Goal: Task Accomplishment & Management: Manage account settings

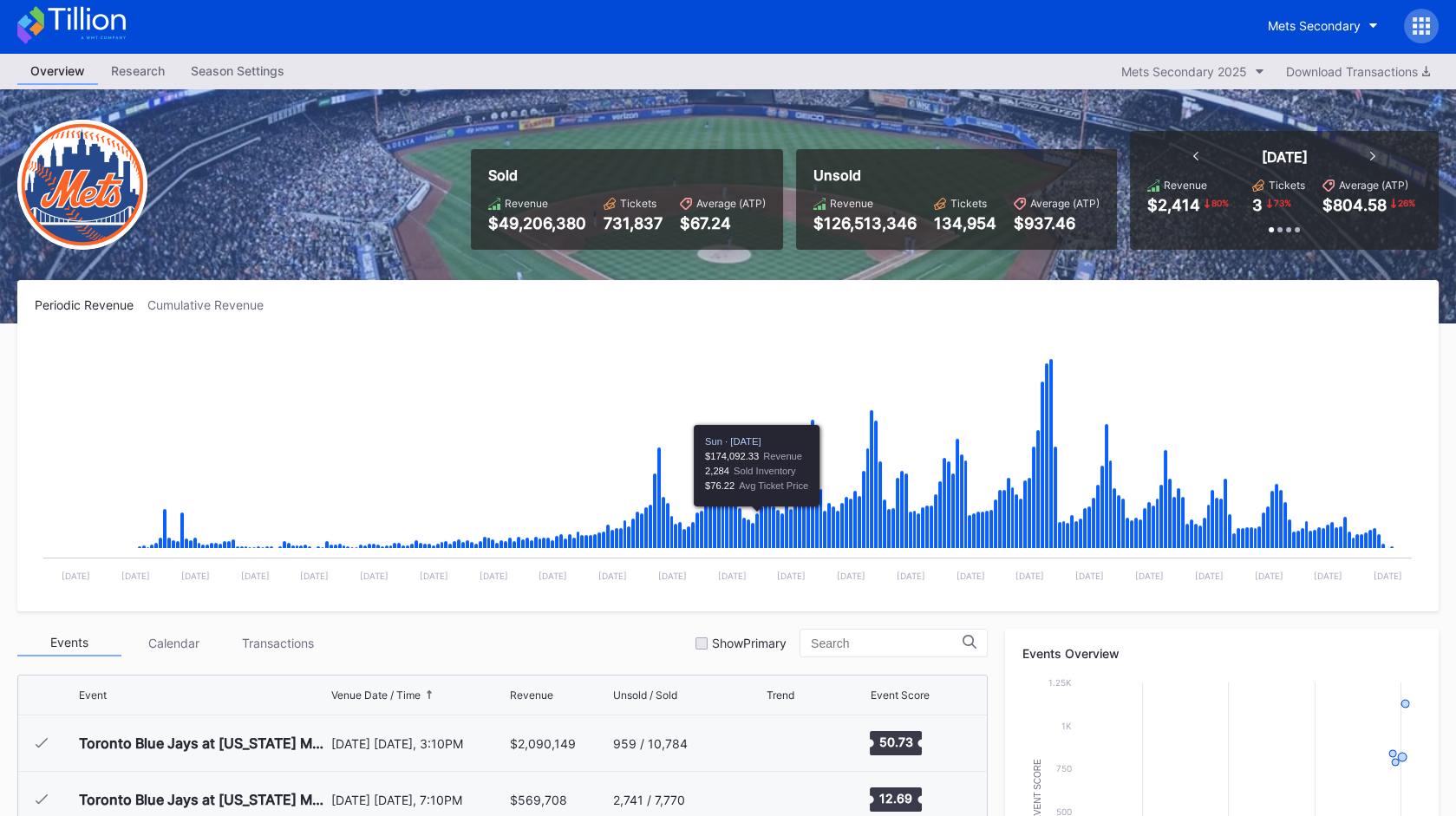
scroll to position [4447, 0]
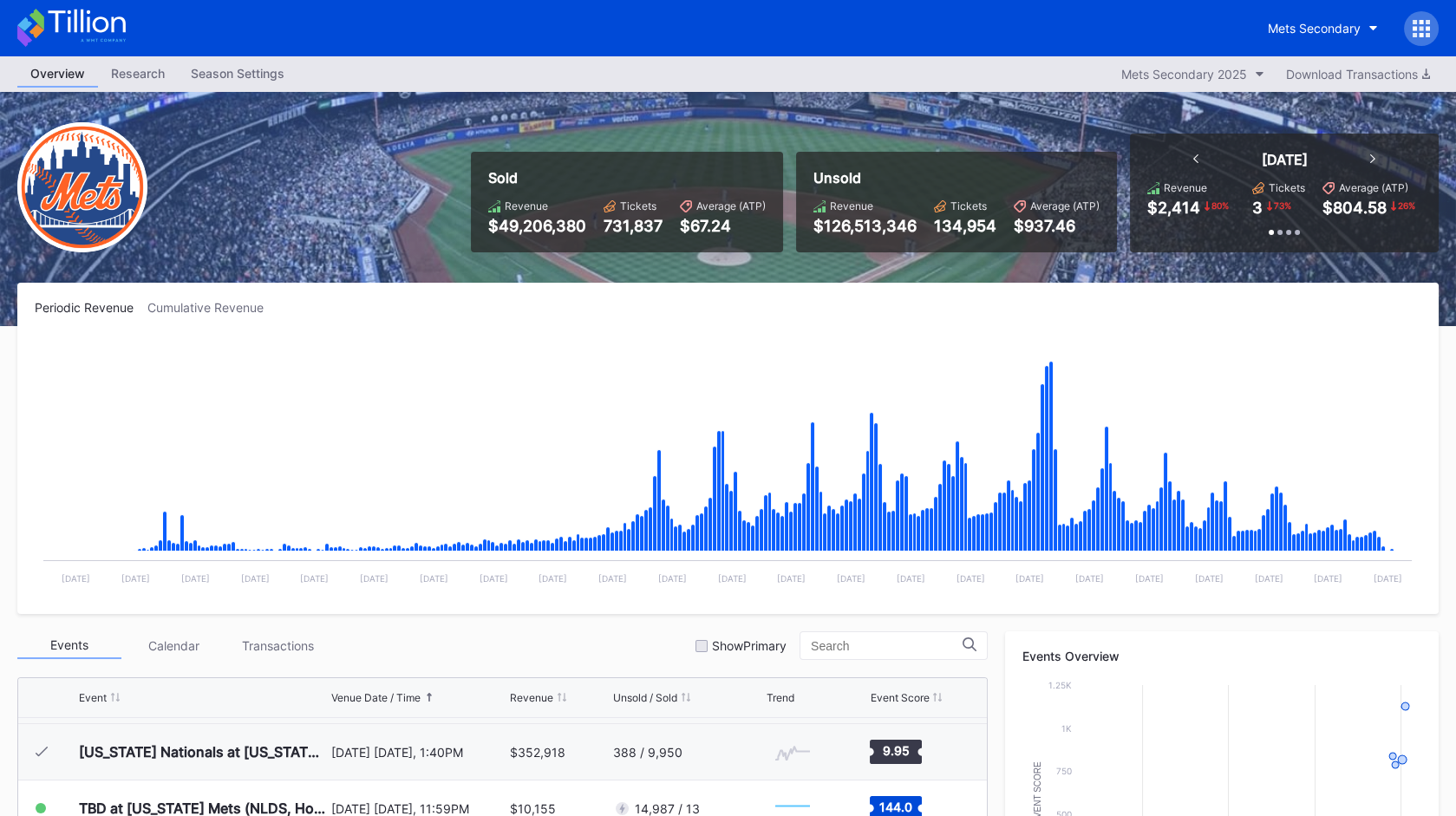
click at [1421, 28] on icon at bounding box center [1422, 28] width 4 height 4
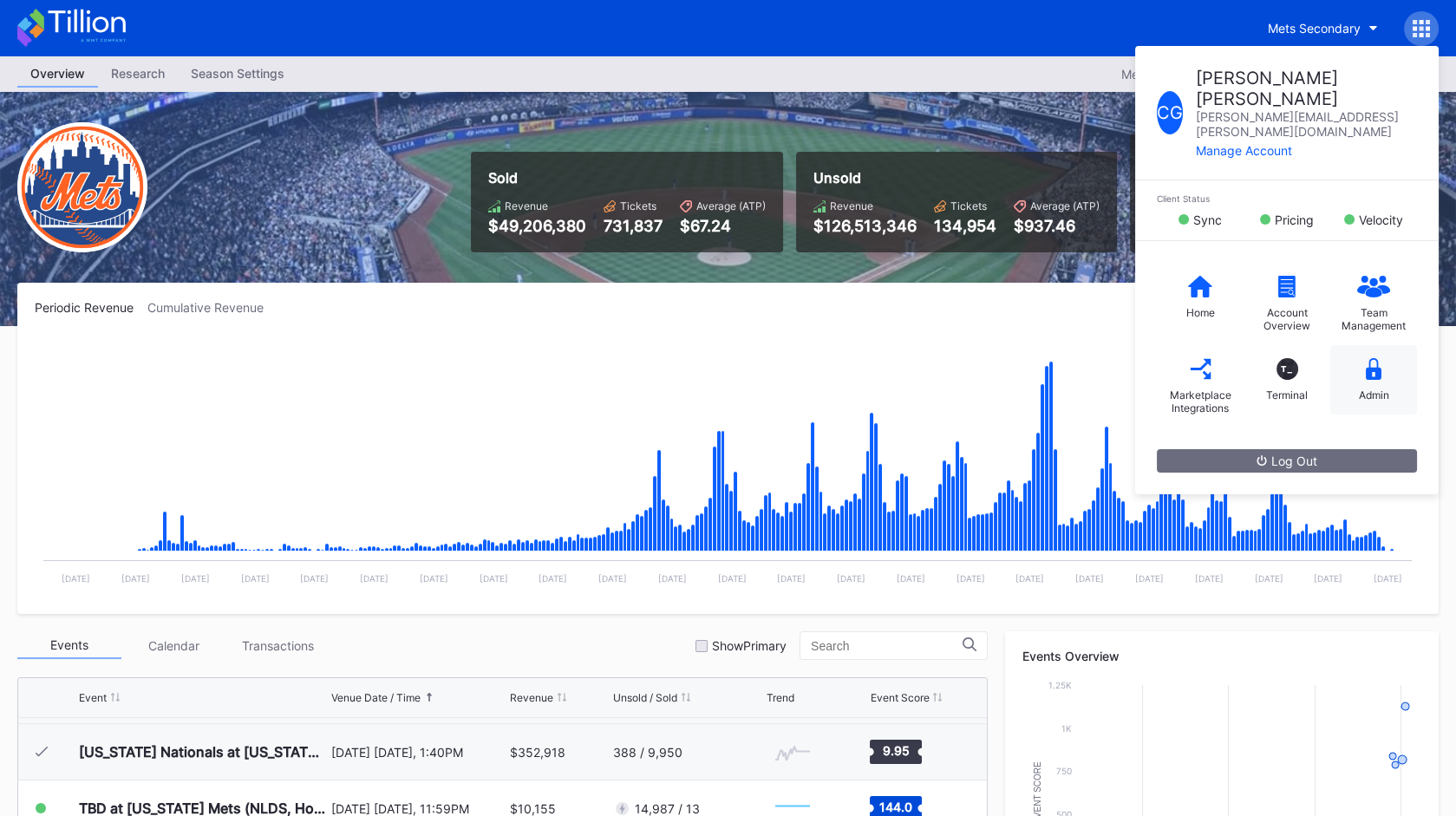
click at [1379, 358] on icon at bounding box center [1374, 369] width 16 height 22
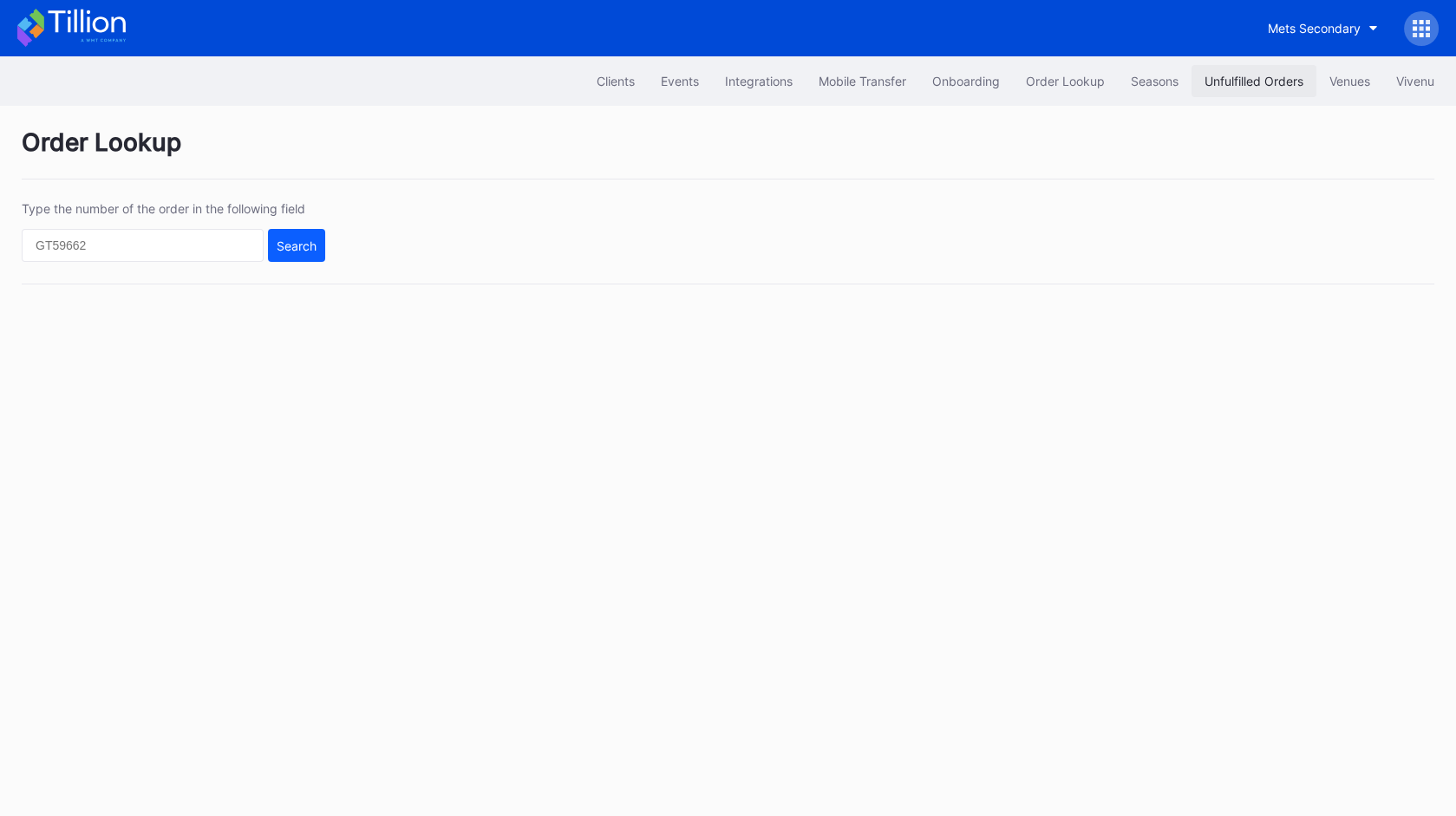
click at [1239, 83] on div "Unfulfilled Orders" at bounding box center [1254, 81] width 99 height 15
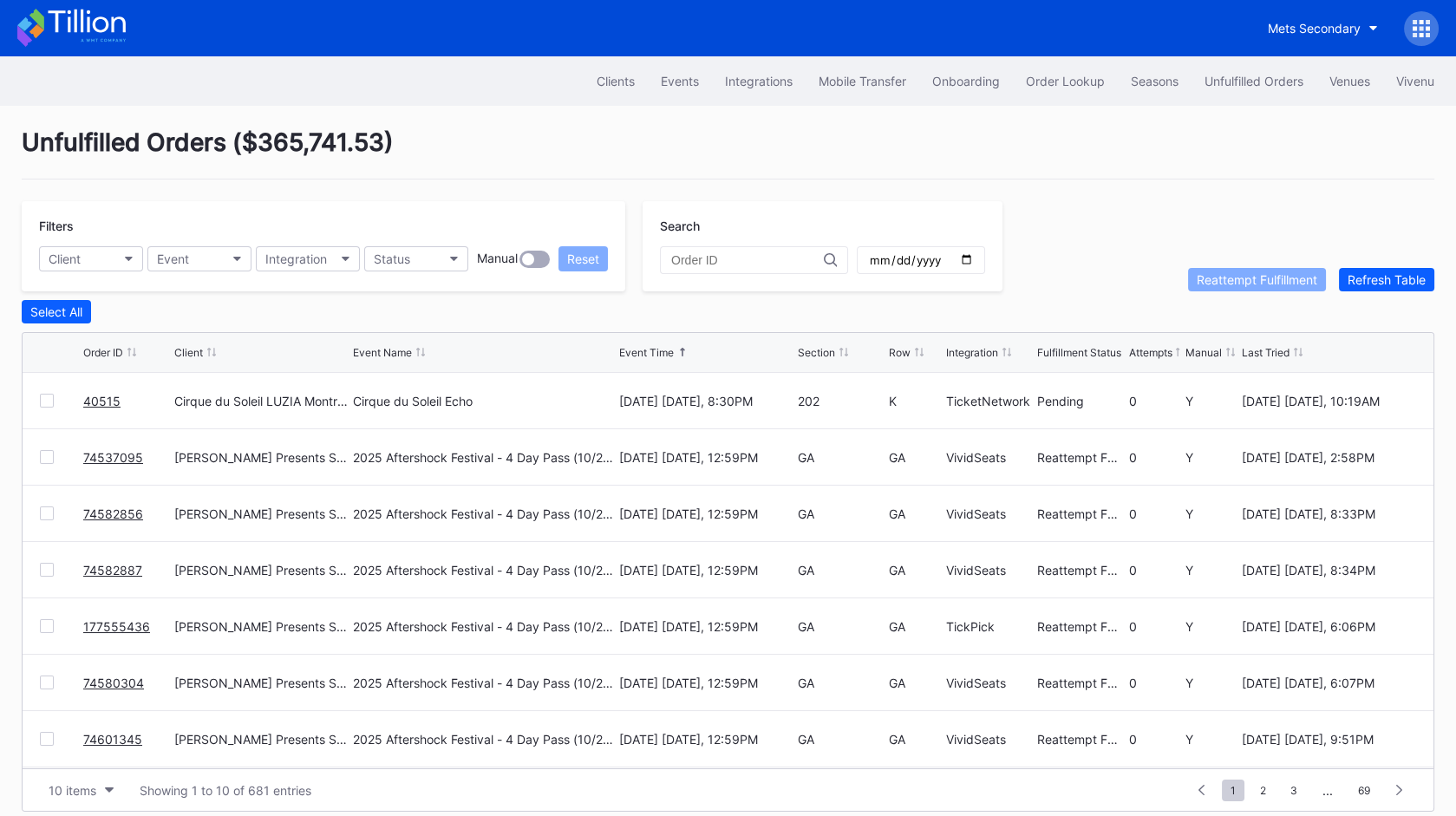
click at [92, 398] on link "40515" at bounding box center [102, 401] width 37 height 15
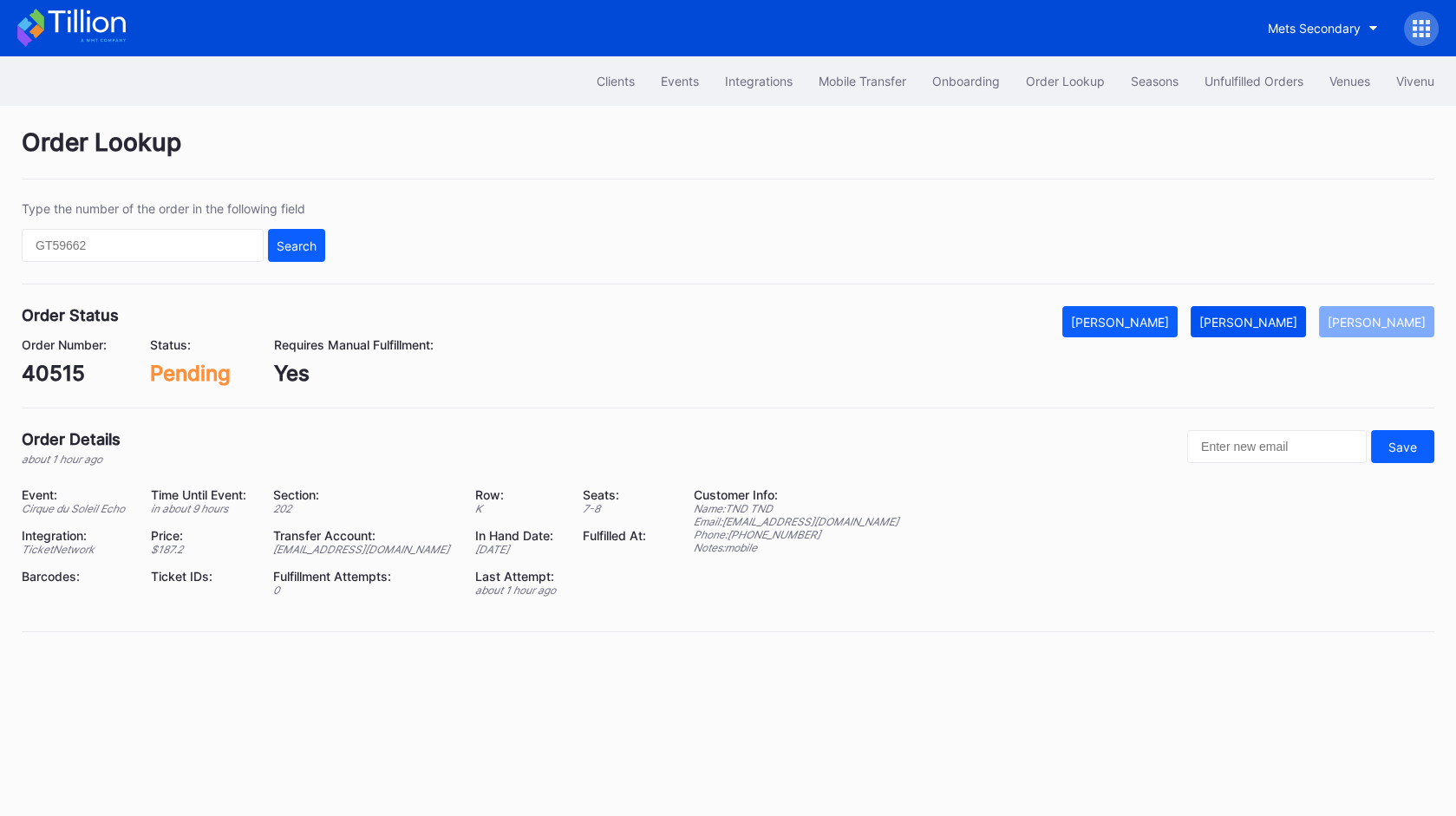
click at [1298, 318] on div "Mark Fulfilled" at bounding box center [1248, 321] width 98 height 15
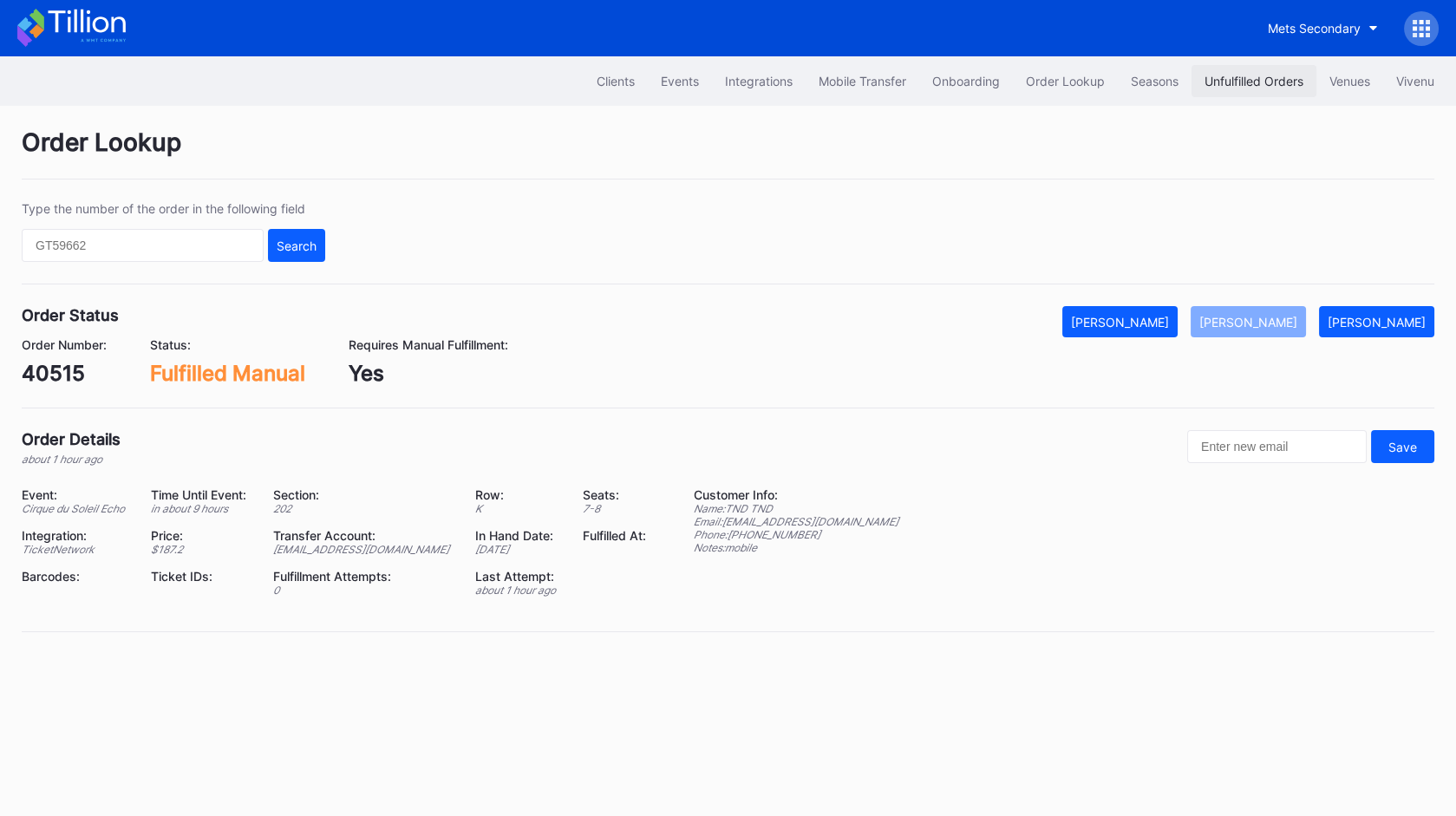
click at [1217, 84] on div "Unfulfilled Orders" at bounding box center [1254, 81] width 99 height 15
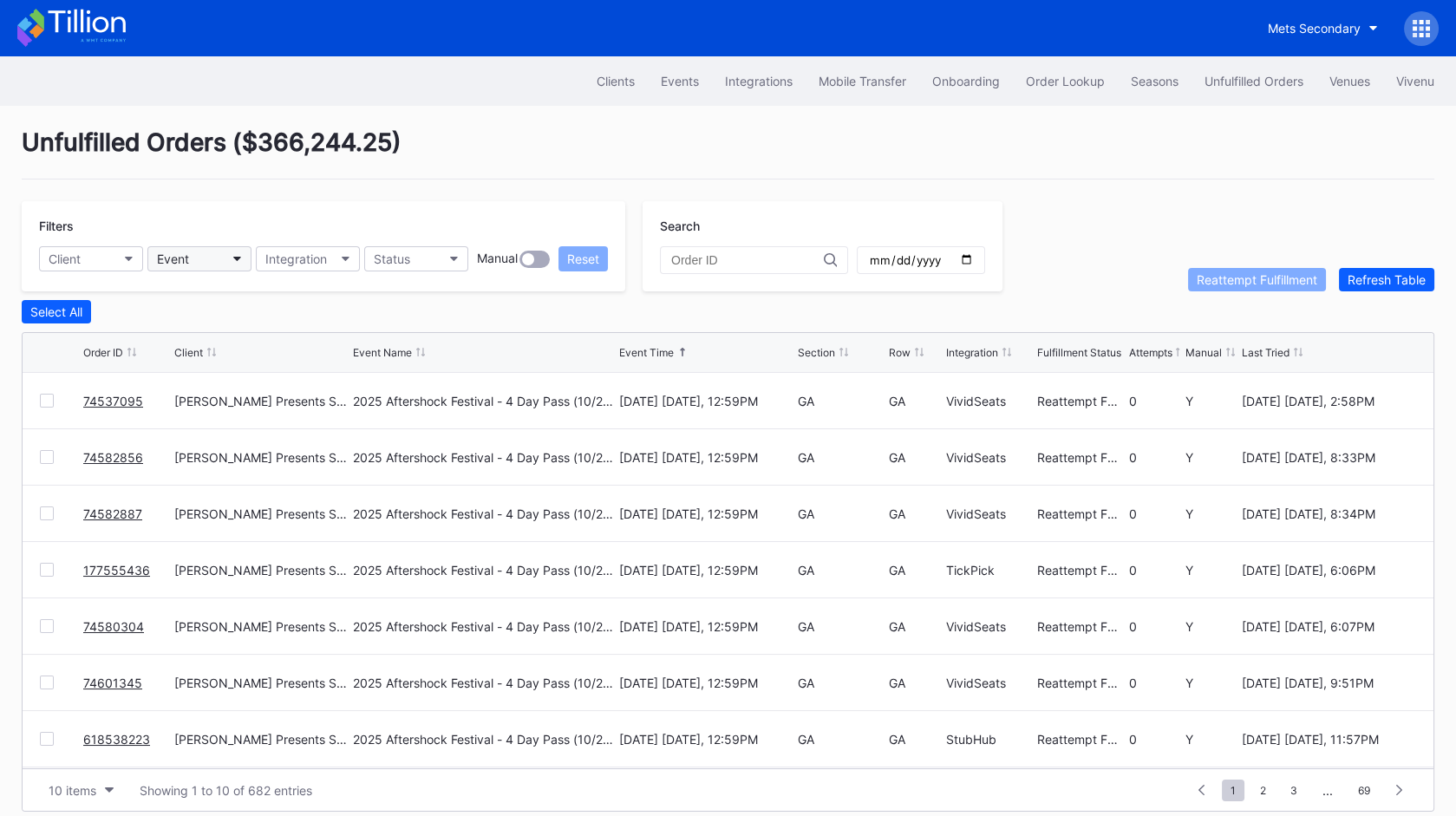
click at [216, 256] on button "Event" at bounding box center [199, 259] width 104 height 25
click at [91, 264] on button "Client" at bounding box center [91, 259] width 104 height 25
type input "mets"
click at [128, 323] on div "Mets Secondary" at bounding box center [139, 334] width 202 height 32
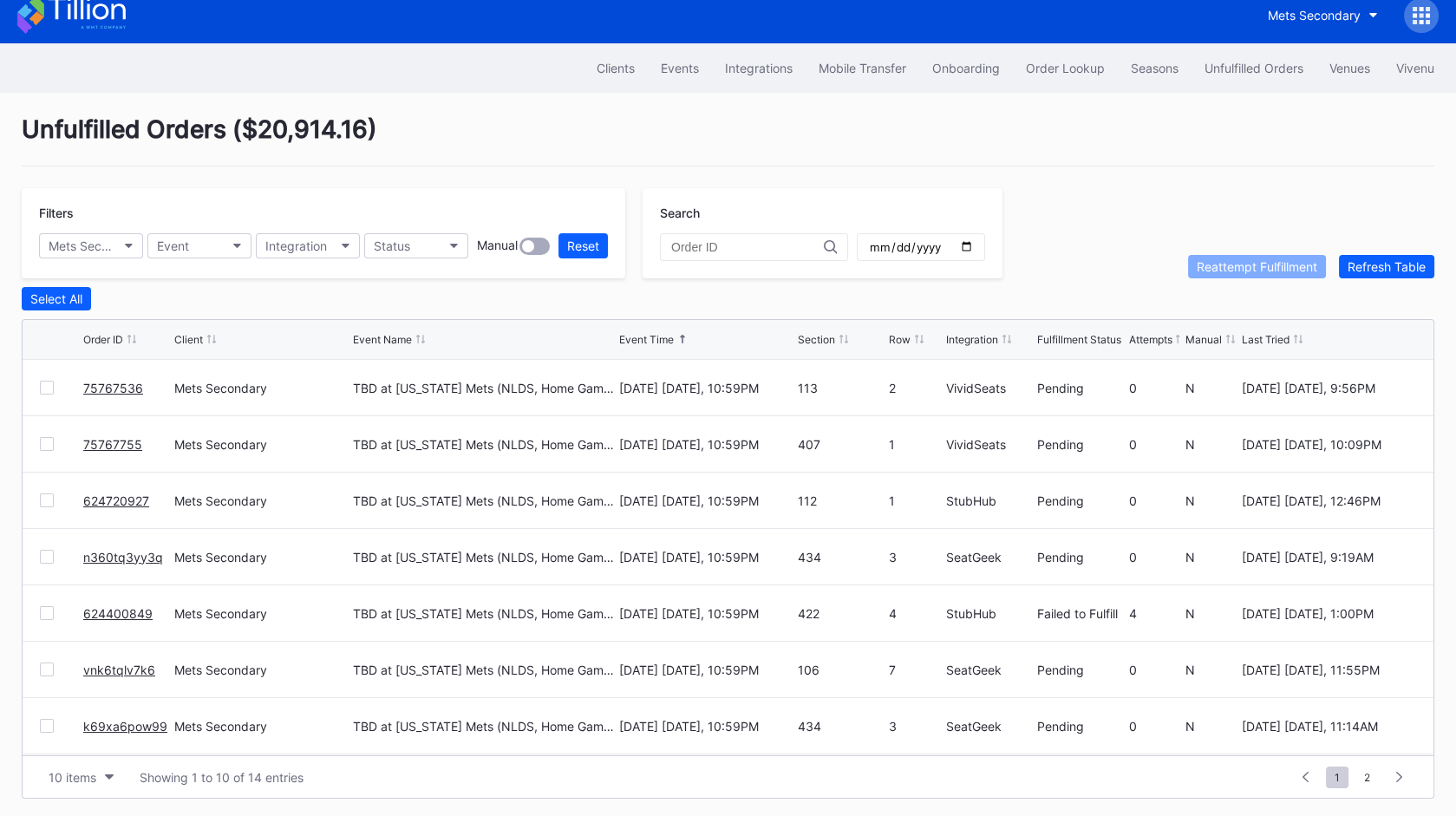
scroll to position [167, 0]
click at [99, 773] on button "10 items" at bounding box center [81, 778] width 83 height 24
click at [104, 664] on div "50 items" at bounding box center [81, 666] width 83 height 32
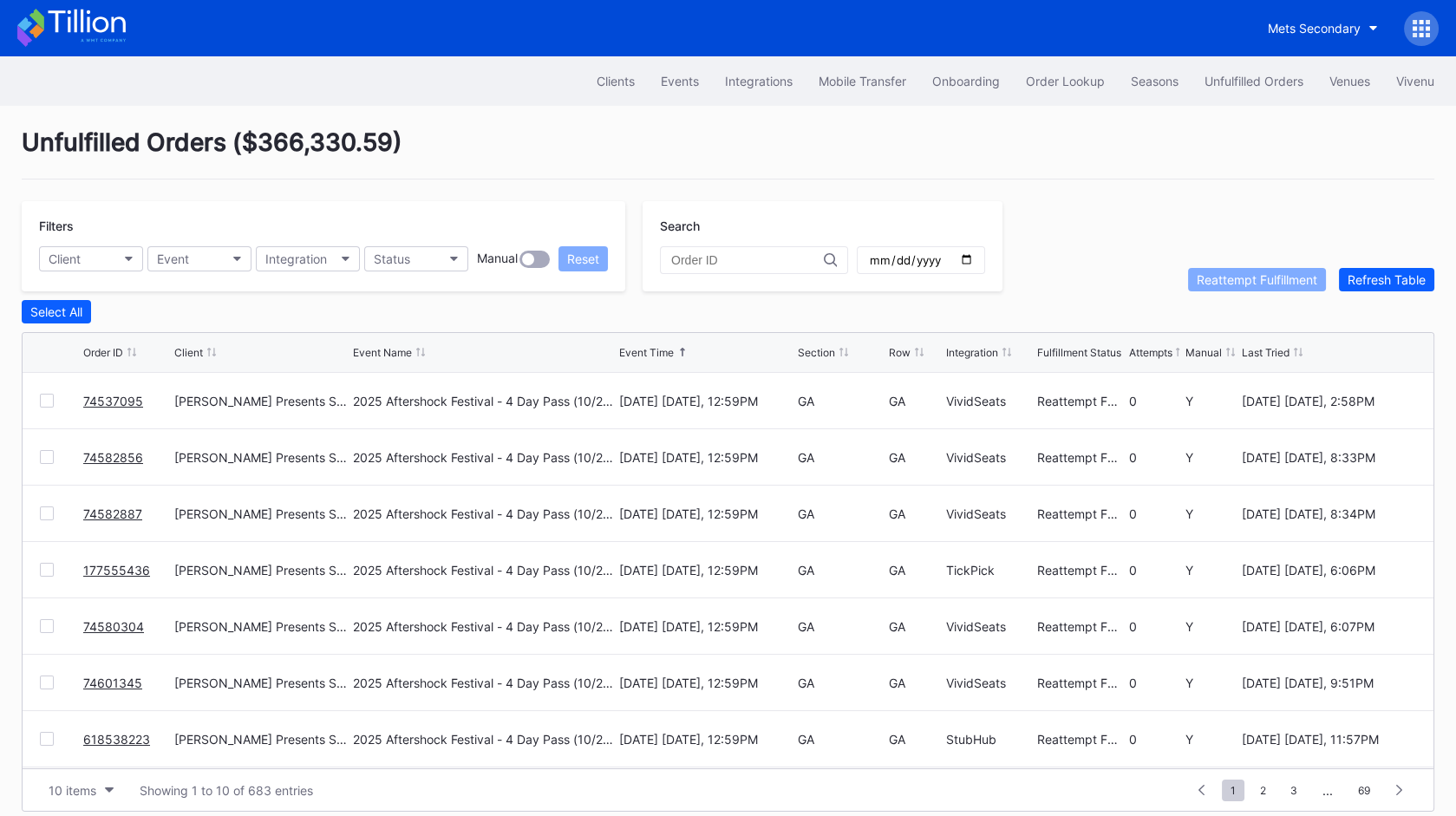
scroll to position [13, 0]
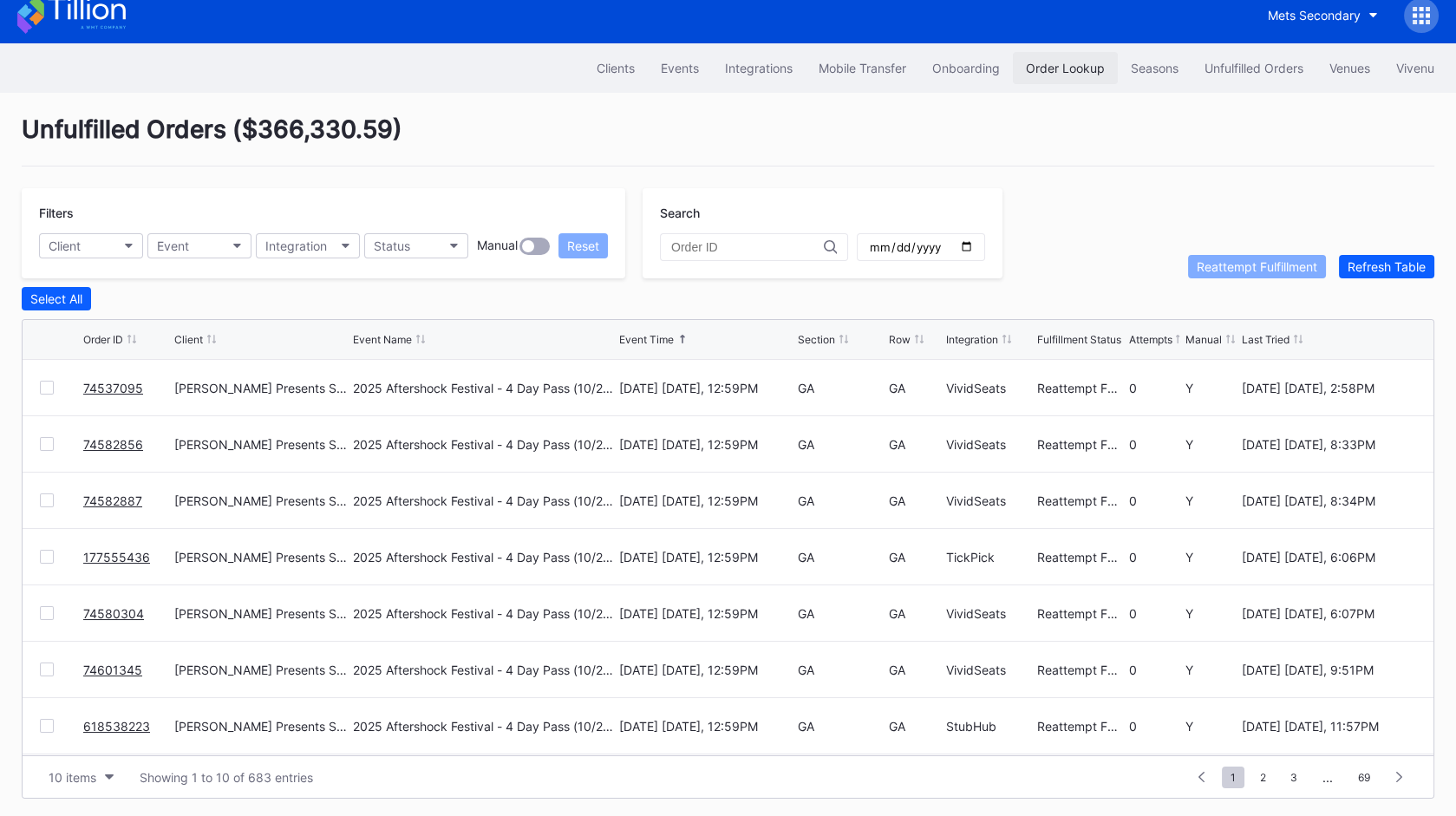
click at [1063, 69] on div "Order Lookup" at bounding box center [1065, 68] width 79 height 15
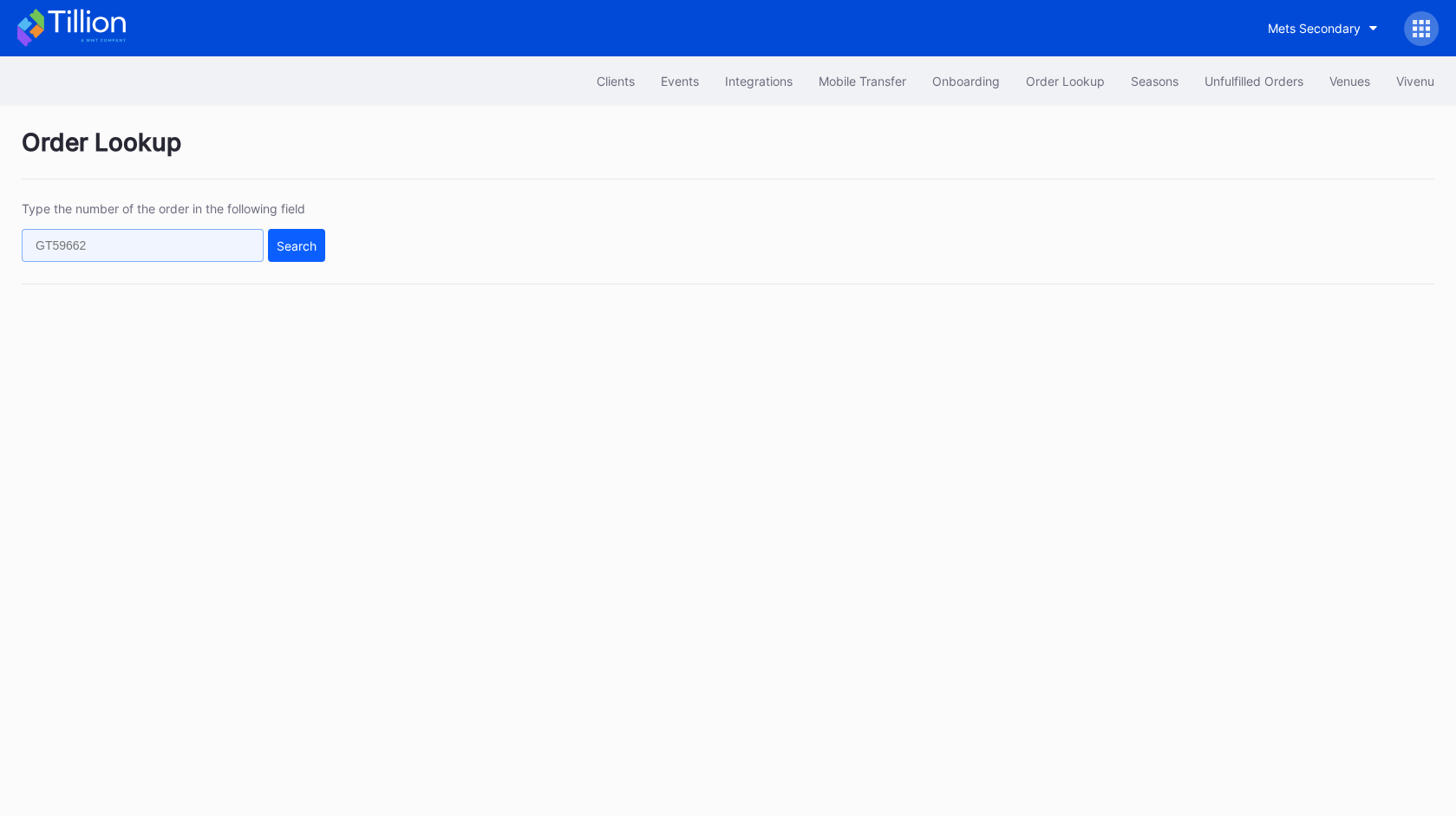
click at [240, 245] on input "text" at bounding box center [142, 245] width 242 height 33
paste input "74005859"
type input "74005859"
click at [314, 244] on div "Search" at bounding box center [297, 246] width 40 height 15
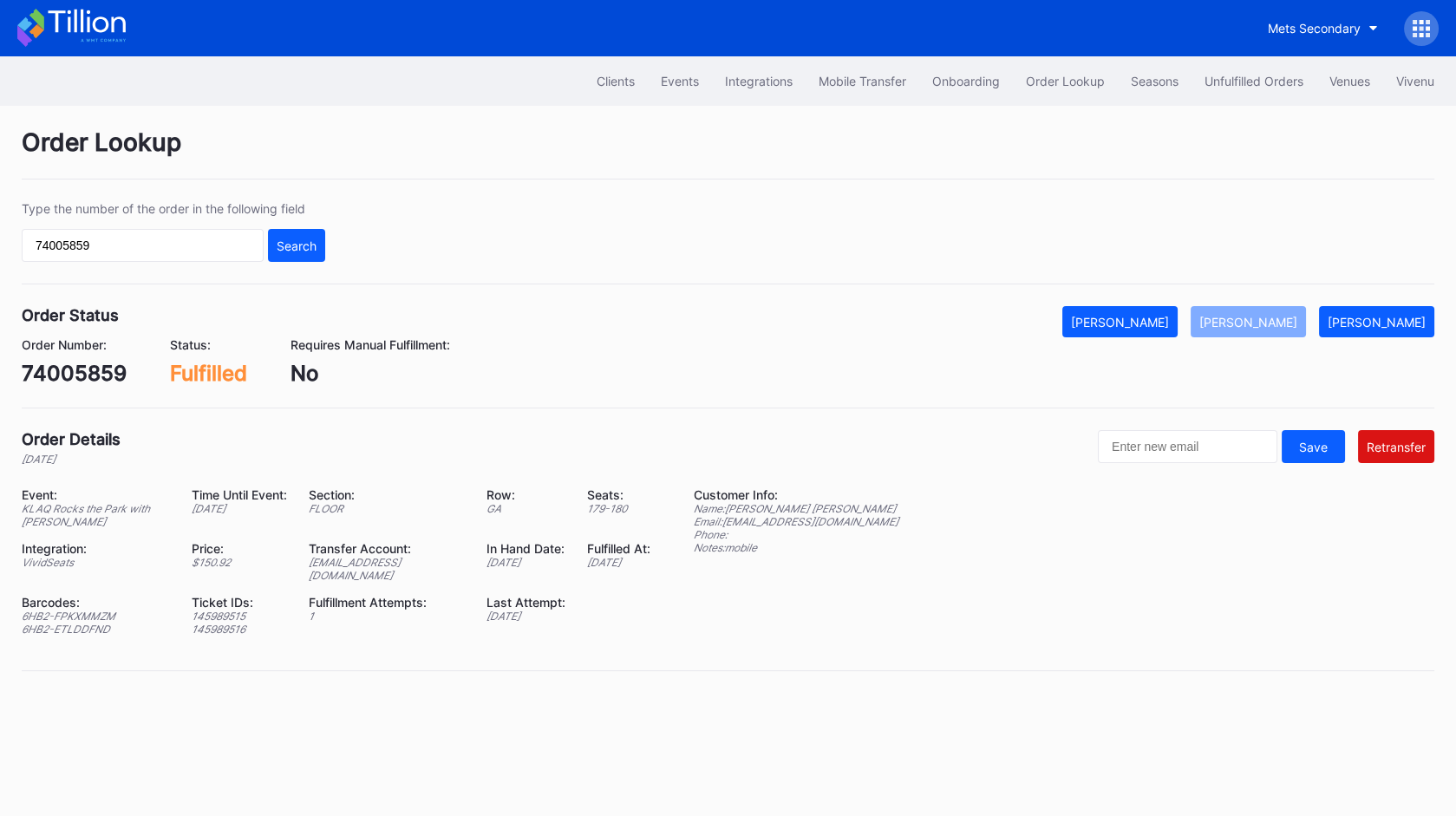
click at [92, 372] on div "74005859" at bounding box center [74, 373] width 104 height 25
copy div "74005859"
click at [427, 558] on div "epcbaseball3@eventdynamic.com" at bounding box center [386, 569] width 156 height 26
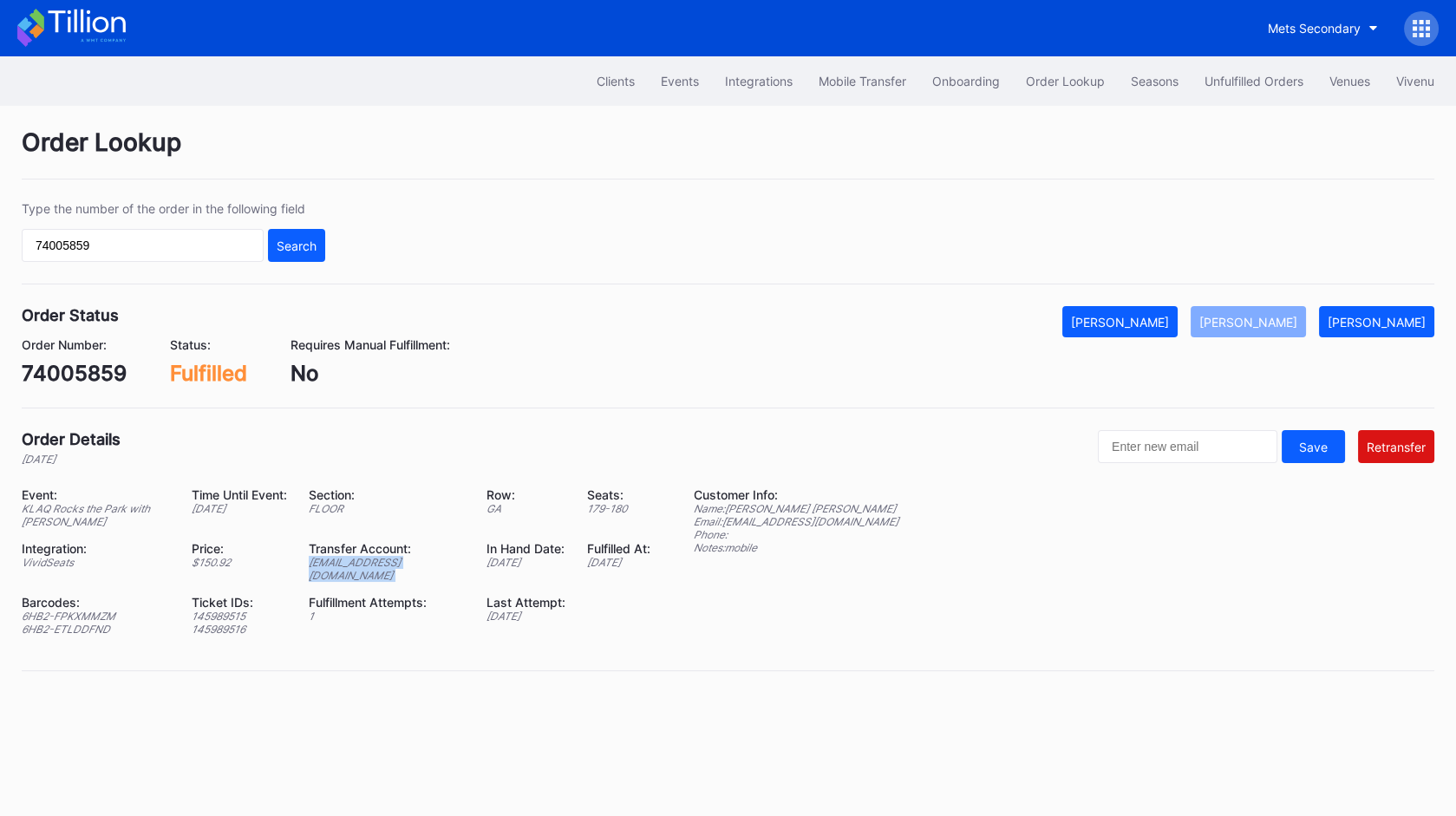
click at [427, 558] on div "epcbaseball3@eventdynamic.com" at bounding box center [386, 569] width 156 height 26
copy div "epcbaseball3@eventdynamic.com"
click at [1234, 83] on div "Unfulfilled Orders" at bounding box center [1254, 81] width 99 height 15
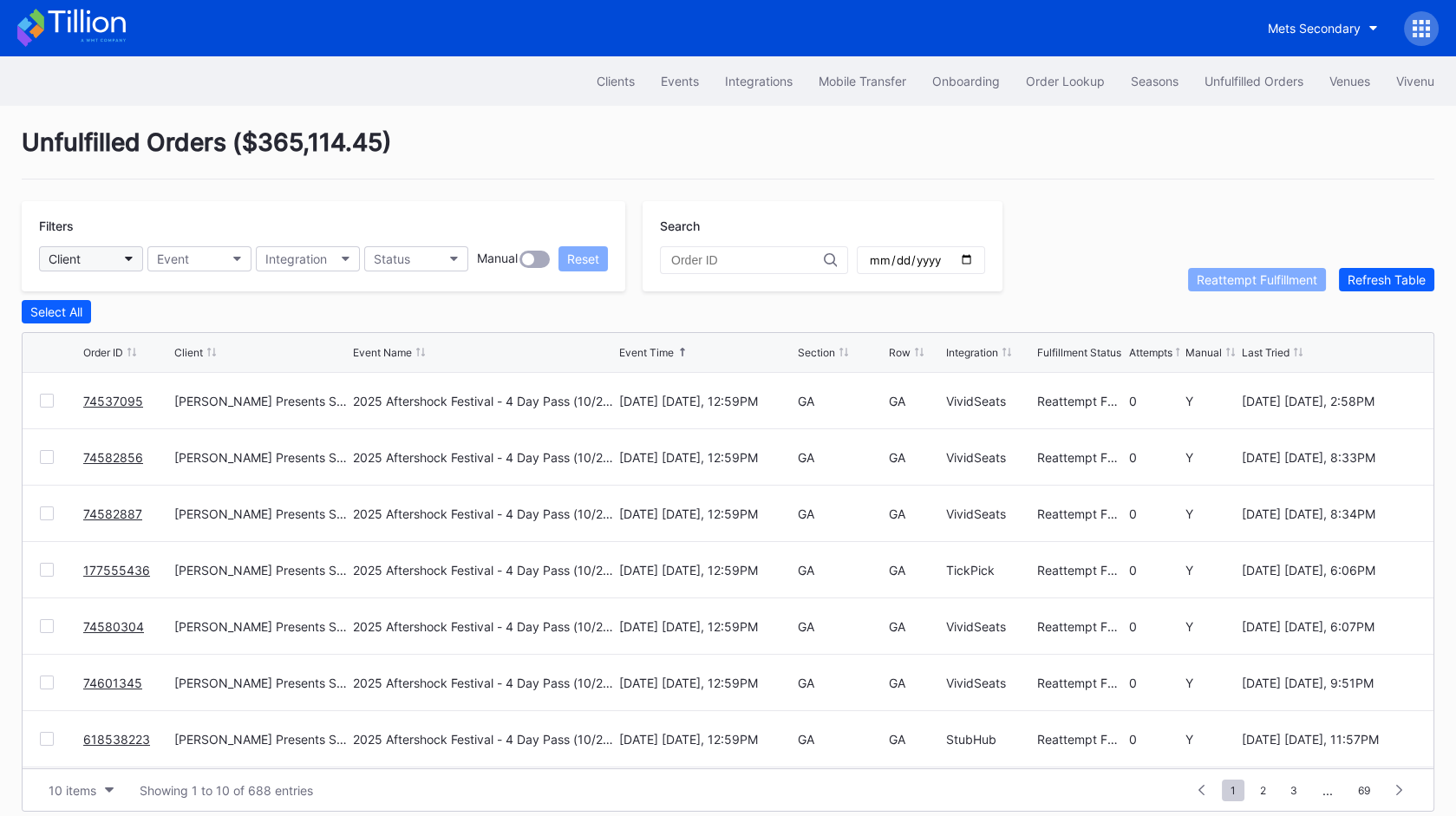
click at [111, 258] on button "Client" at bounding box center [91, 259] width 104 height 25
type input "mets"
click at [151, 327] on div "Mets Secondary" at bounding box center [139, 334] width 202 height 32
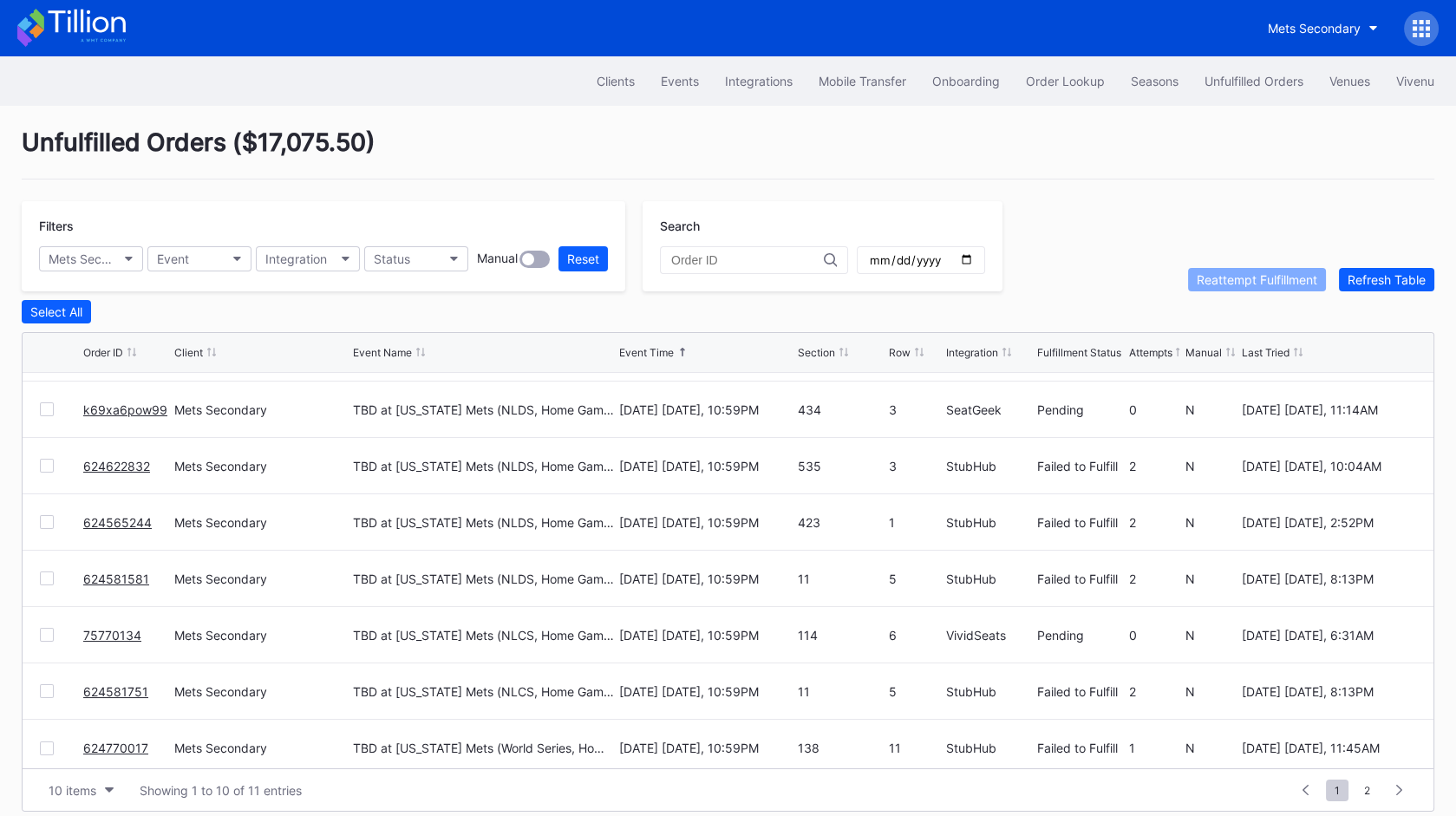
scroll to position [167, 0]
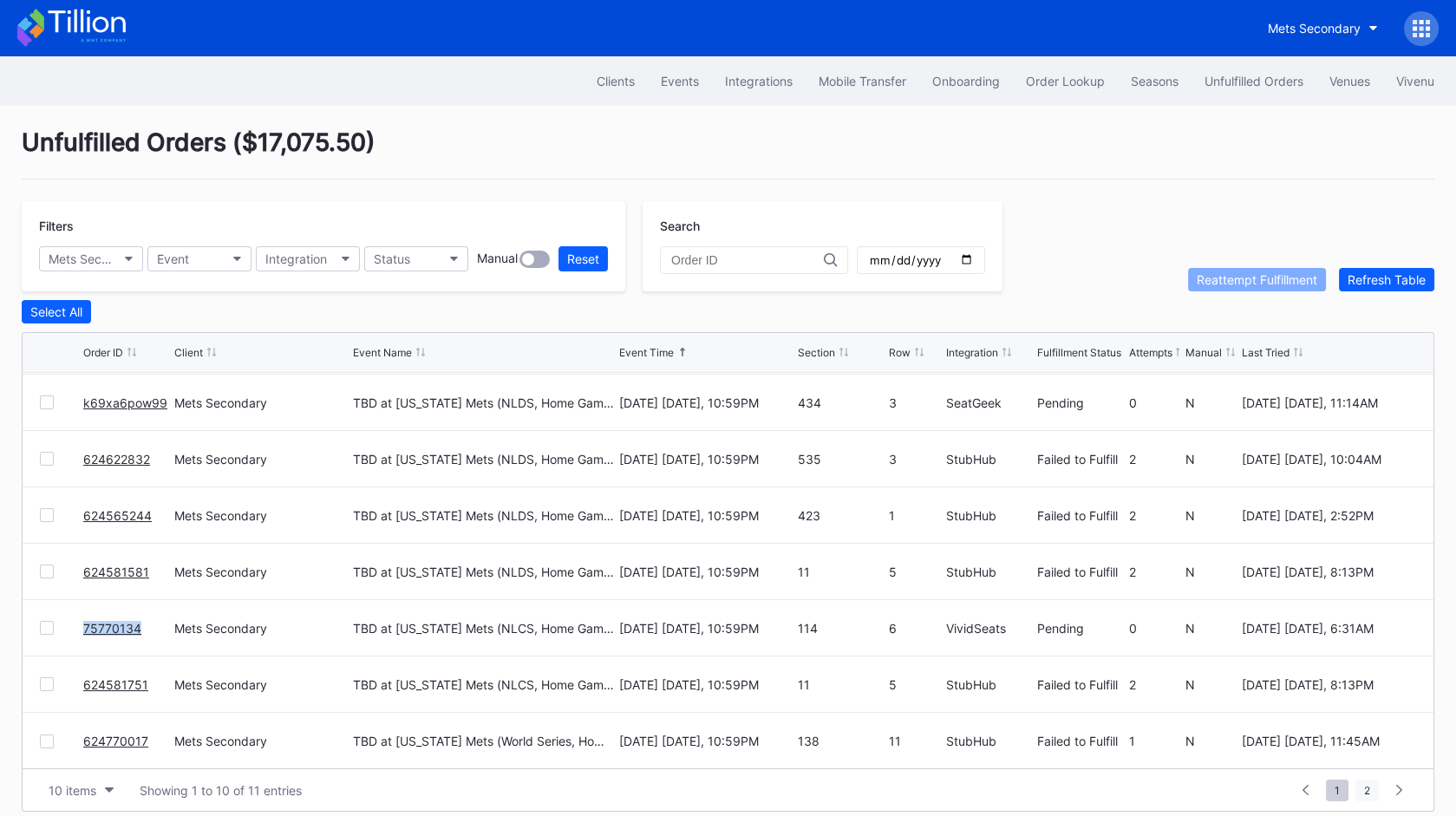
click at [1362, 787] on span "2" at bounding box center [1367, 791] width 24 height 22
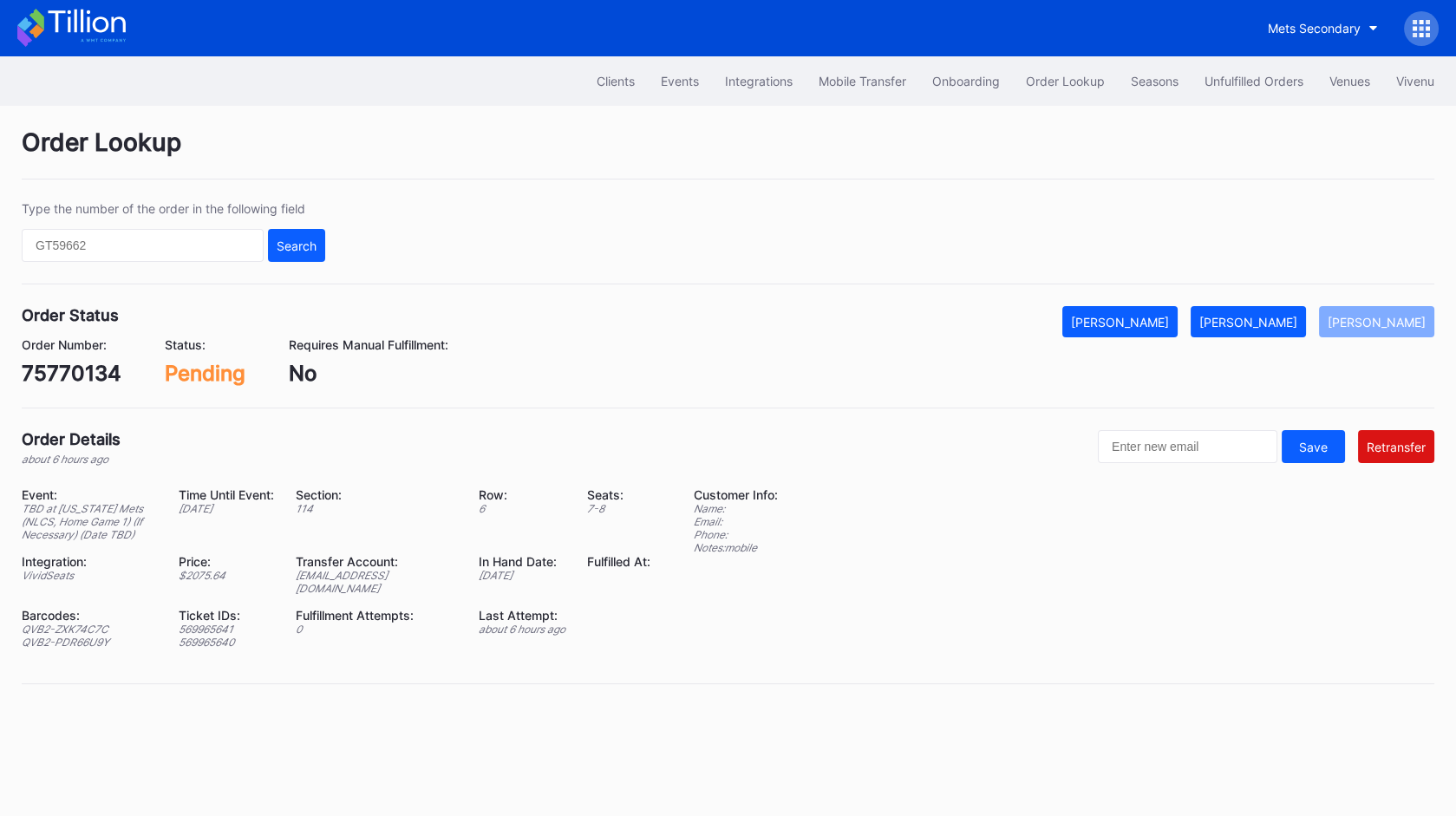
click at [48, 371] on div "75770134" at bounding box center [72, 373] width 100 height 25
copy div "75770134"
click at [361, 570] on div "[EMAIL_ADDRESS][DOMAIN_NAME]" at bounding box center [376, 582] width 162 height 26
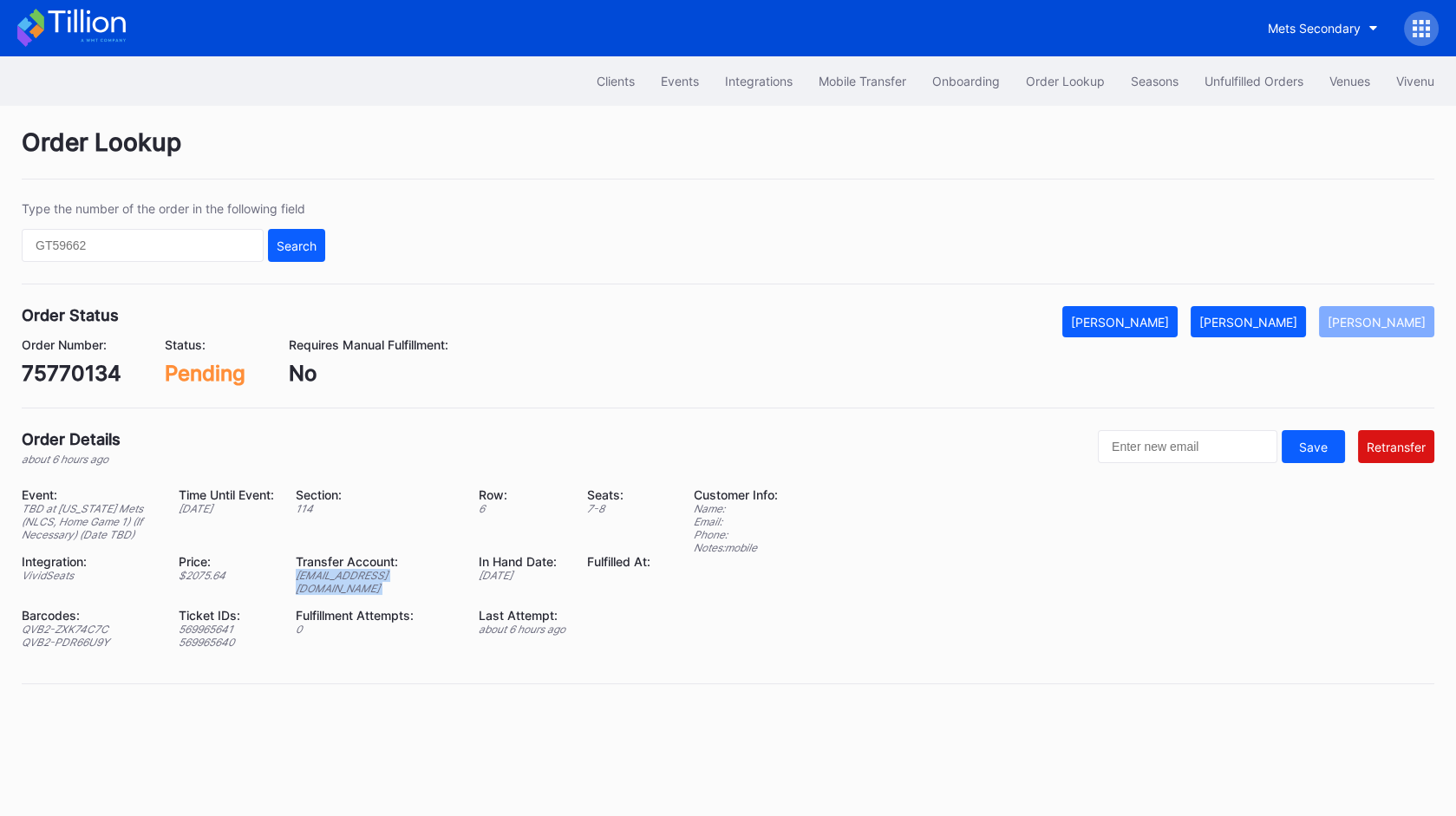
click at [361, 570] on div "[EMAIL_ADDRESS][DOMAIN_NAME]" at bounding box center [376, 582] width 162 height 26
copy div "[EMAIL_ADDRESS][DOMAIN_NAME]"
click at [85, 371] on div "75770134" at bounding box center [72, 373] width 100 height 25
copy div "75770134"
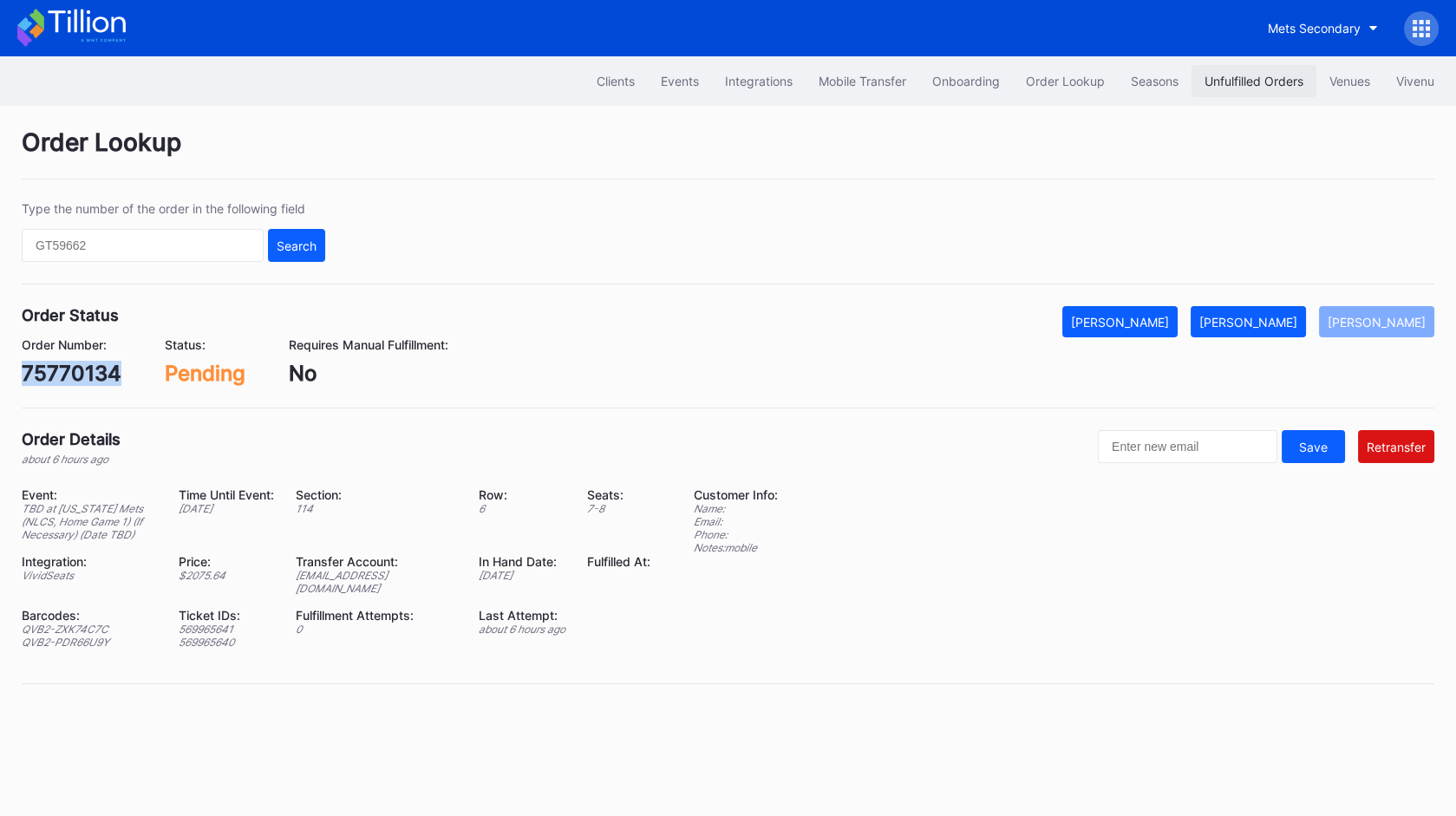
click at [1227, 89] on button "Unfulfilled Orders" at bounding box center [1255, 81] width 125 height 32
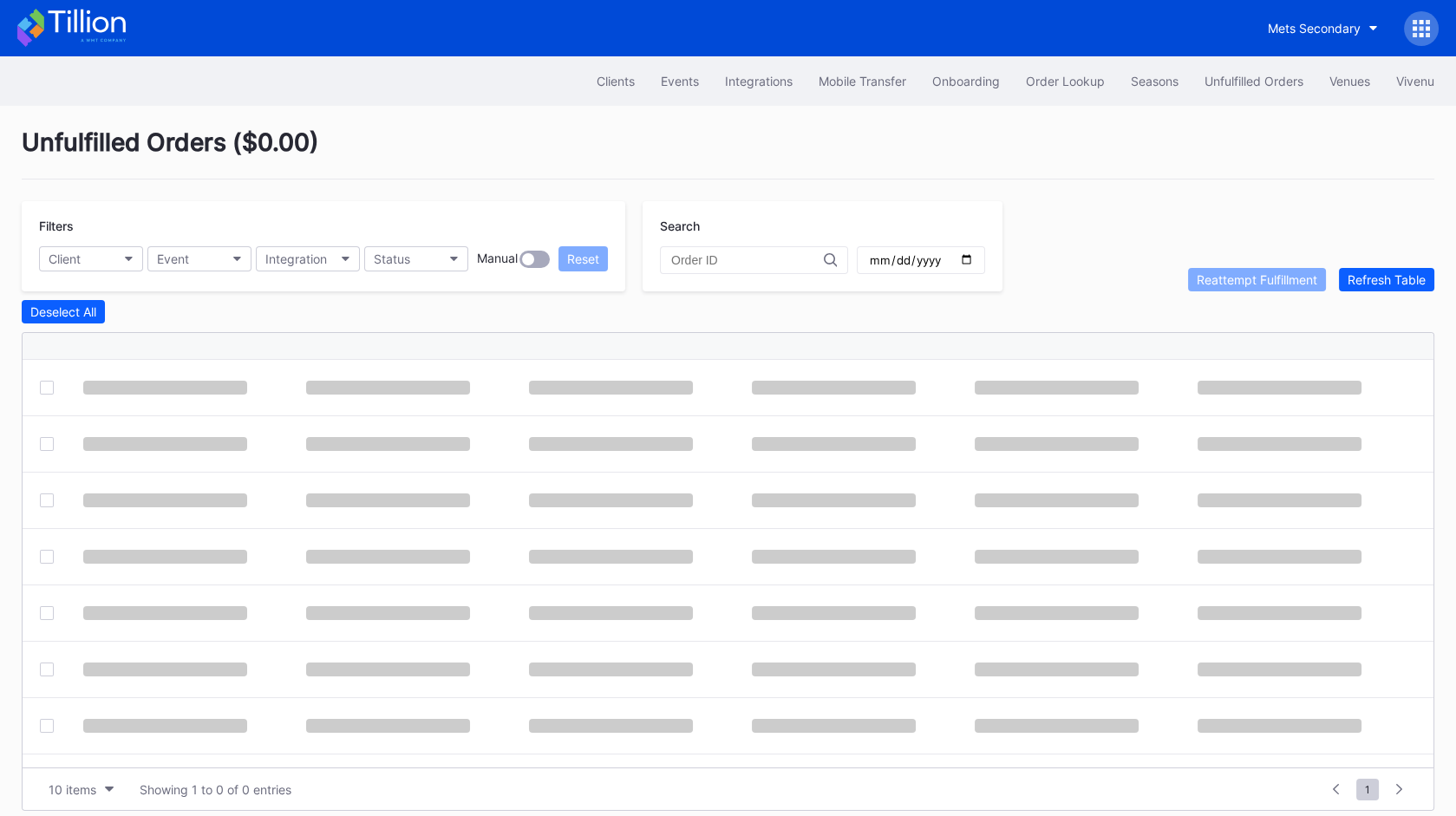
click at [762, 260] on input "text" at bounding box center [747, 261] width 152 height 14
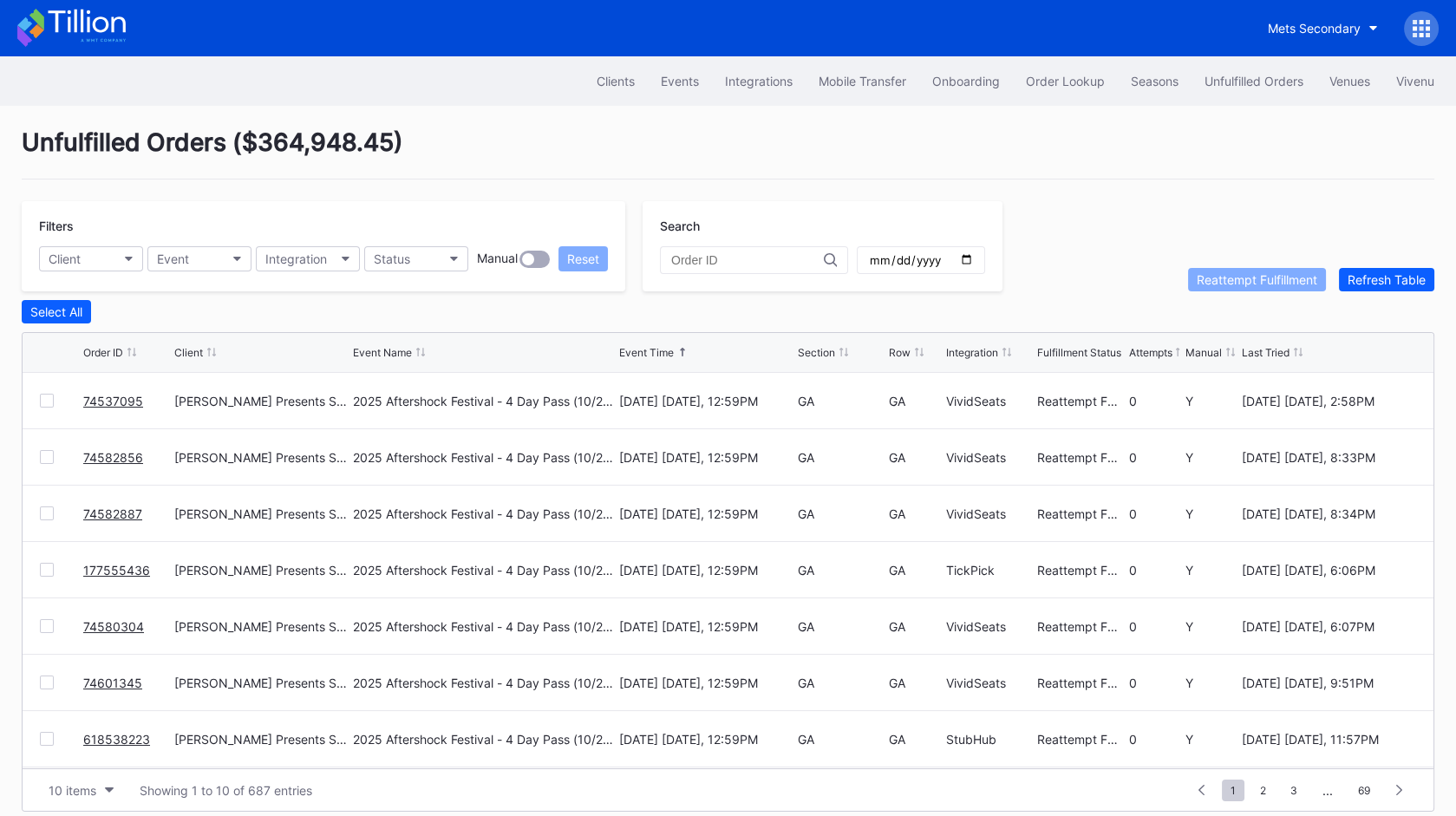
paste input "75770134"
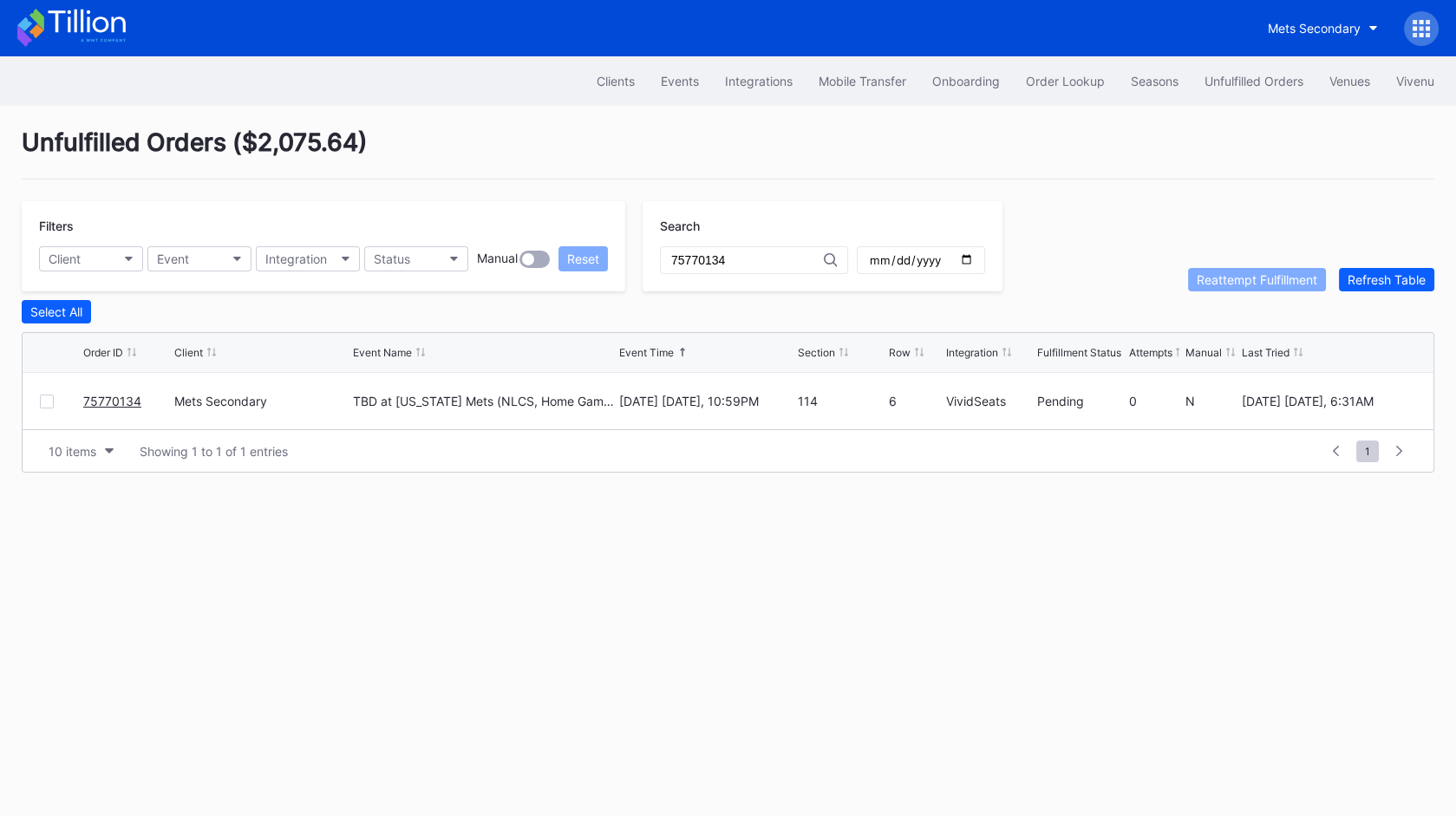
type input "75770134"
click at [40, 395] on div at bounding box center [47, 402] width 14 height 14
click at [1255, 283] on div "Reattempt Fulfillment" at bounding box center [1257, 280] width 120 height 15
click at [125, 399] on link "75770134" at bounding box center [112, 401] width 58 height 15
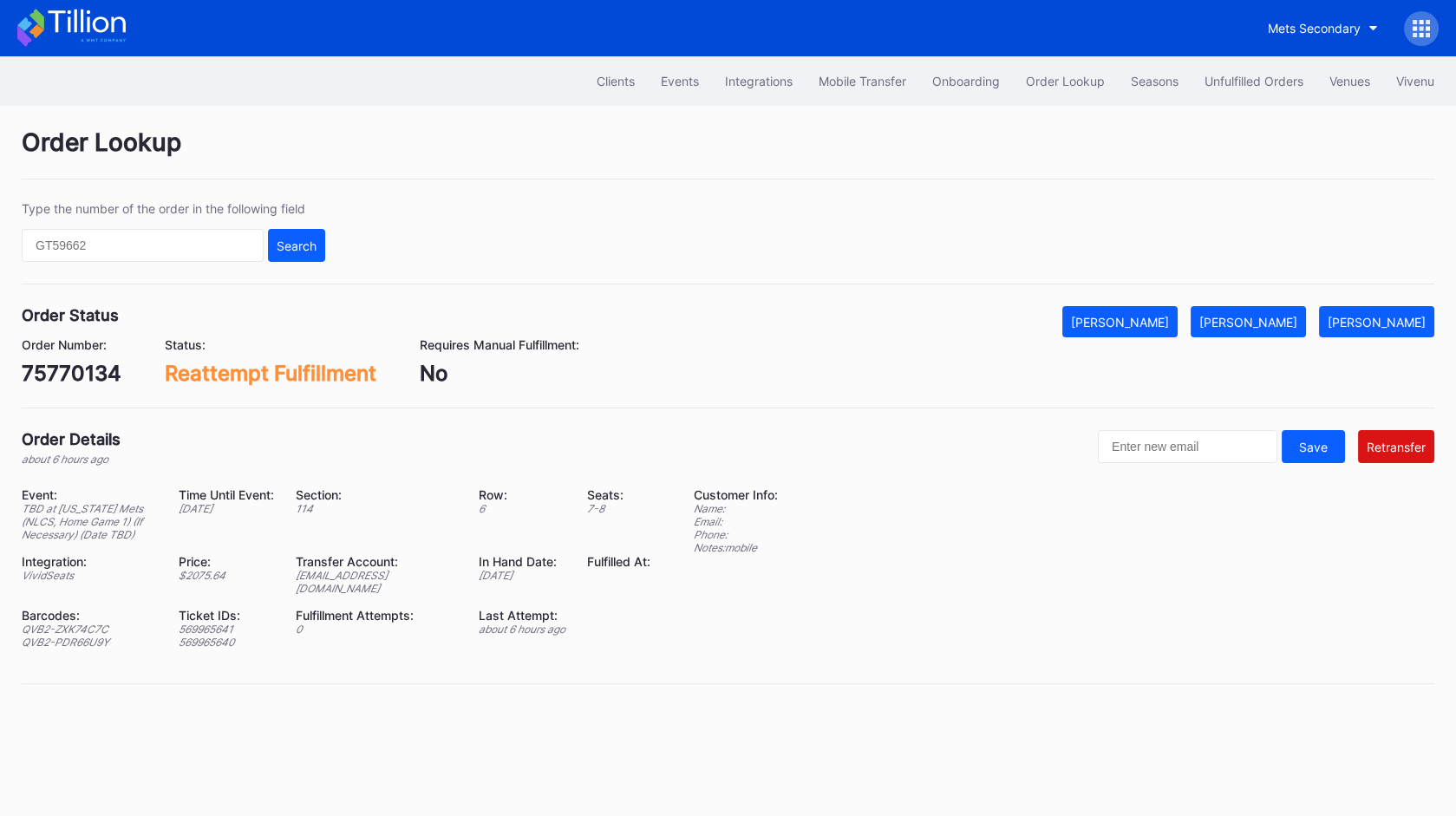
click at [422, 573] on div "ed-8158644@eventdynamic.com" at bounding box center [376, 582] width 162 height 26
copy div "ed-8158644@eventdynamic.com"
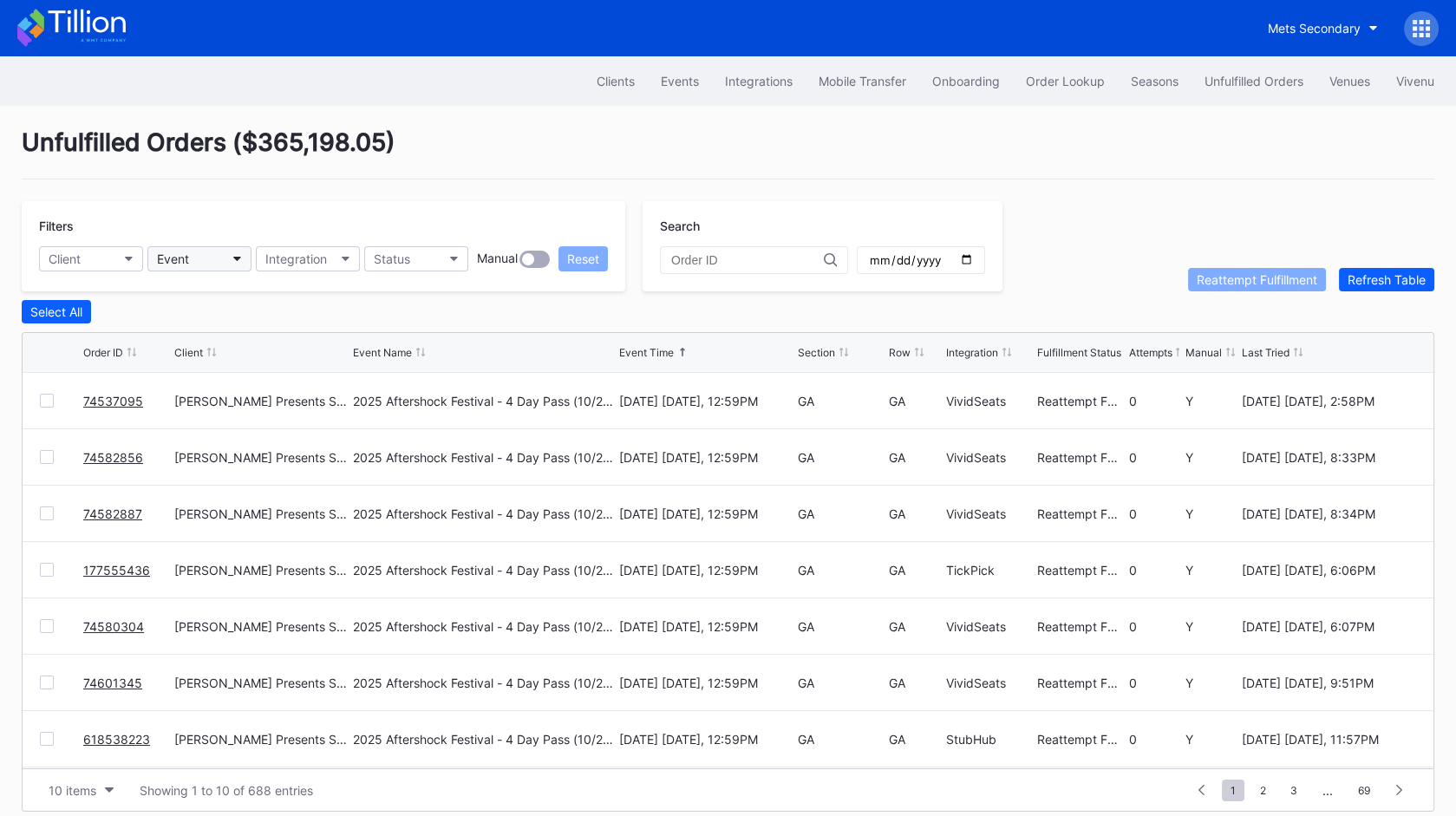
click at [220, 257] on button "Event" at bounding box center [199, 259] width 104 height 25
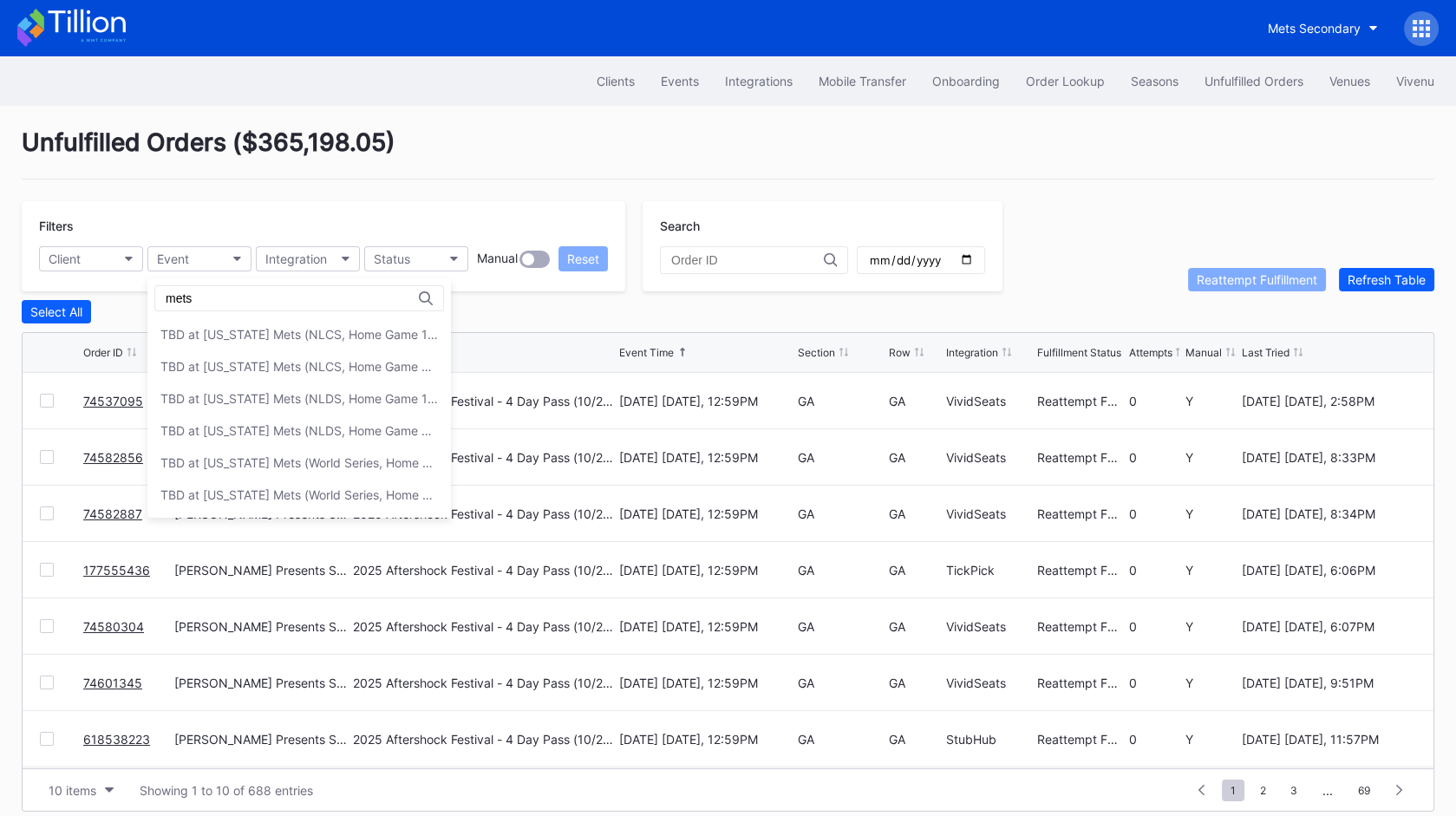
type input "mets"
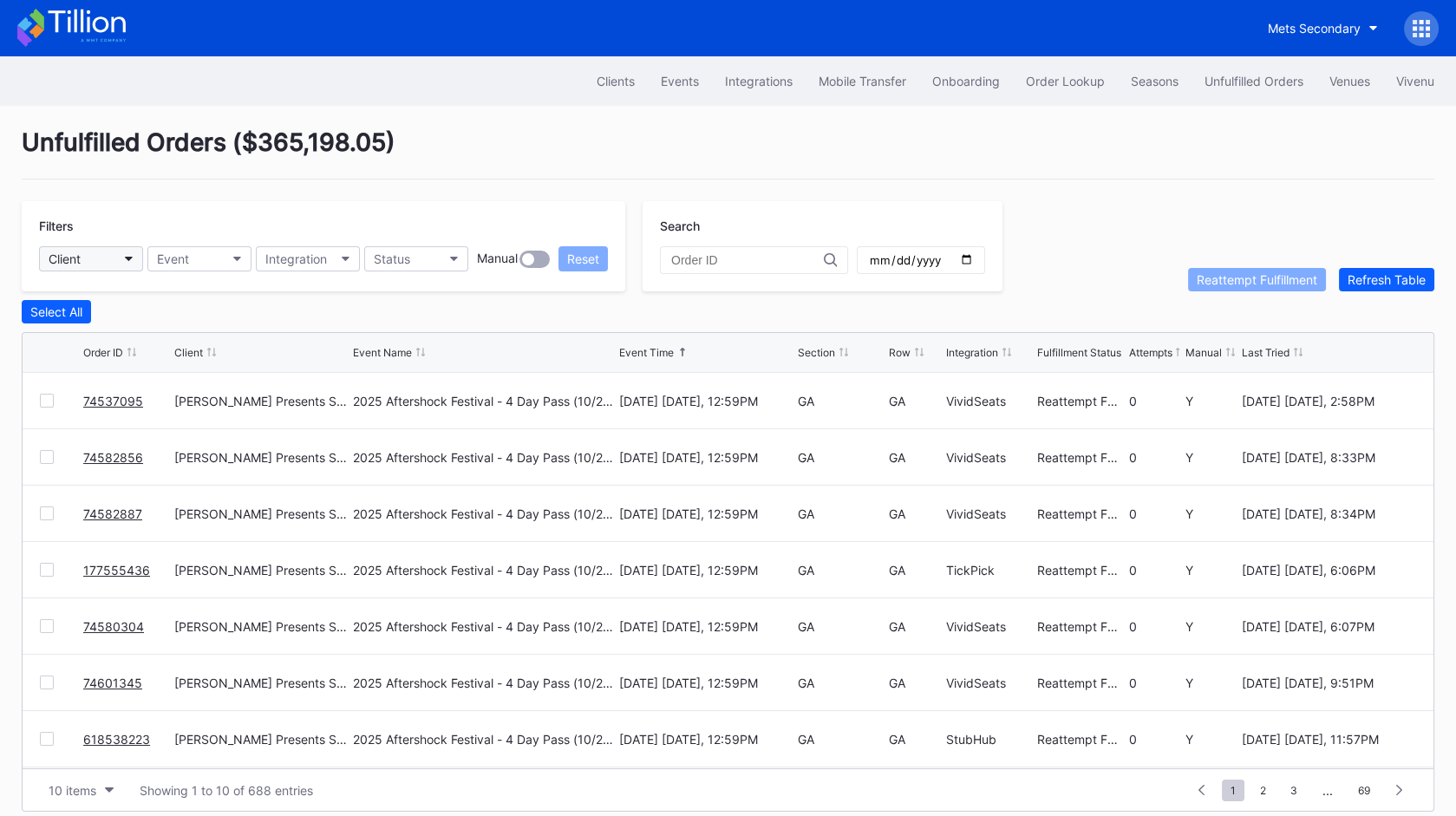
click at [107, 260] on button "Client" at bounding box center [91, 259] width 104 height 25
type input "met"
click at [132, 337] on div "Mets Secondary" at bounding box center [98, 334] width 93 height 15
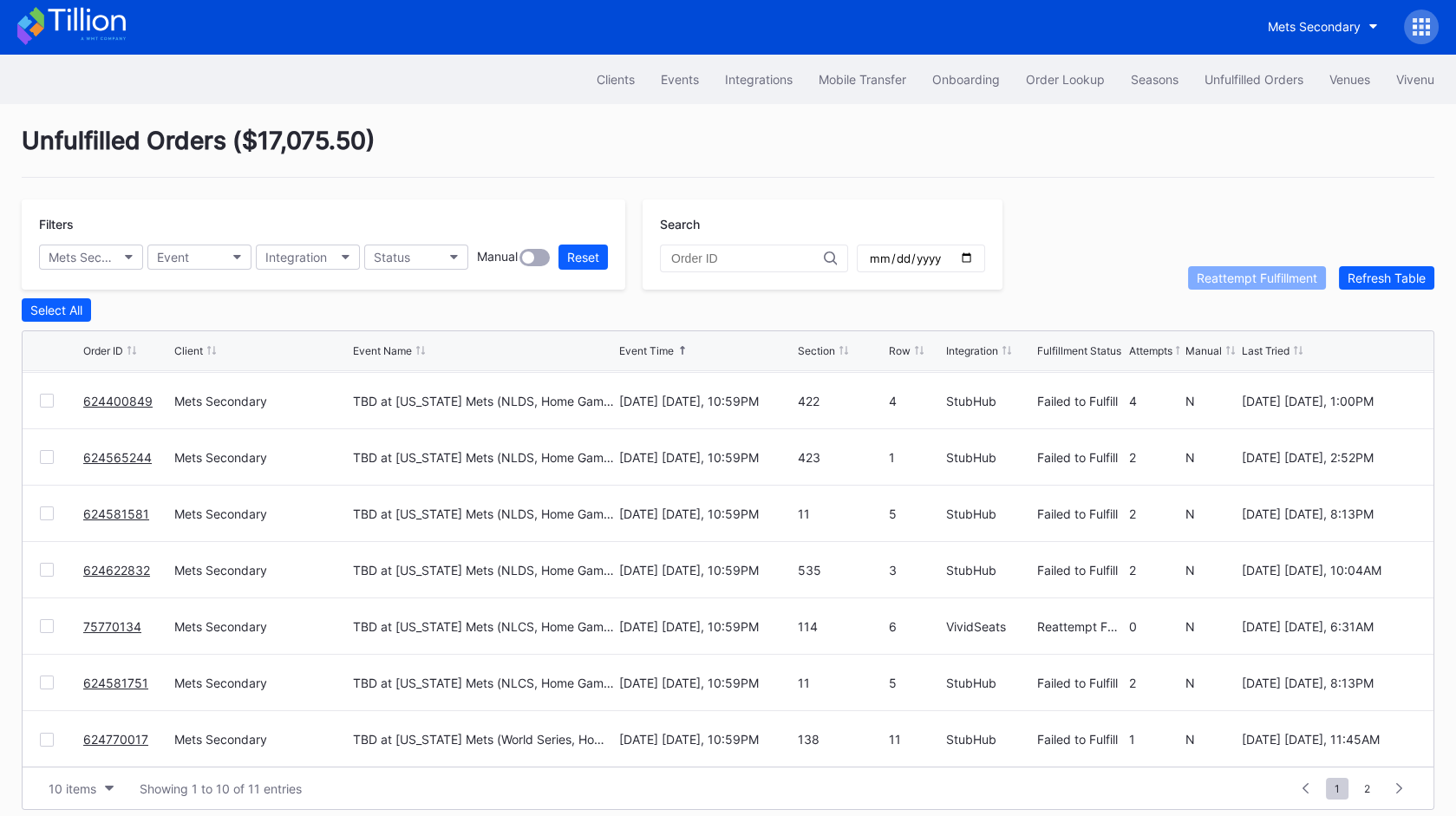
scroll to position [13, 0]
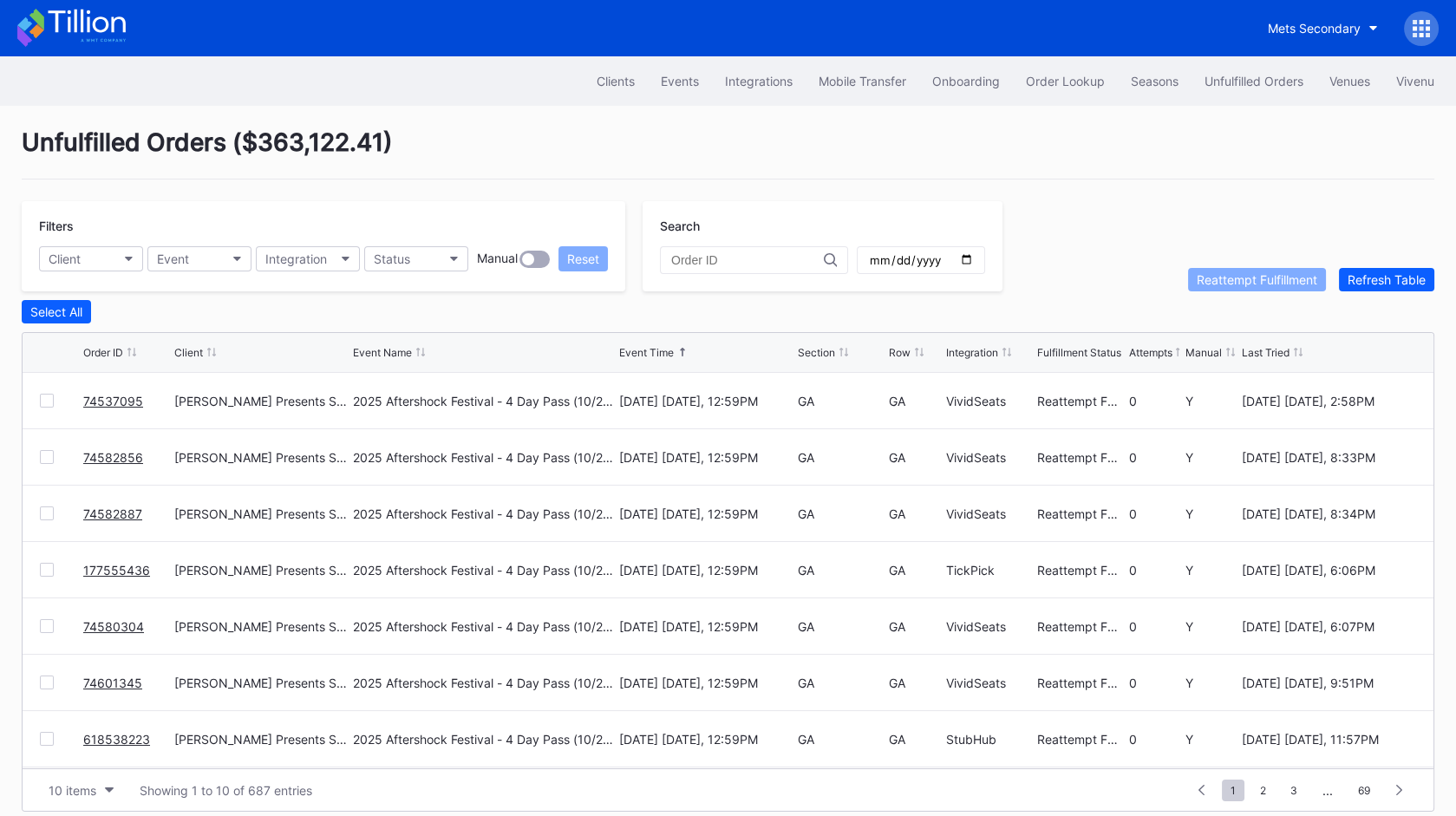
click at [74, 272] on div "Filters Client Event Integration Status Manual Reset" at bounding box center [323, 246] width 604 height 91
click at [97, 254] on button "Client" at bounding box center [91, 259] width 104 height 25
type input "met"
click at [99, 327] on div "Mets Secondary" at bounding box center [98, 334] width 93 height 15
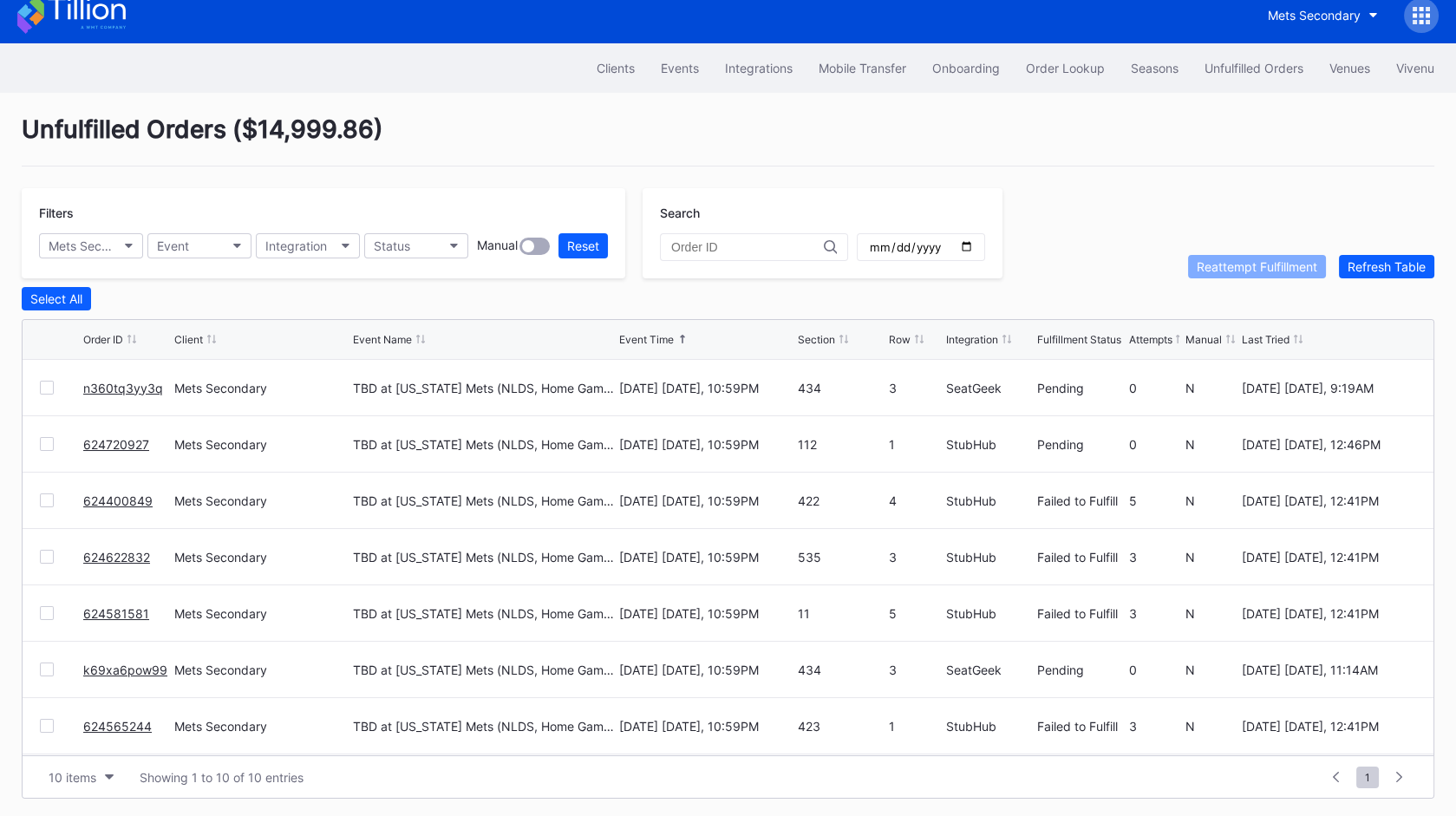
click at [1013, 171] on div "Unfulfilled Orders ( $14,999.86 ) Filters Mets Secondary Event Integration Stat…" at bounding box center [728, 456] width 1456 height 727
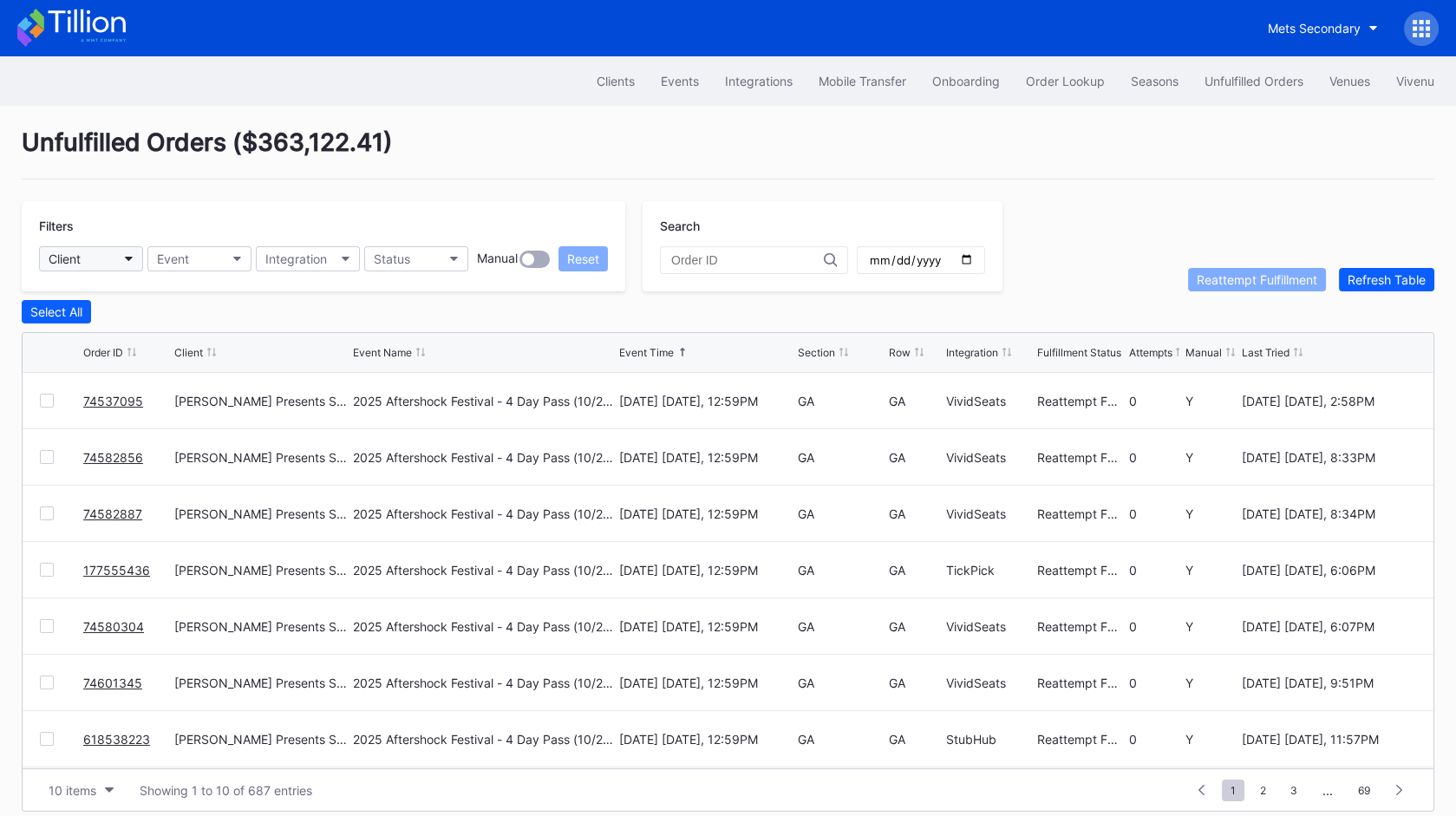
click at [85, 261] on button "Client" at bounding box center [91, 259] width 104 height 25
type input "met"
click at [112, 332] on div "Mets Secondary" at bounding box center [98, 334] width 93 height 15
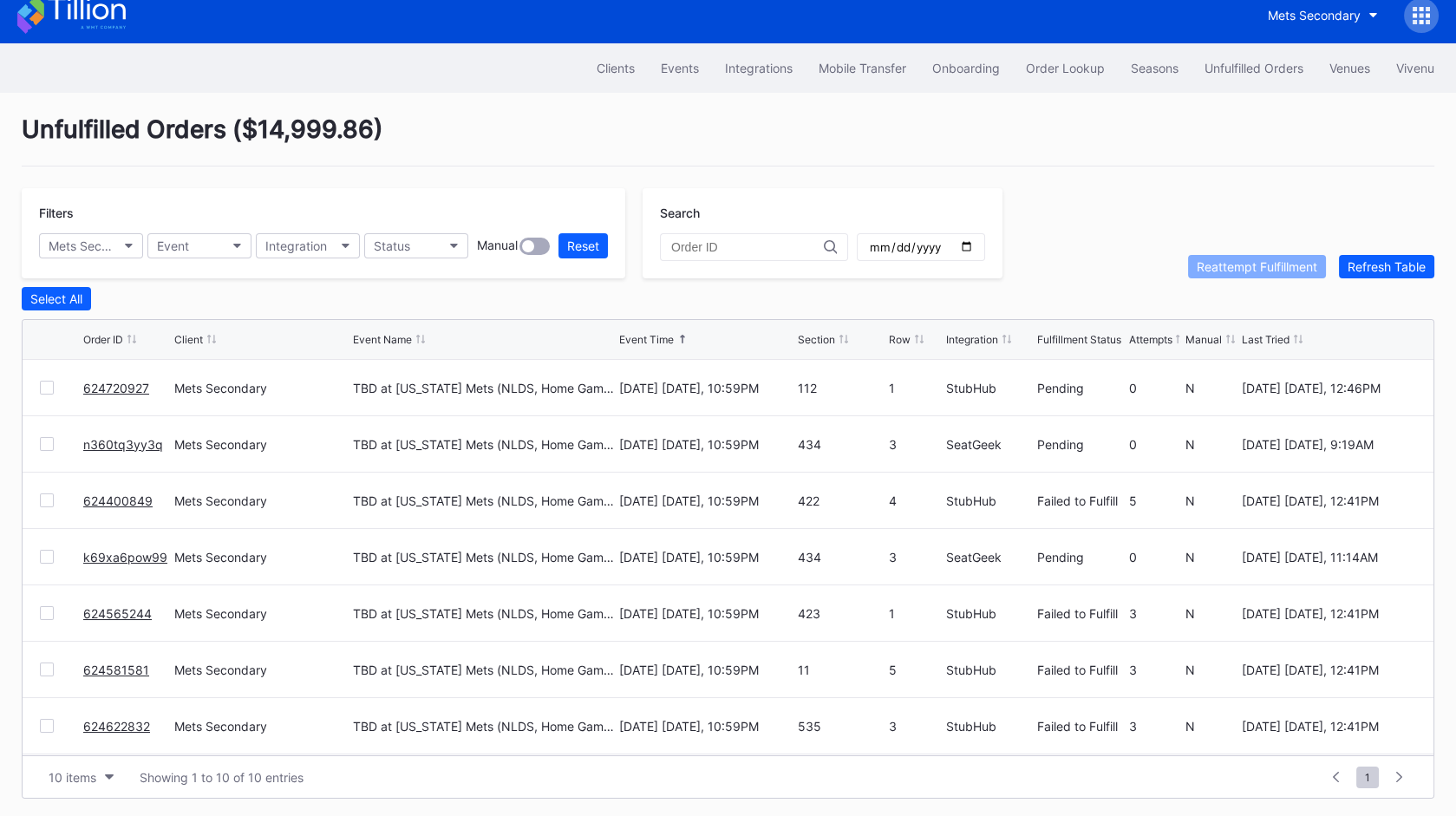
click at [113, 497] on link "624400849" at bounding box center [118, 501] width 70 height 15
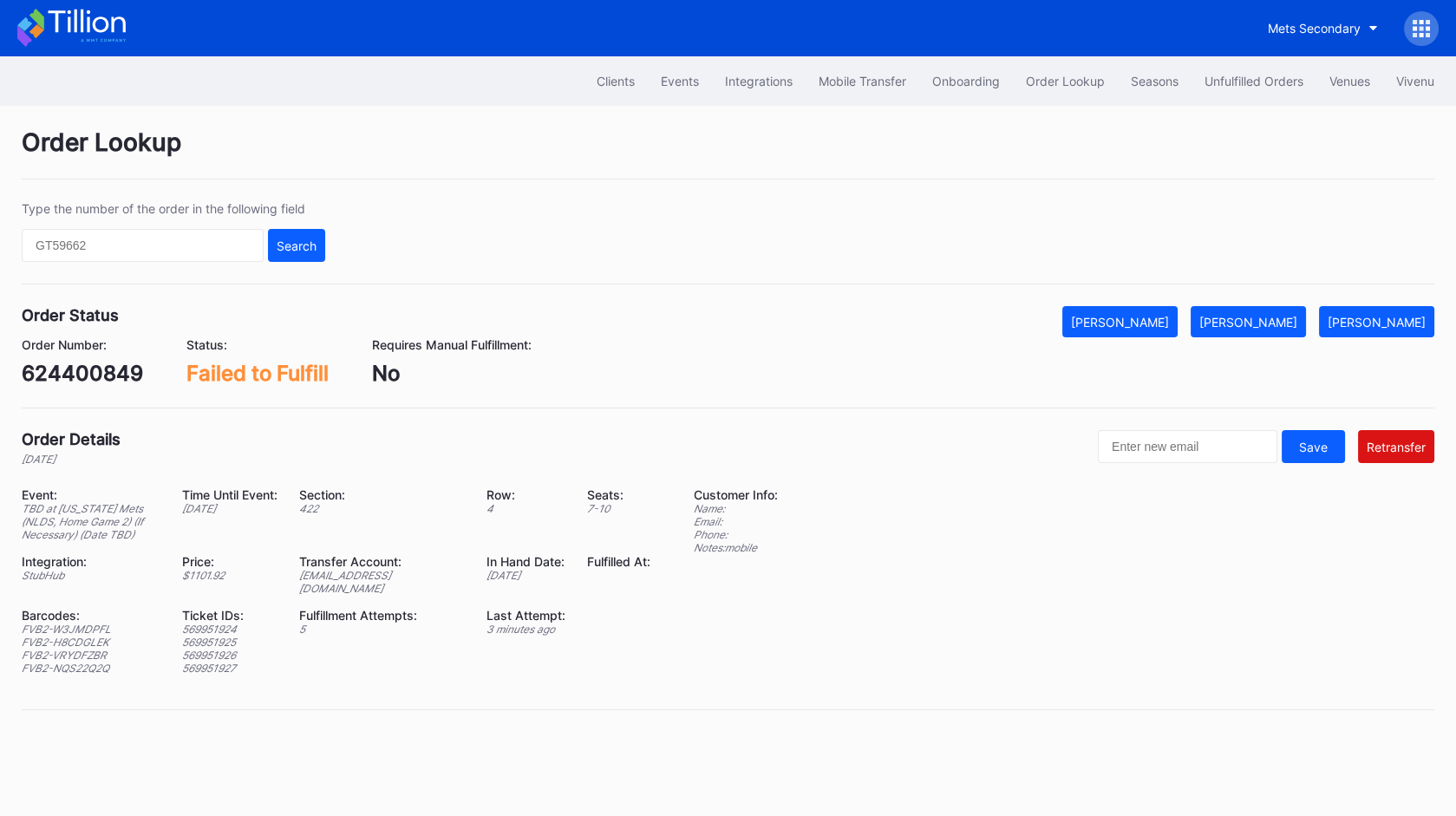
click at [431, 570] on div "ed-8158669@eventdynamic.com" at bounding box center [382, 582] width 165 height 26
copy div "ed-8158669@eventdynamic.com"
click at [1237, 69] on button "Unfulfilled Orders" at bounding box center [1255, 81] width 125 height 32
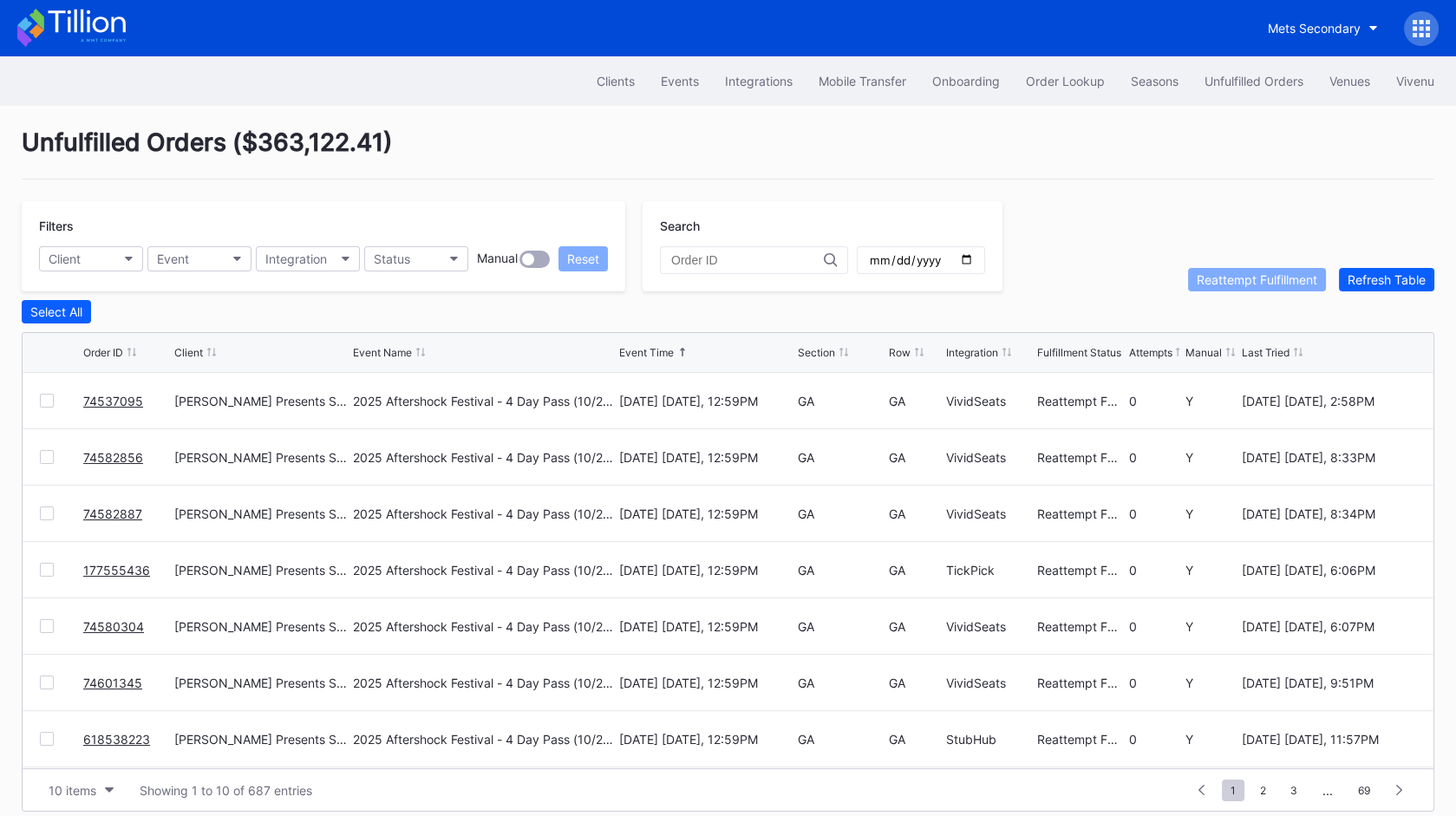
scroll to position [13, 0]
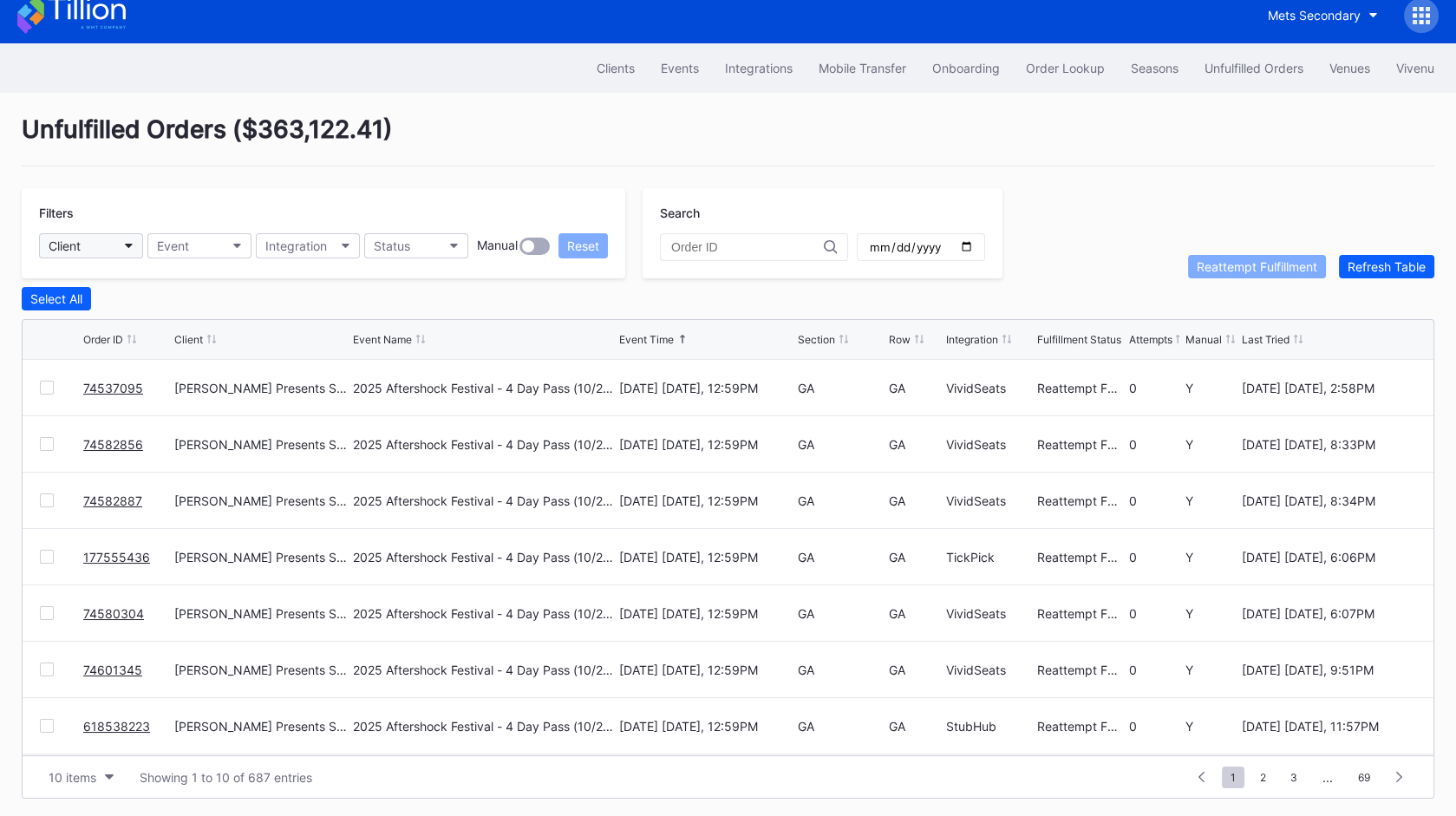
click at [113, 243] on button "Client" at bounding box center [91, 245] width 104 height 25
type input "mets"
click at [144, 329] on div "Mets Secondary" at bounding box center [139, 321] width 202 height 32
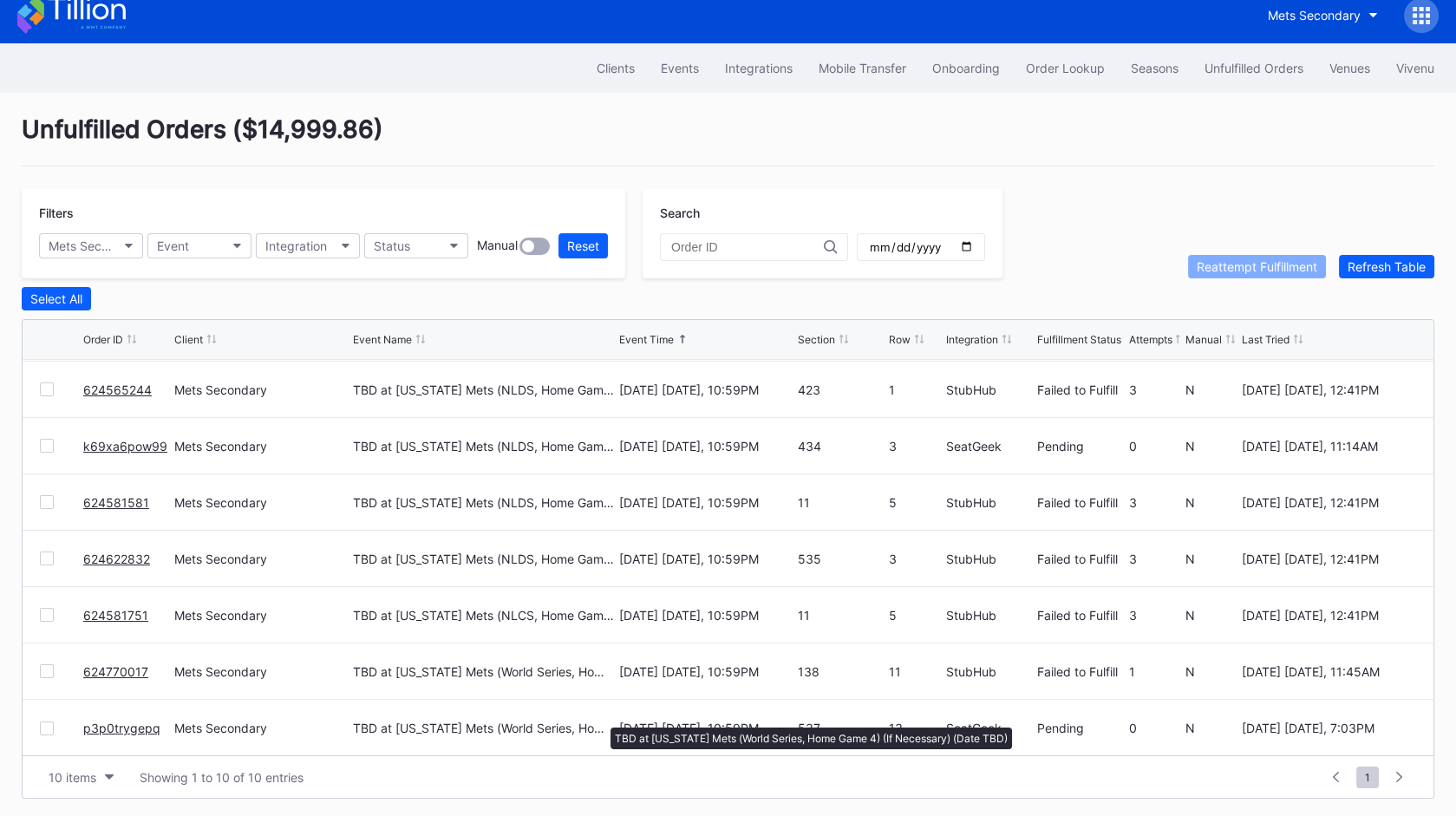
scroll to position [0, 0]
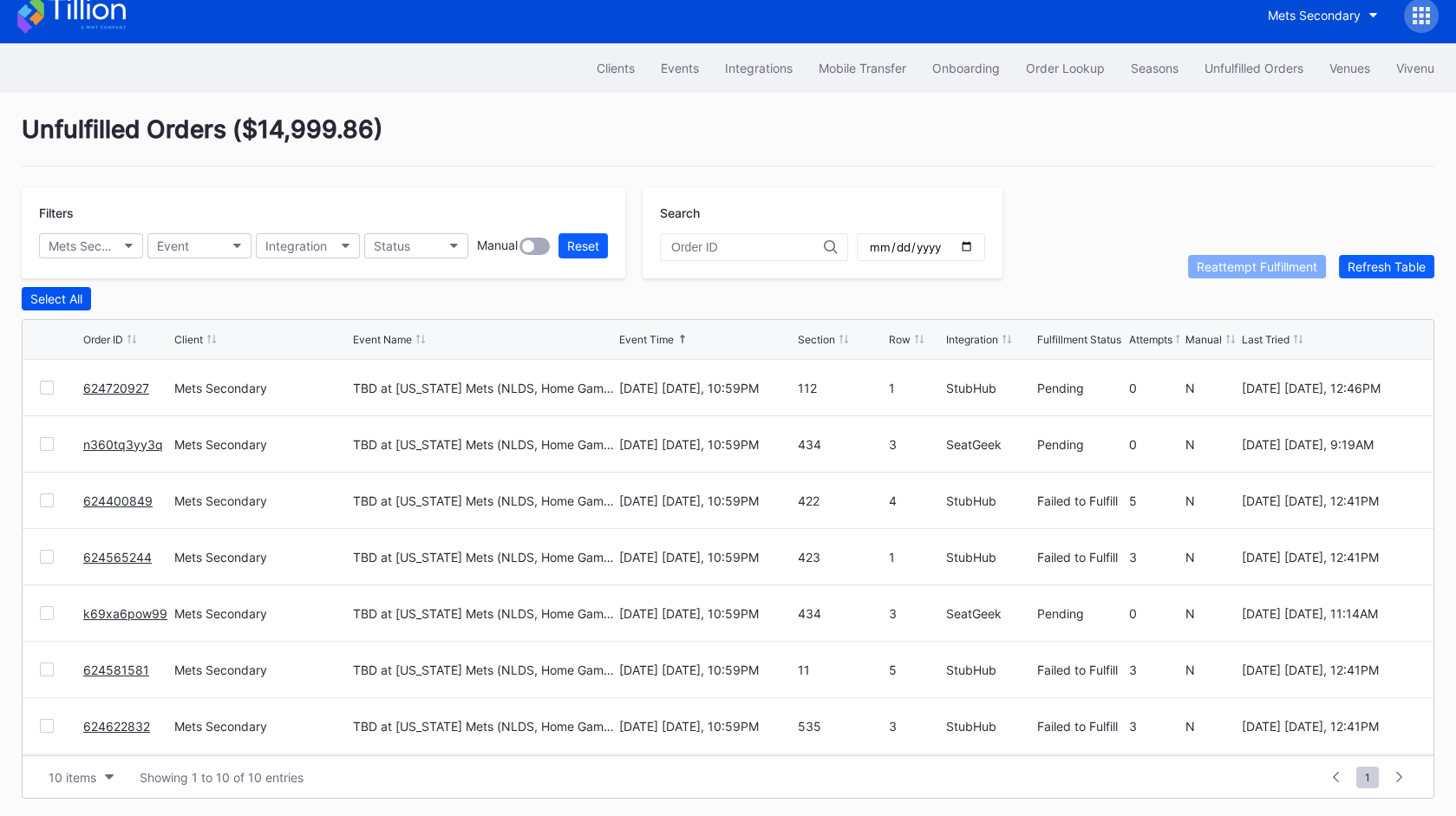
click at [55, 294] on div "Select All" at bounding box center [57, 299] width 52 height 15
click at [1252, 268] on div "Reattempt Fulfillment" at bounding box center [1257, 267] width 120 height 15
copy link "624720927"
copy link "624400849"
copy link "n360tq3yy3q"
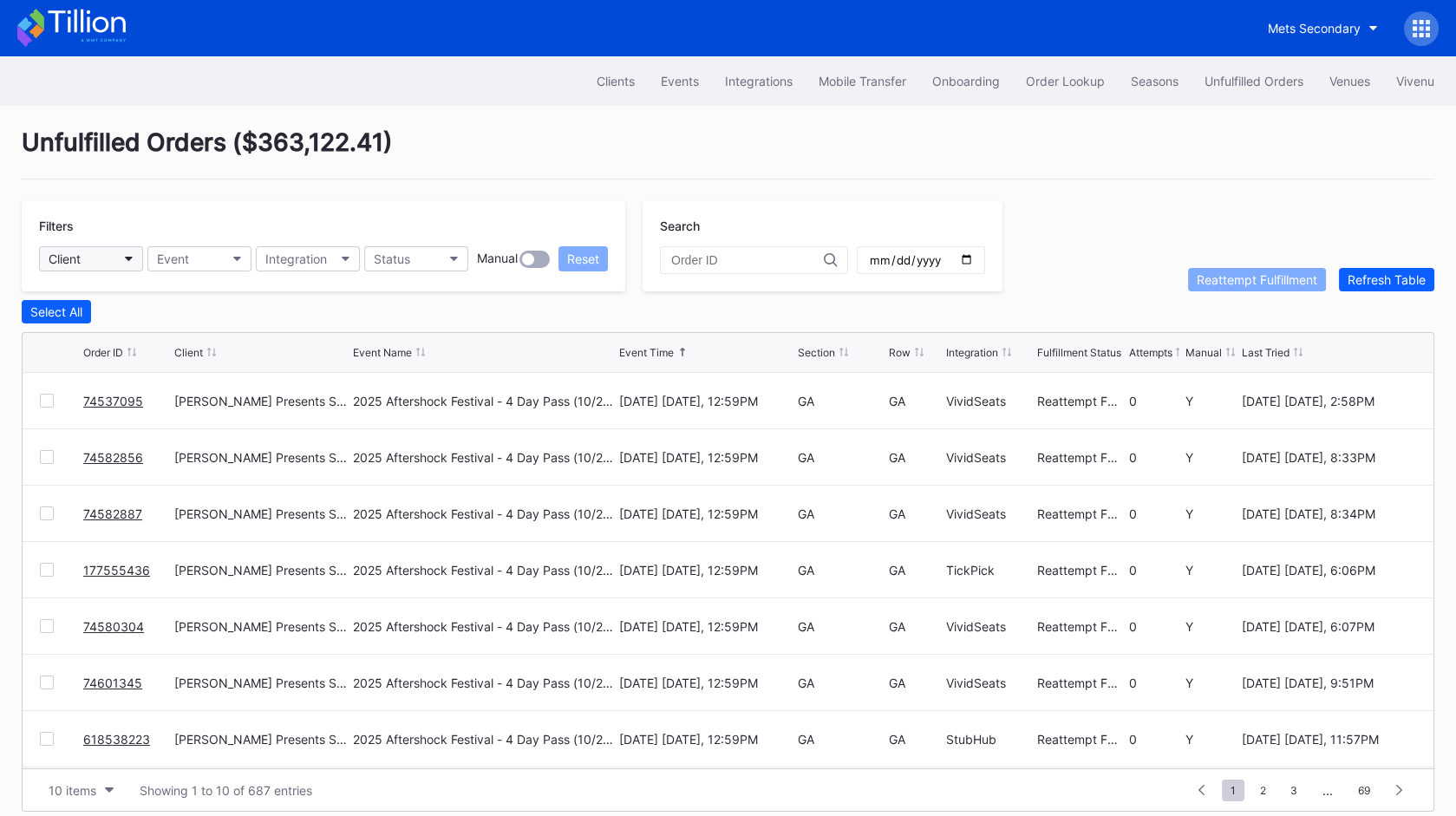
click at [98, 251] on button "Client" at bounding box center [91, 259] width 104 height 25
type input "met"
click at [119, 334] on div "Mets Secondary" at bounding box center [98, 334] width 93 height 15
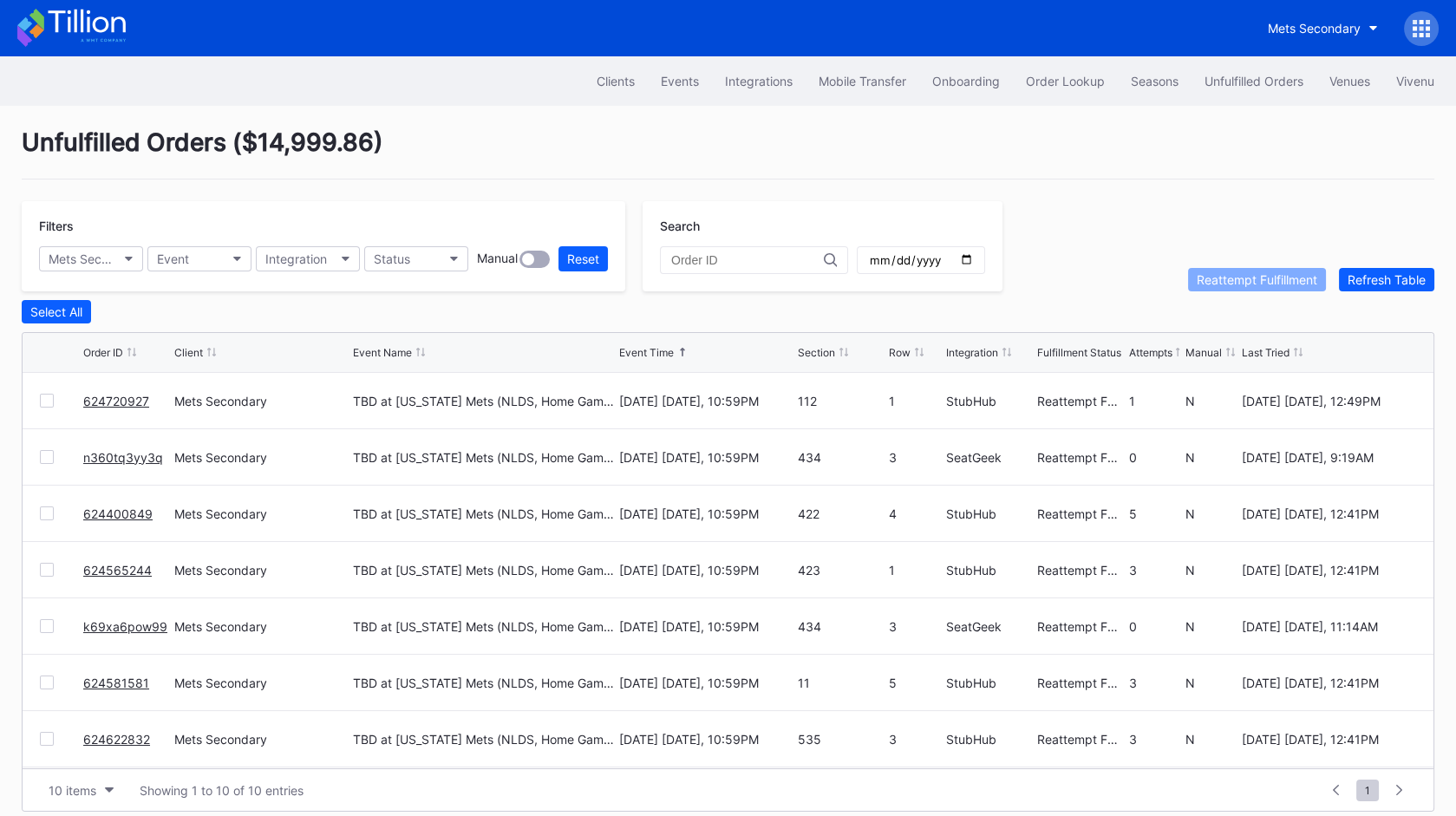
scroll to position [13, 0]
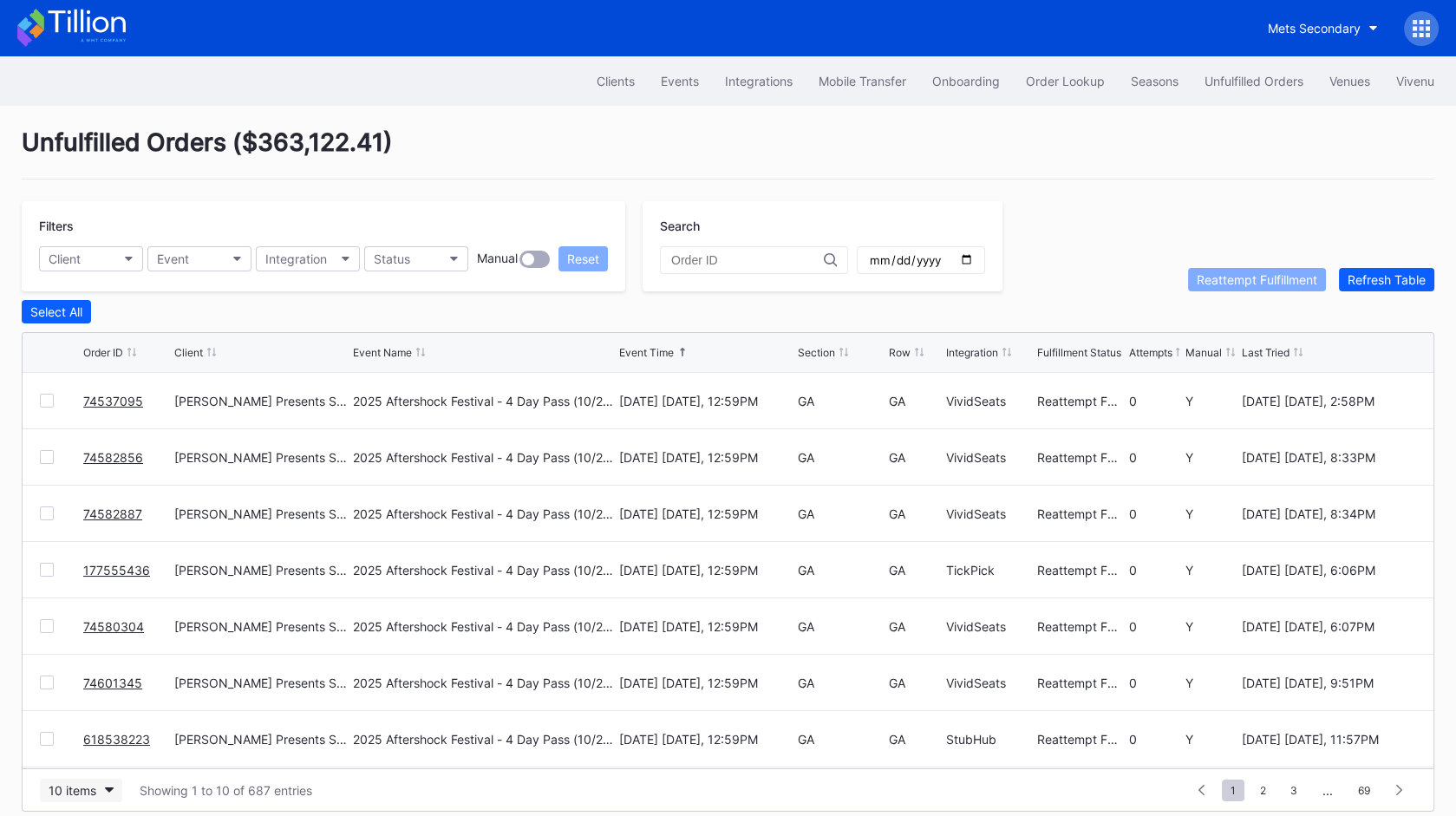
click at [107, 782] on button "10 items" at bounding box center [81, 791] width 83 height 24
click at [96, 691] on div "50 items" at bounding box center [81, 679] width 83 height 32
click at [118, 251] on button "Client" at bounding box center [91, 259] width 104 height 25
type input "met"
click at [176, 338] on div "Mets Secondary" at bounding box center [139, 334] width 202 height 32
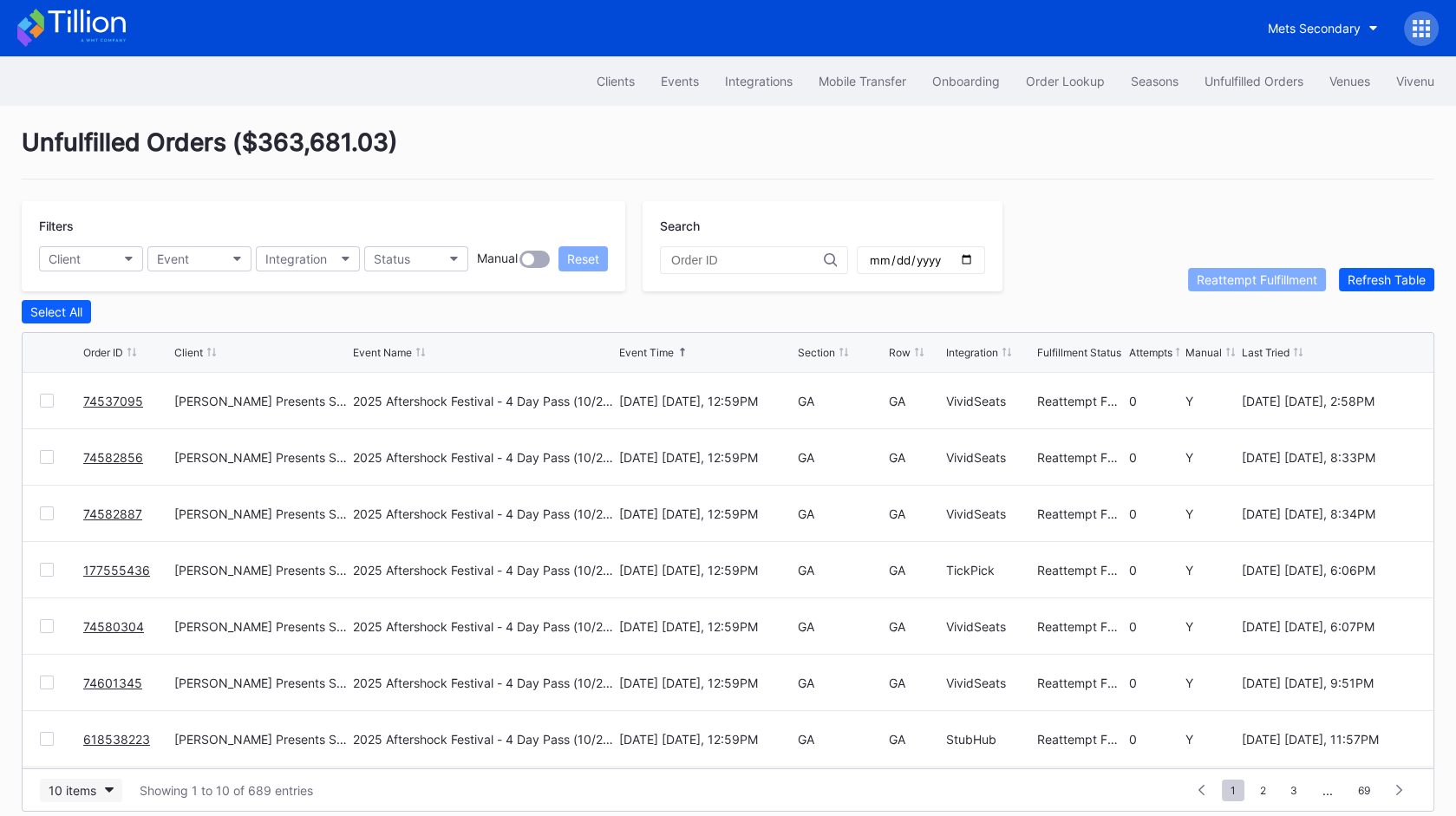
click at [104, 787] on icon "button" at bounding box center [108, 789] width 9 height 5
click at [106, 257] on button "Client" at bounding box center [91, 259] width 104 height 25
type input "met"
click at [150, 351] on div "met Mets Secondary" at bounding box center [139, 317] width 202 height 79
click at [157, 335] on div "Mets Secondary" at bounding box center [139, 334] width 202 height 32
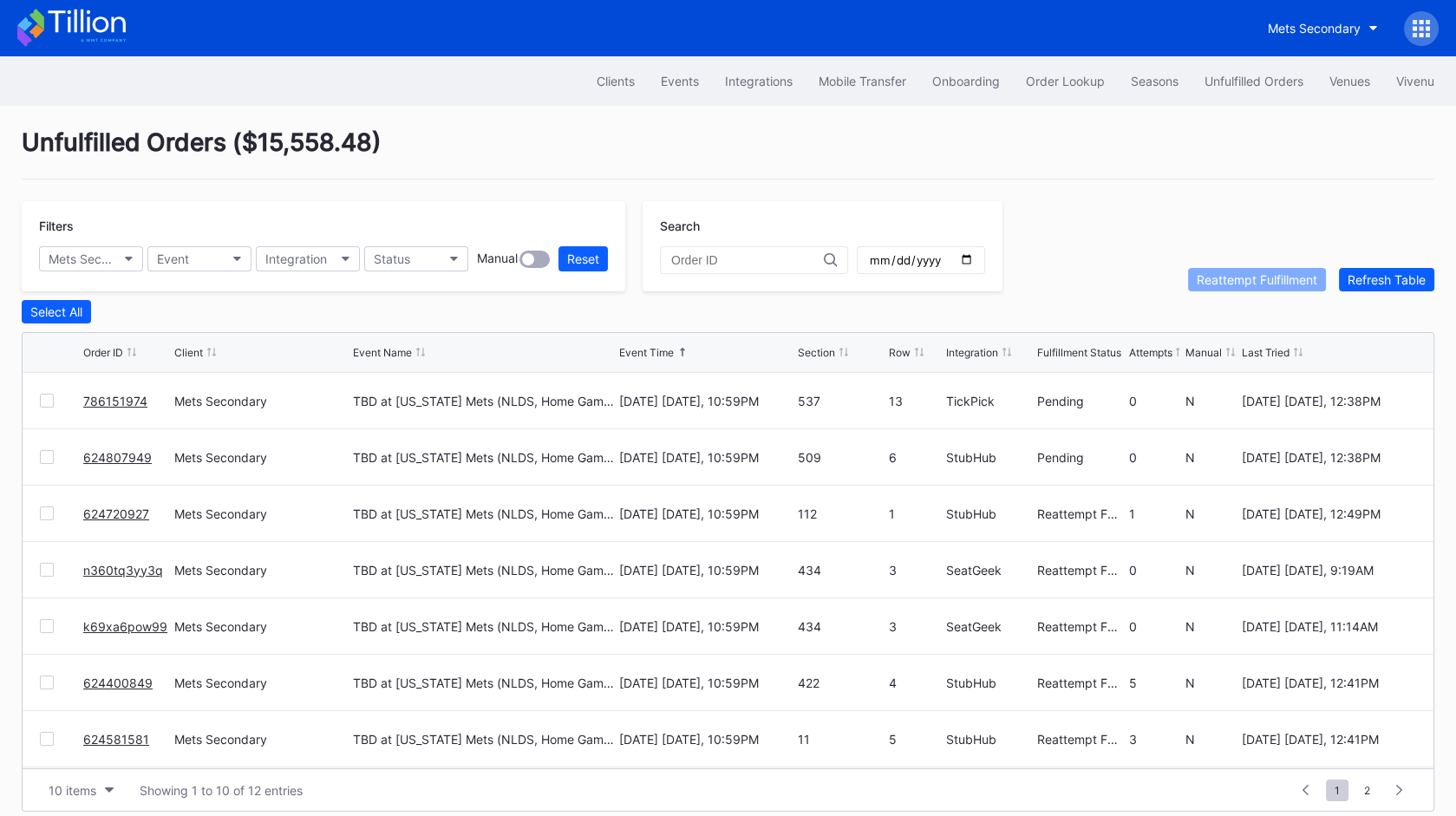
click at [1137, 186] on div "Unfulfilled Orders ( $15,558.48 ) Filters Mets Secondary Event Integration Stat…" at bounding box center [728, 469] width 1456 height 727
click at [1084, 149] on div "Unfulfilled Orders ( $15,558.48 )" at bounding box center [728, 153] width 1413 height 52
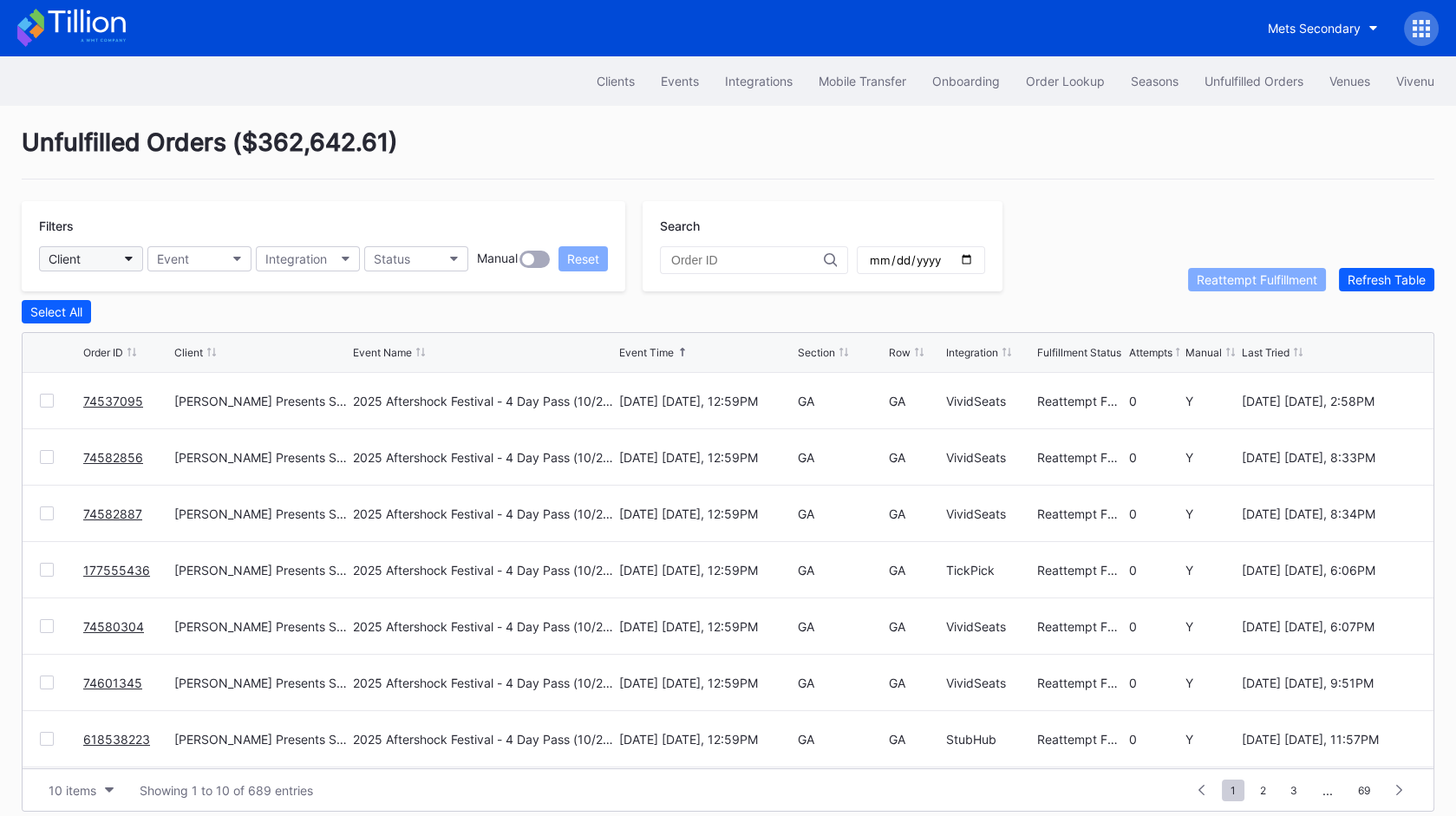
click at [86, 255] on button "Client" at bounding box center [91, 259] width 104 height 25
type input "met"
click at [105, 324] on div "Mets Secondary" at bounding box center [139, 334] width 202 height 32
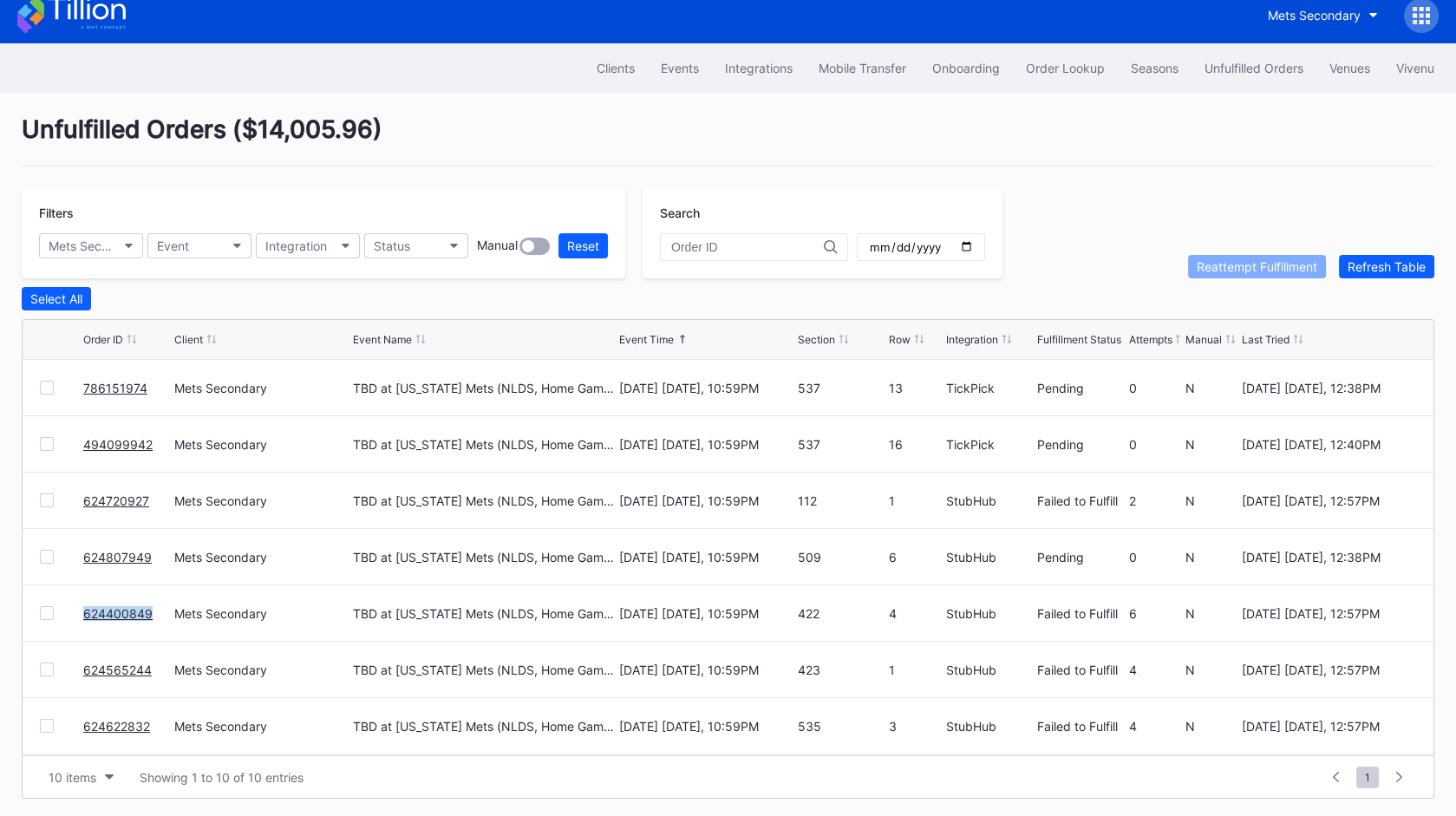
copy link "624400849"
copy link "624565244"
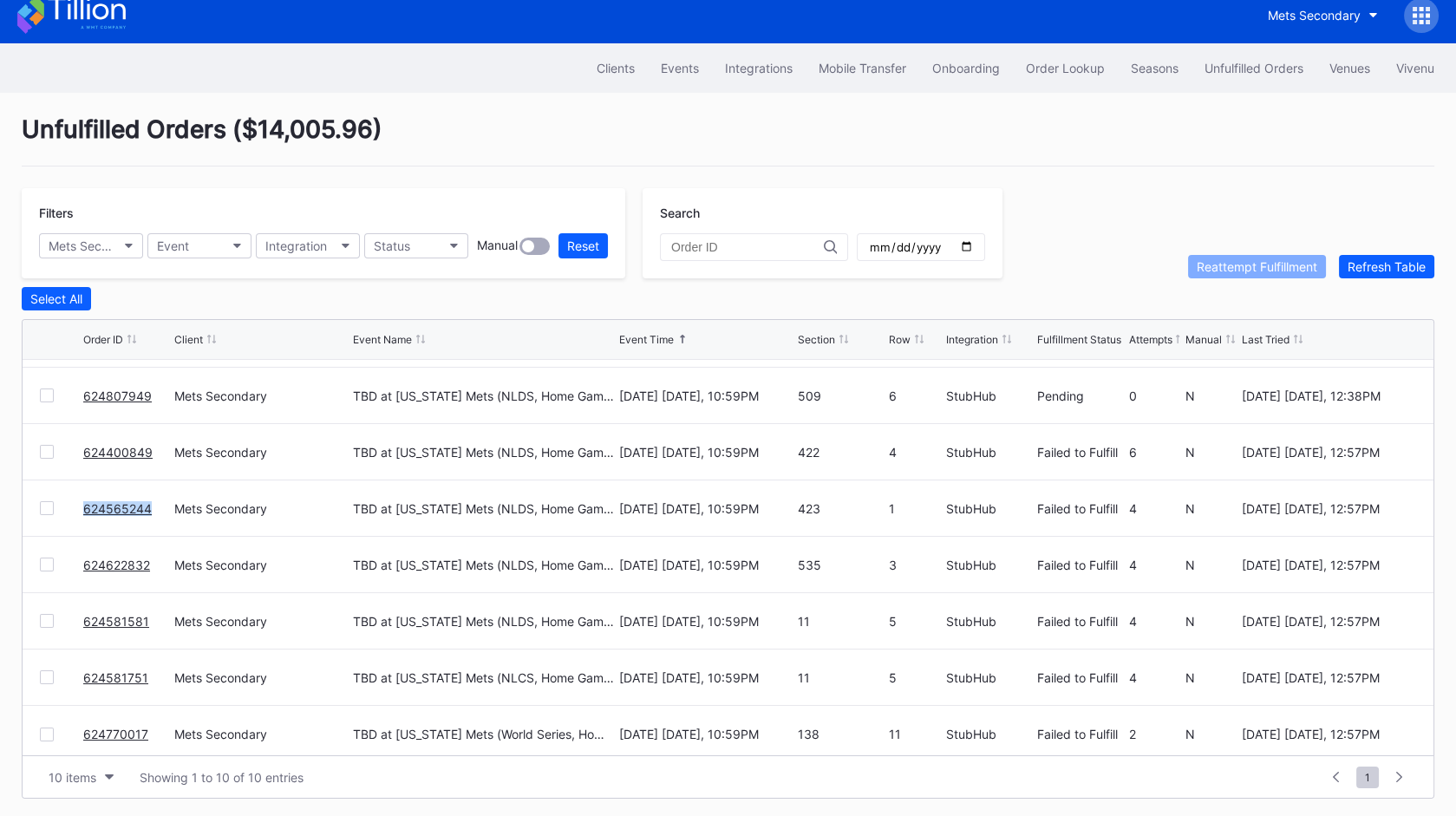
scroll to position [167, 0]
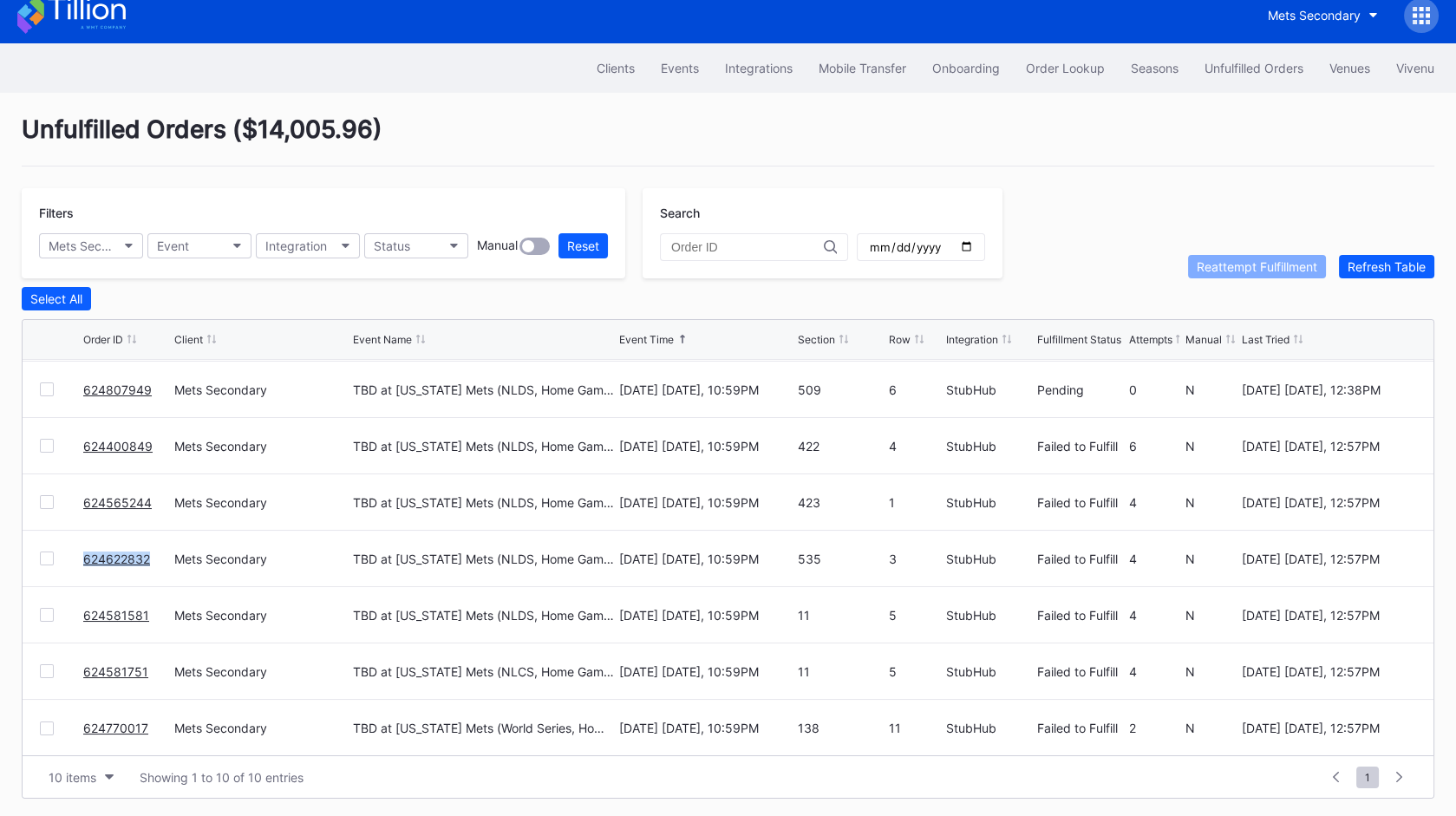
copy link "624622832"
copy link "624581581"
copy link "624581751"
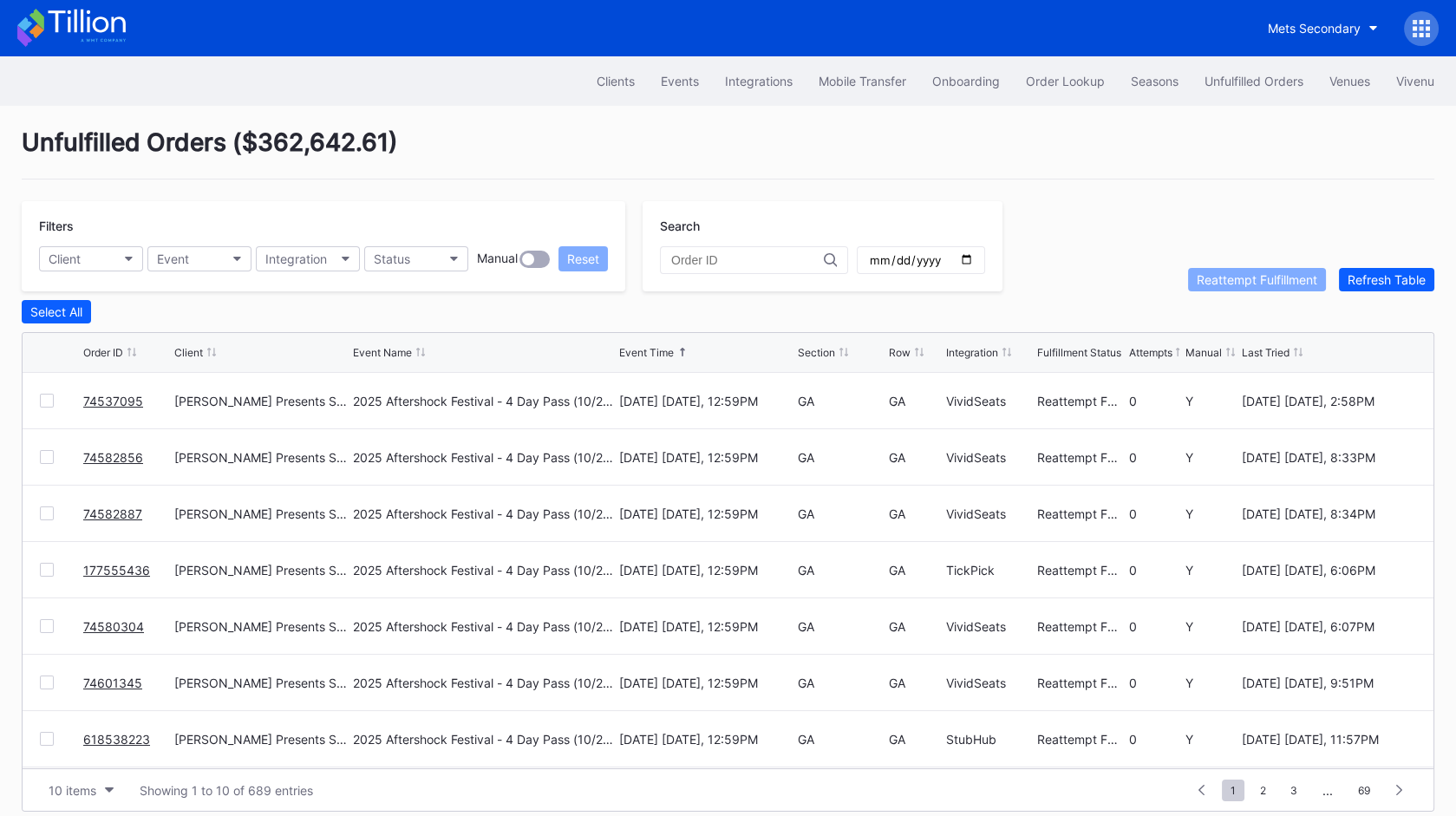
scroll to position [13, 0]
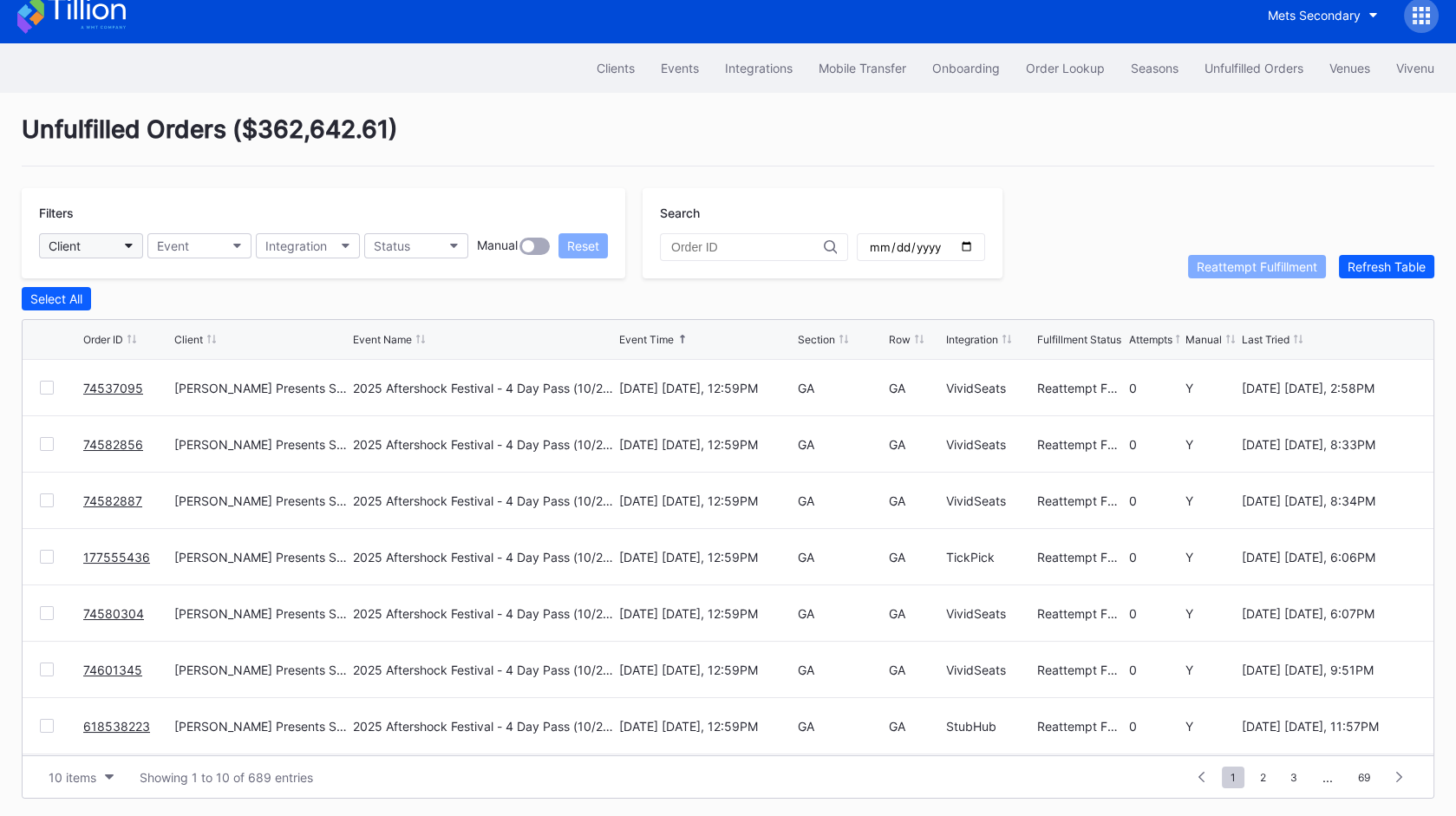
click at [66, 241] on div "Client" at bounding box center [65, 246] width 32 height 15
type input "mets"
click at [155, 326] on div "Mets Secondary" at bounding box center [139, 321] width 202 height 32
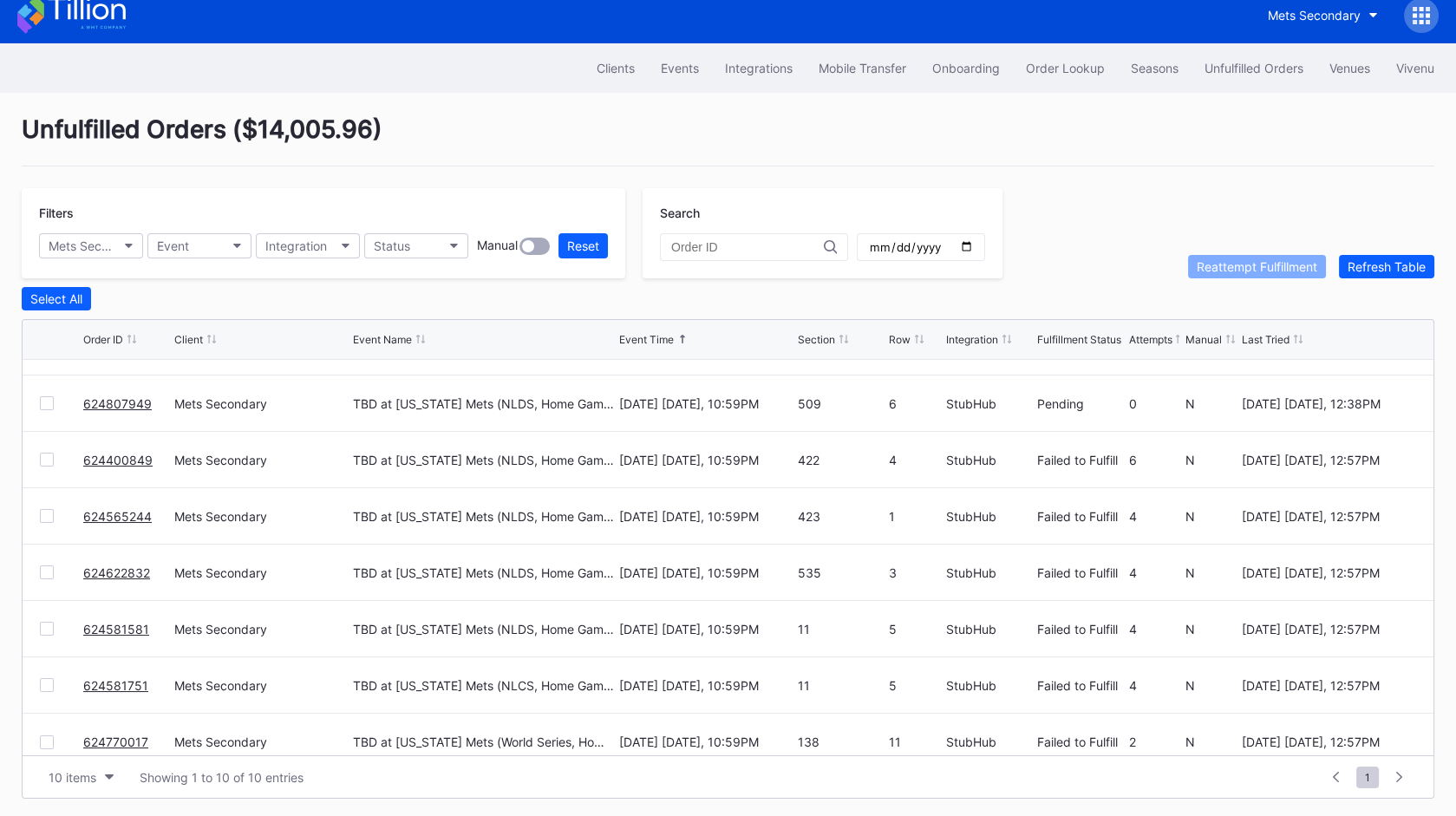
scroll to position [167, 0]
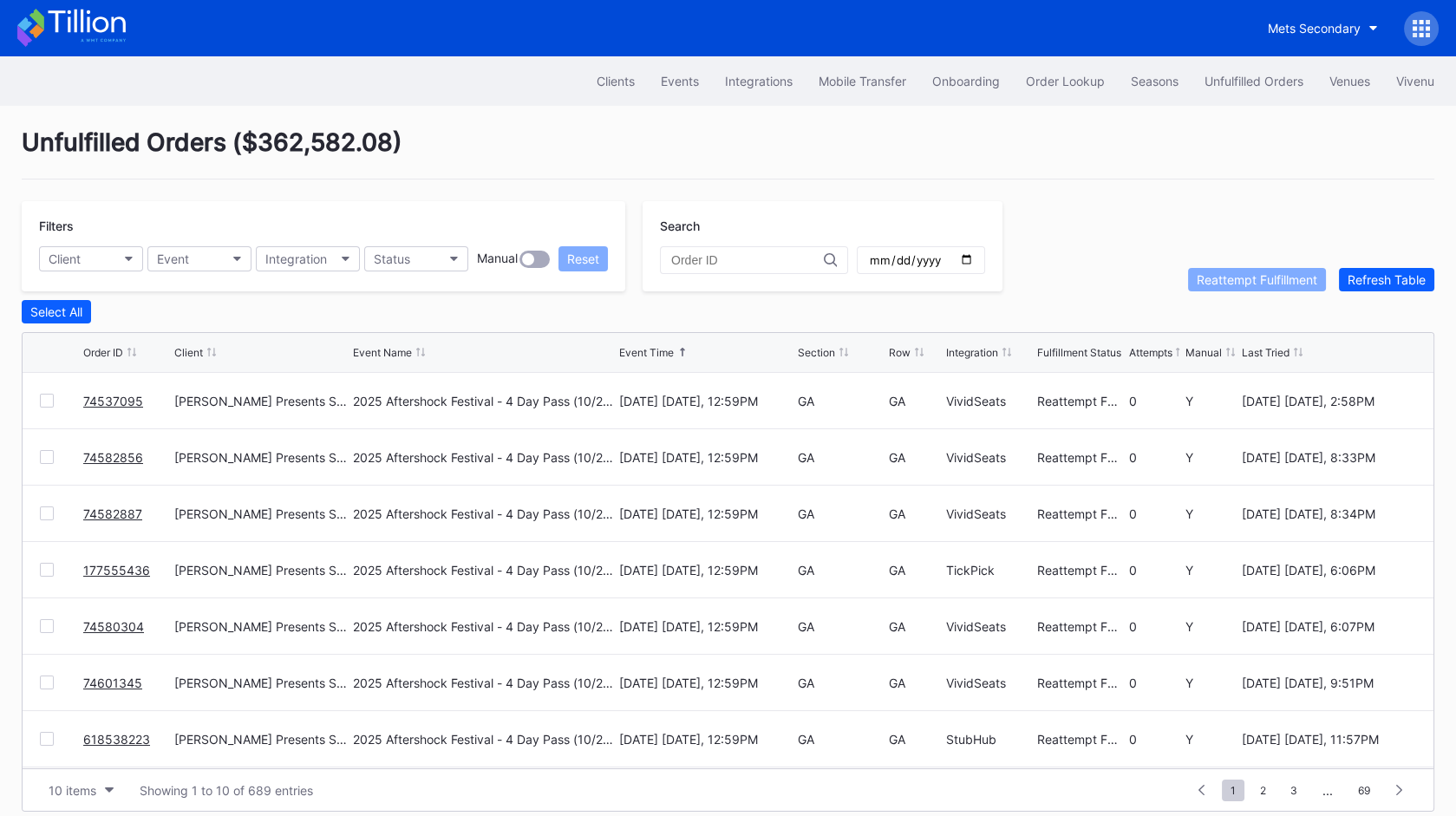
scroll to position [13, 0]
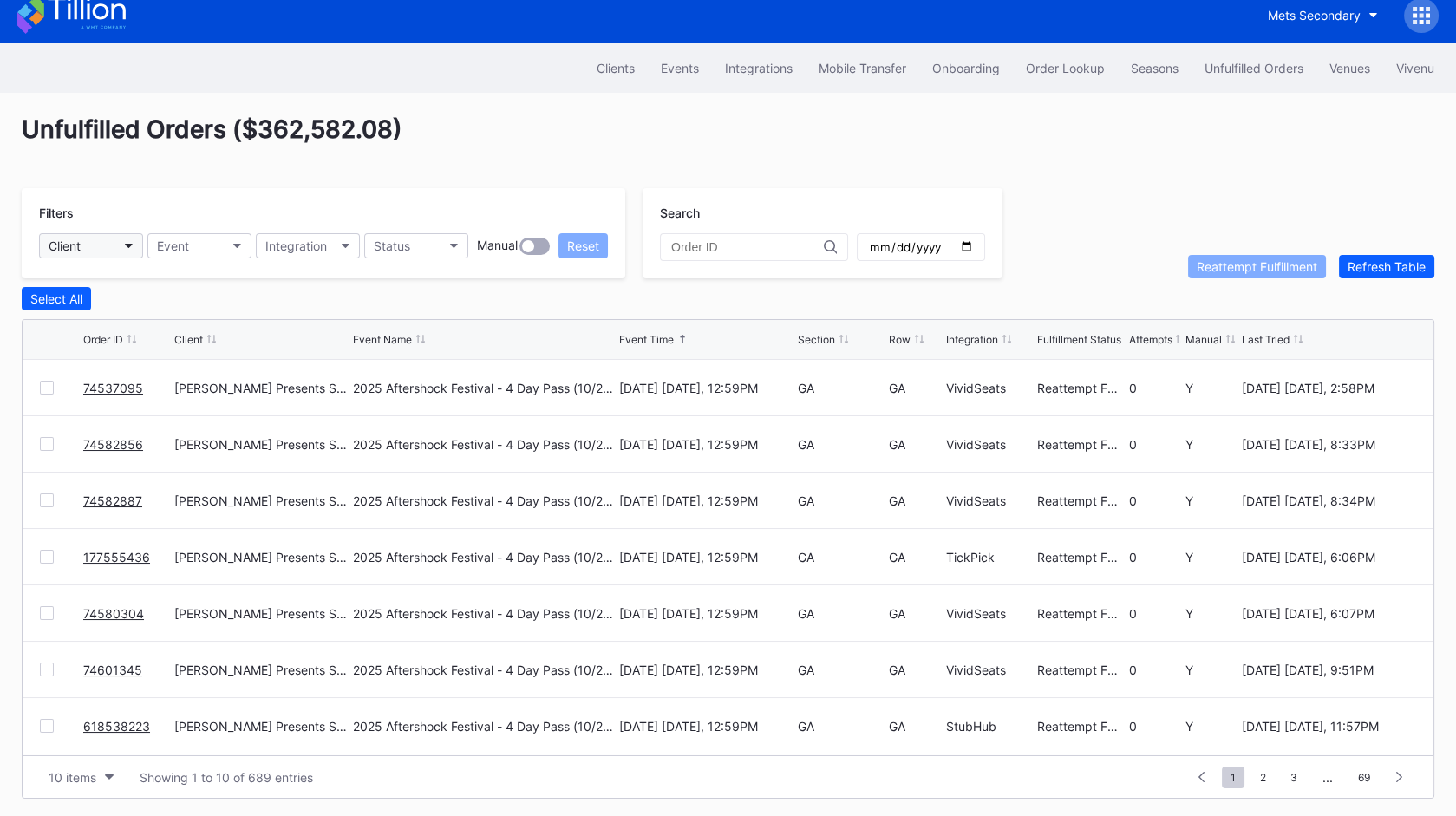
click at [118, 241] on button "Client" at bounding box center [91, 245] width 104 height 25
type input "mets"
click at [125, 314] on div "Mets Secondary" at bounding box center [98, 321] width 93 height 15
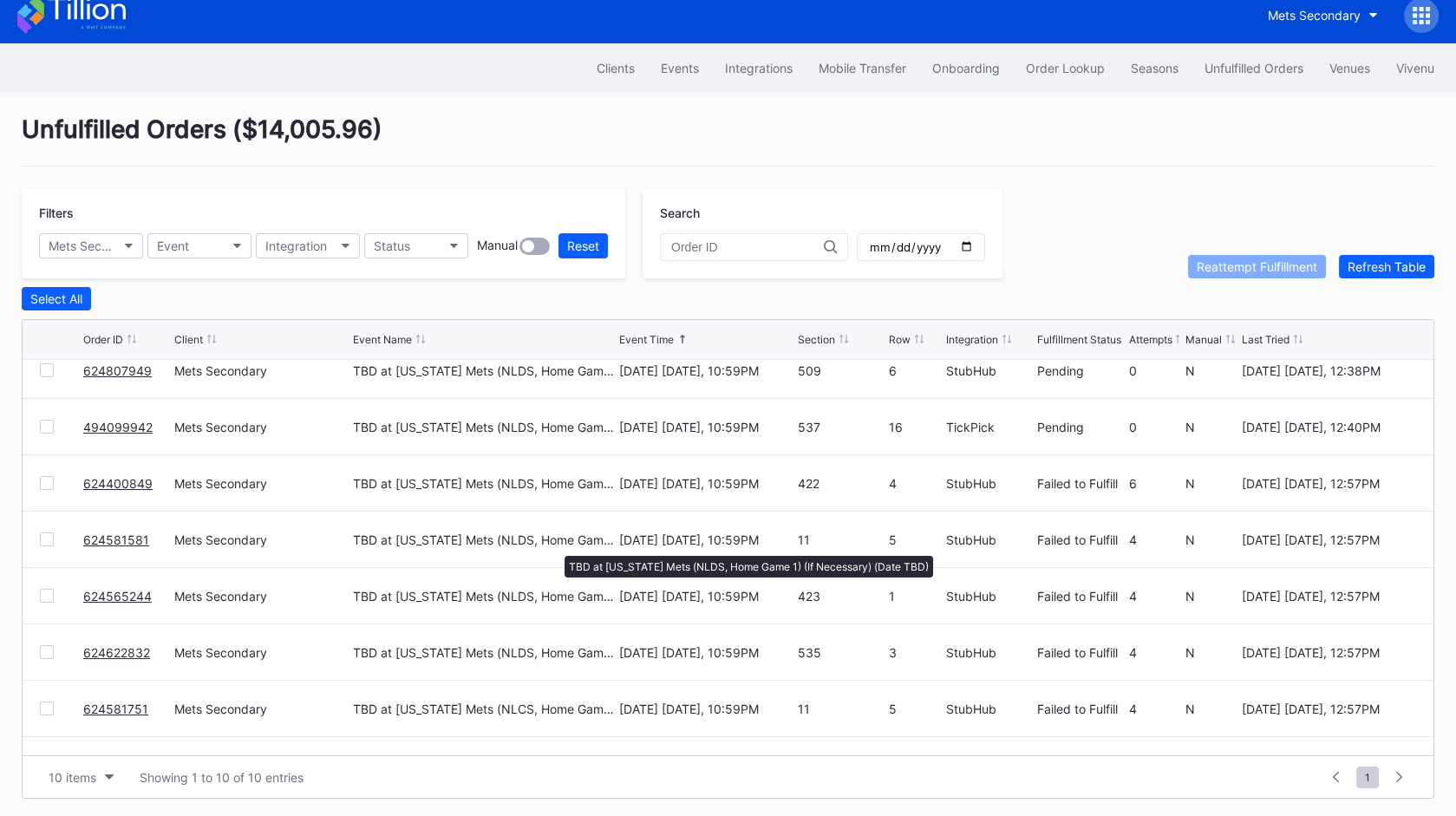
scroll to position [167, 0]
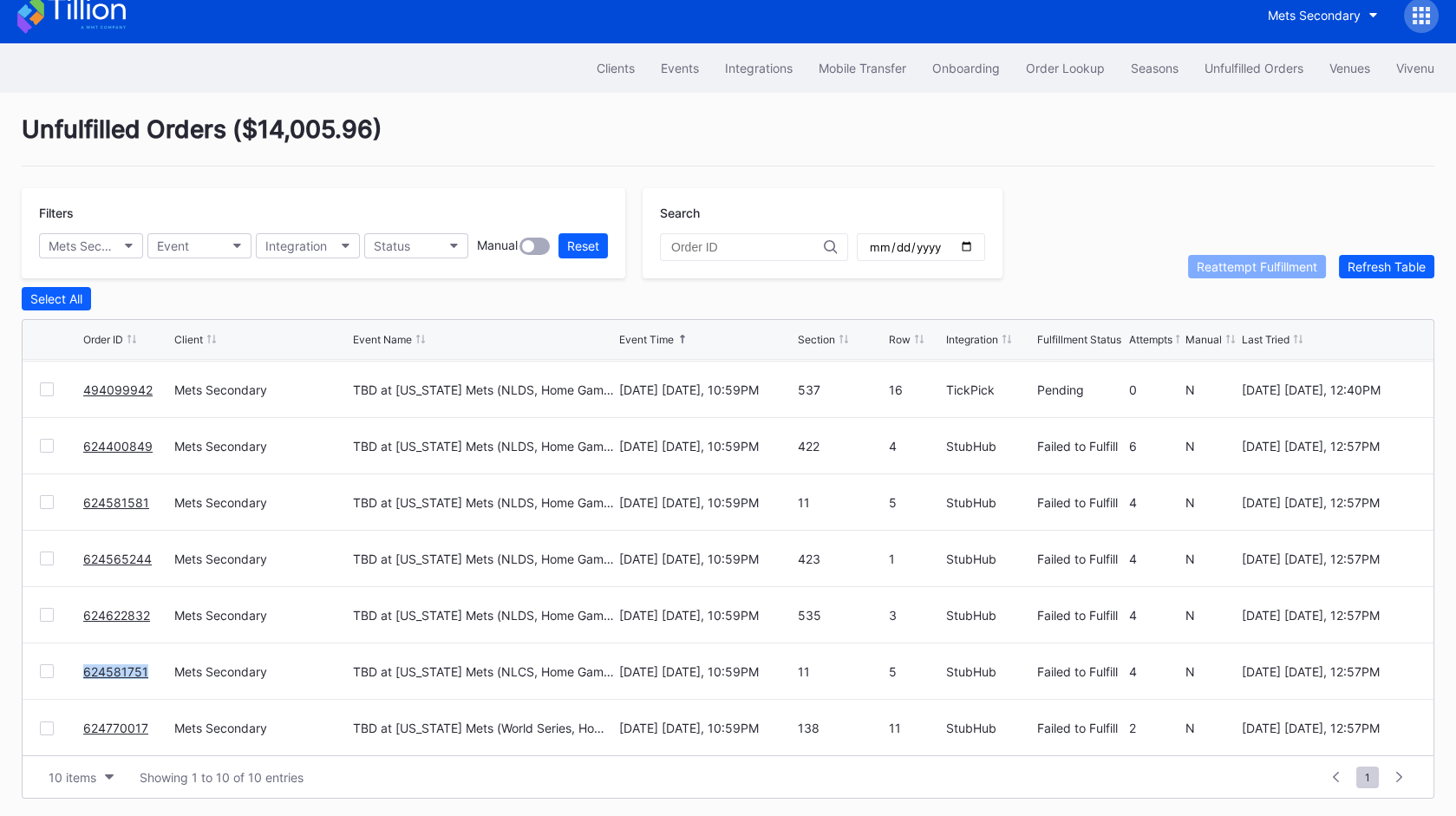
copy link "624581751"
click at [1083, 213] on div "Filters Mets Secondary Event Integration Status Manual Reset Search Reattempt F…" at bounding box center [728, 233] width 1413 height 91
click at [713, 63] on button "Integrations" at bounding box center [759, 68] width 94 height 32
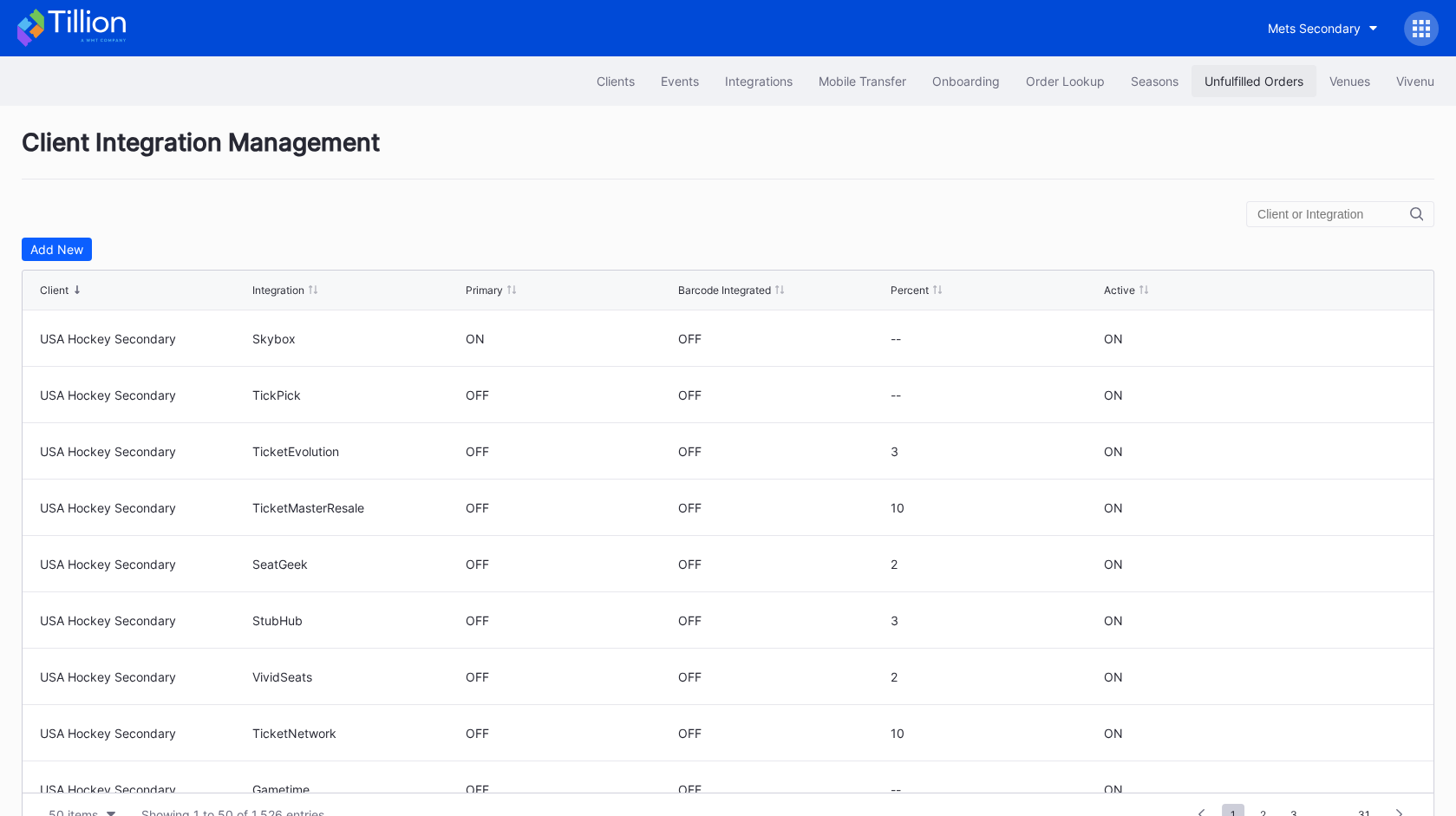
click at [1271, 89] on button "Unfulfilled Orders" at bounding box center [1255, 81] width 125 height 32
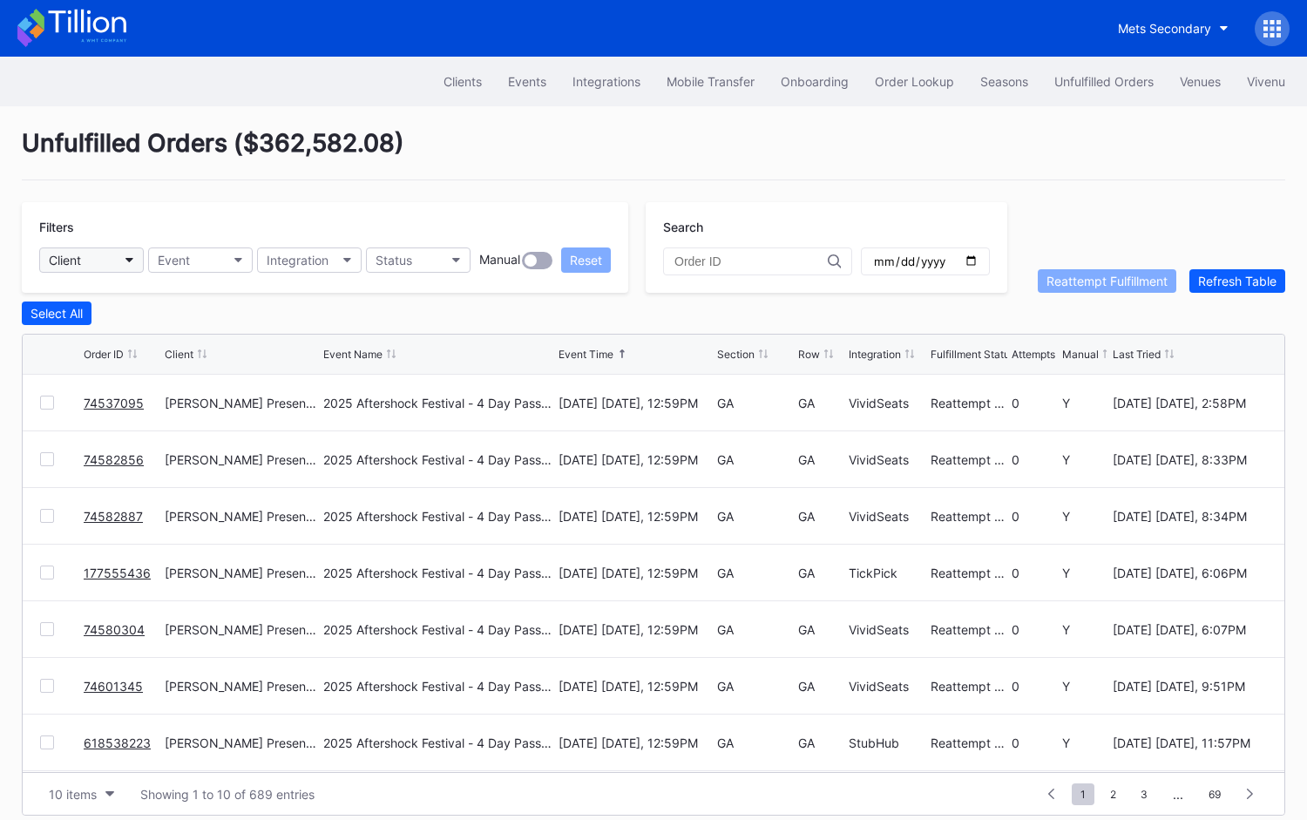
click at [120, 261] on button "Client" at bounding box center [91, 260] width 105 height 25
type input "met"
click at [159, 341] on div "Mets Secondary" at bounding box center [140, 336] width 203 height 32
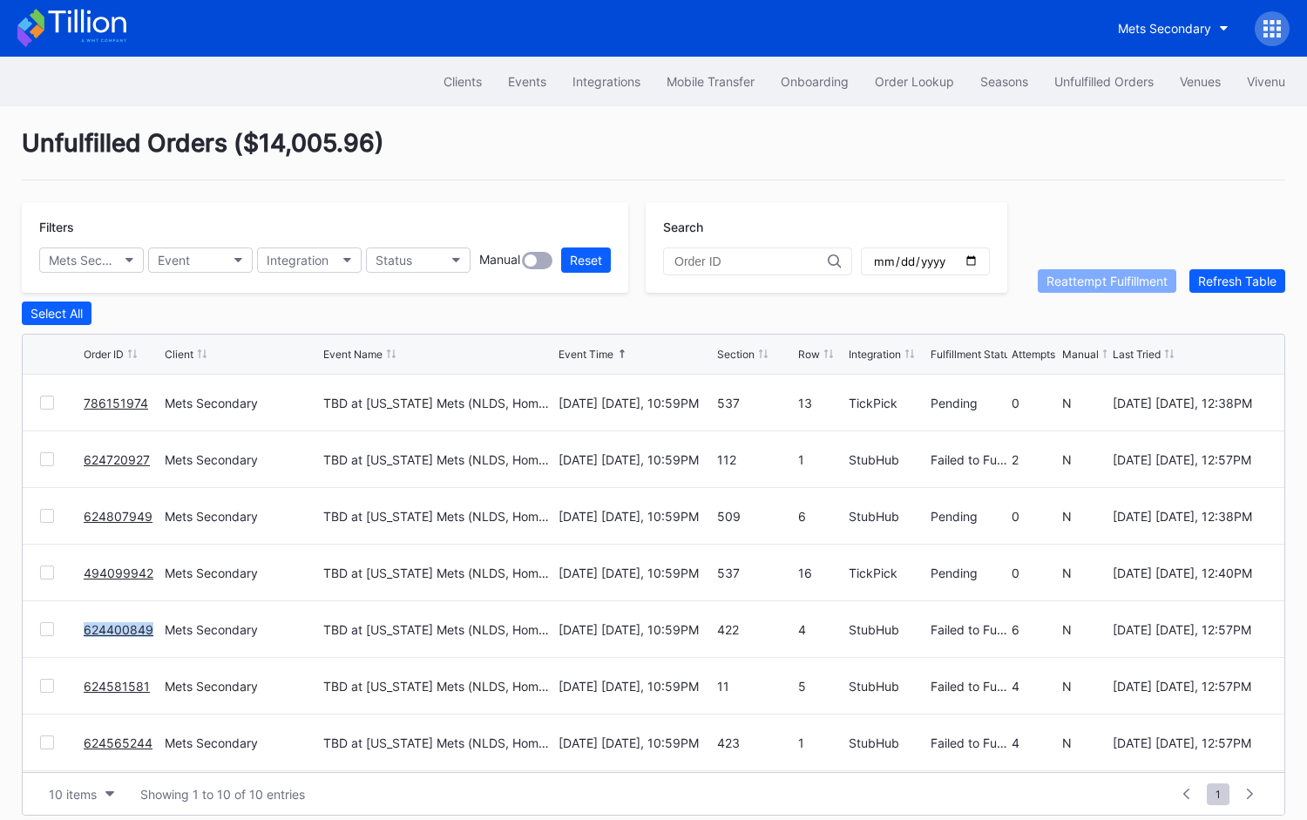
copy link "624400849"
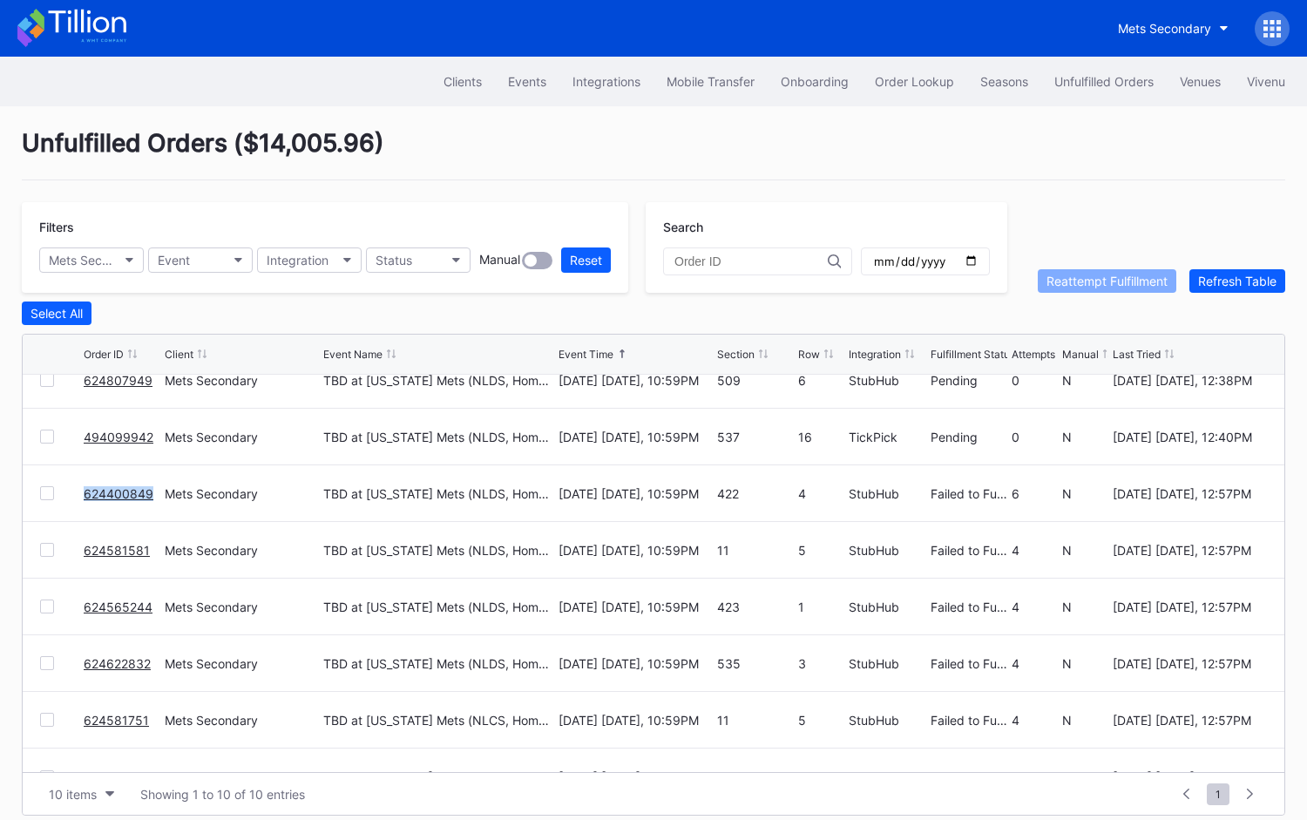
scroll to position [140, 0]
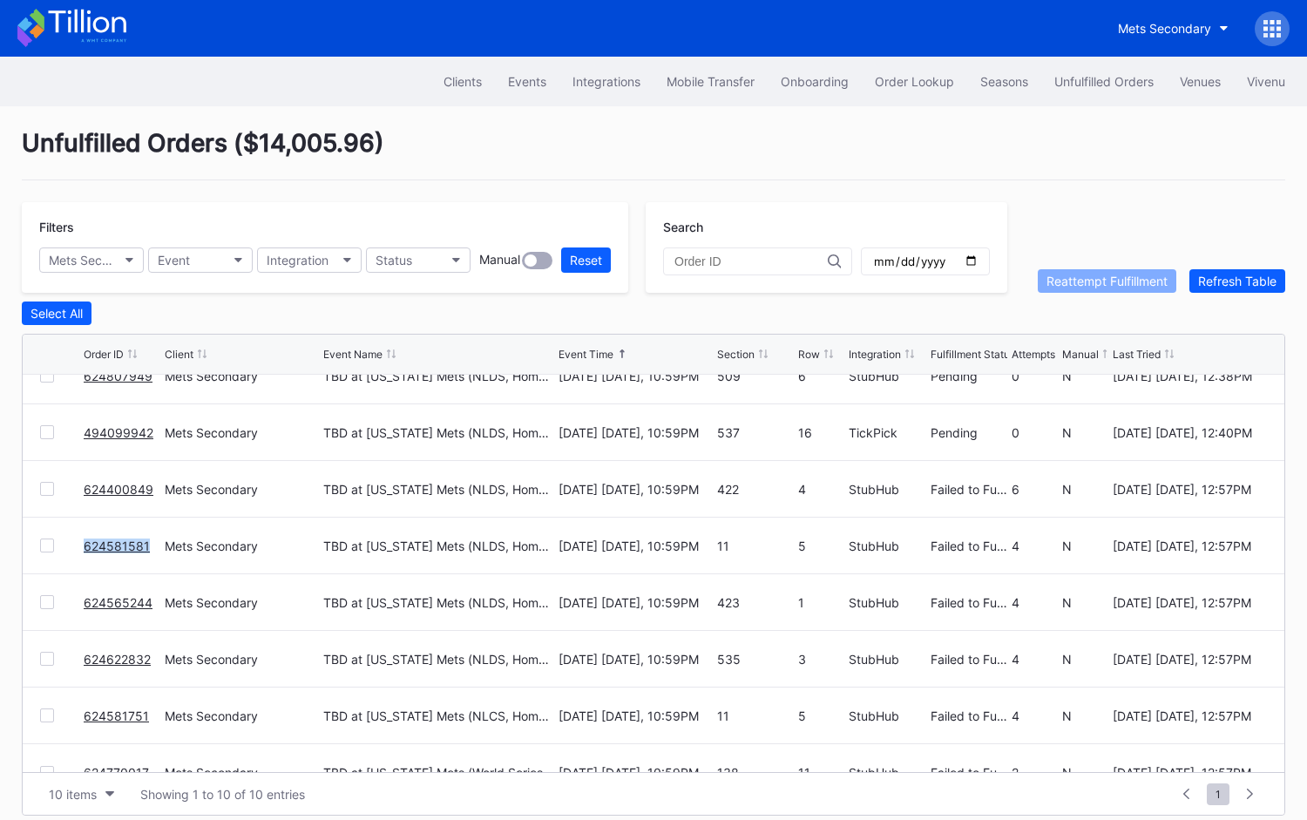
copy link "624581581"
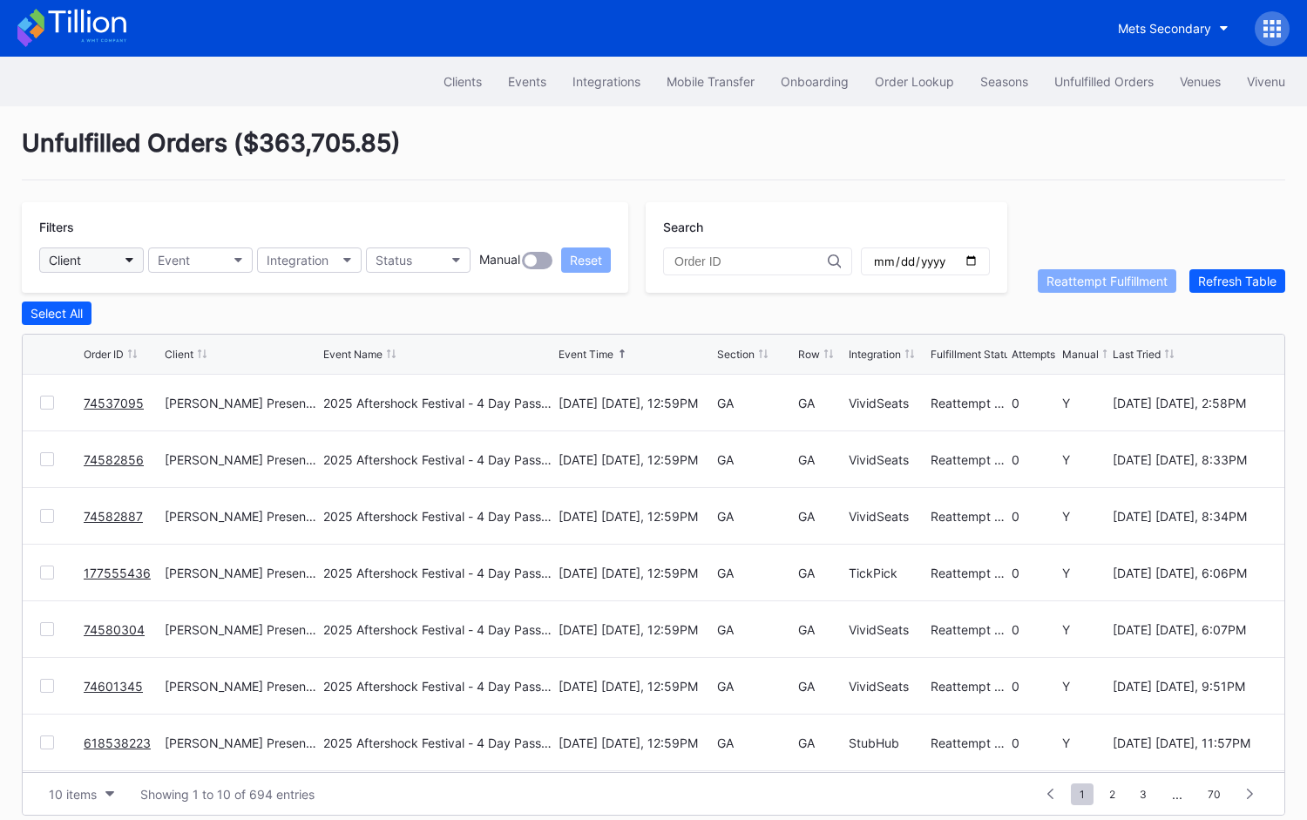
click at [98, 256] on button "Client" at bounding box center [91, 260] width 105 height 25
type input "mets"
click at [132, 342] on div "Mets Secondary" at bounding box center [98, 336] width 93 height 15
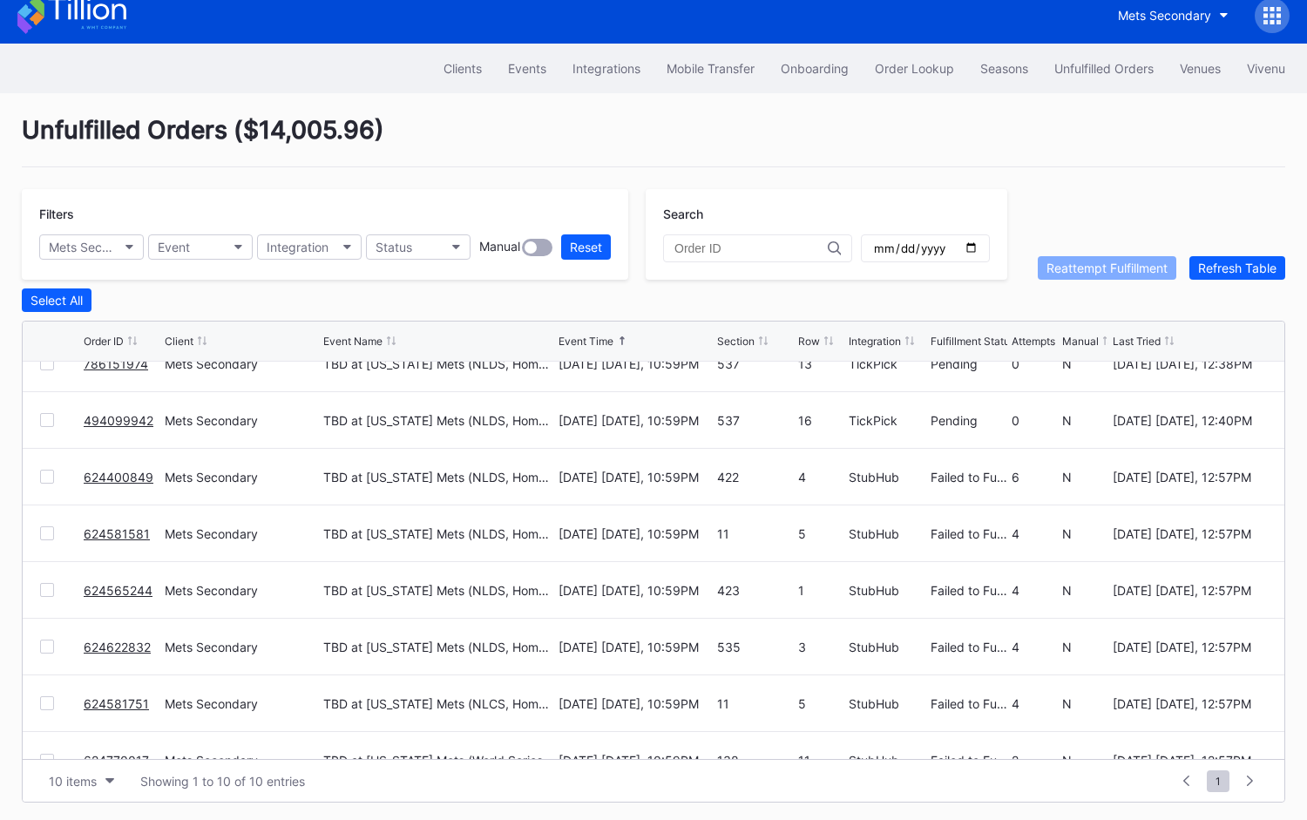
scroll to position [168, 0]
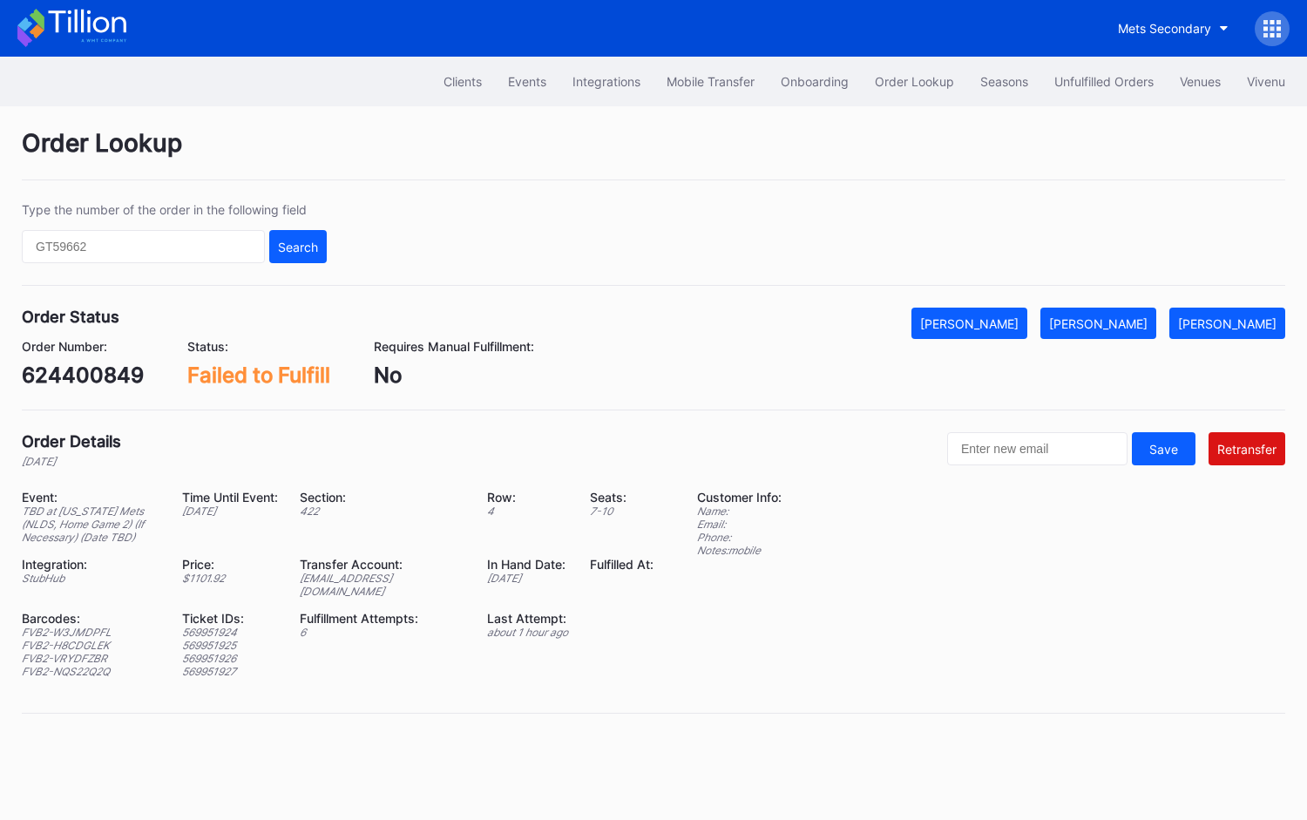
click at [123, 370] on div "624400849" at bounding box center [83, 375] width 122 height 25
copy div "624400849"
click at [118, 366] on div "624581581" at bounding box center [78, 375] width 112 height 25
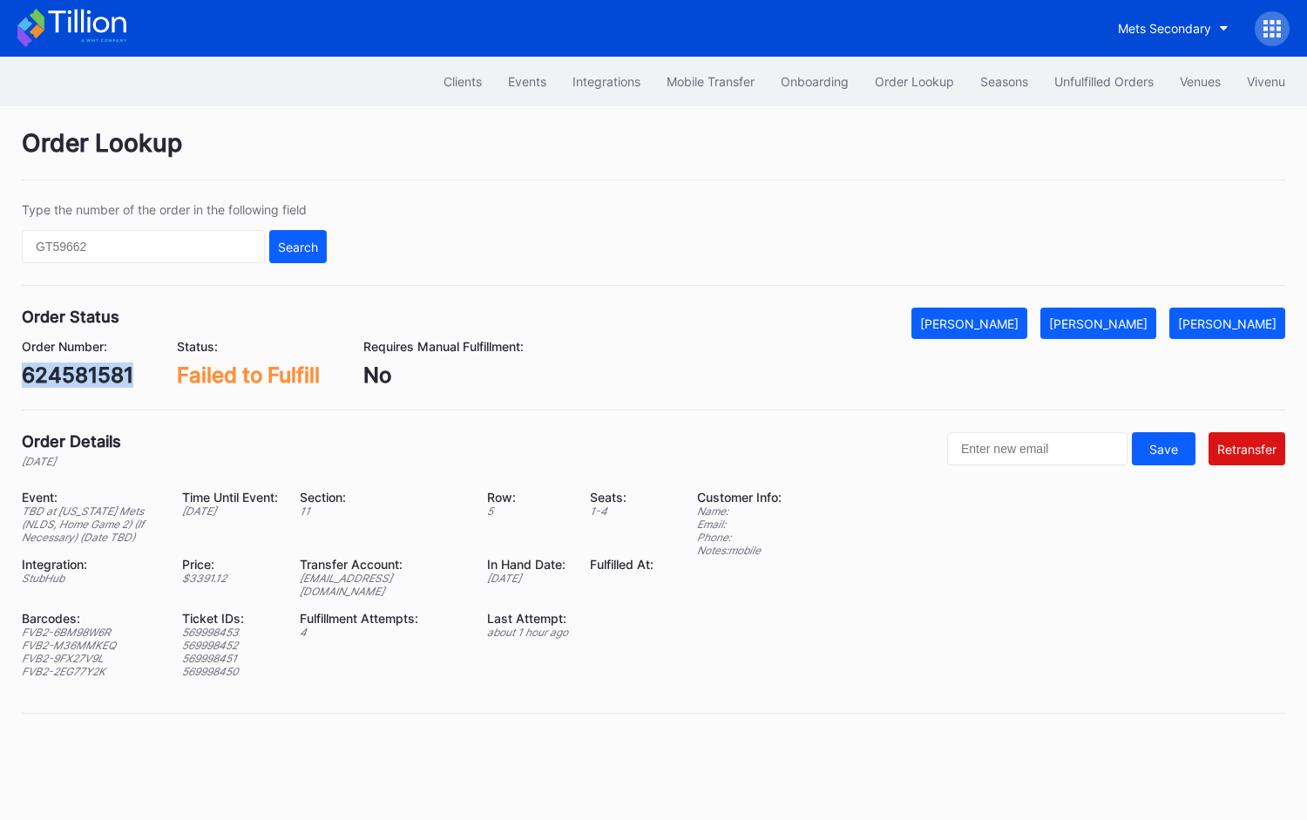
copy div "624581581"
click at [91, 371] on div "624565244" at bounding box center [82, 375] width 120 height 25
copy div "624565244"
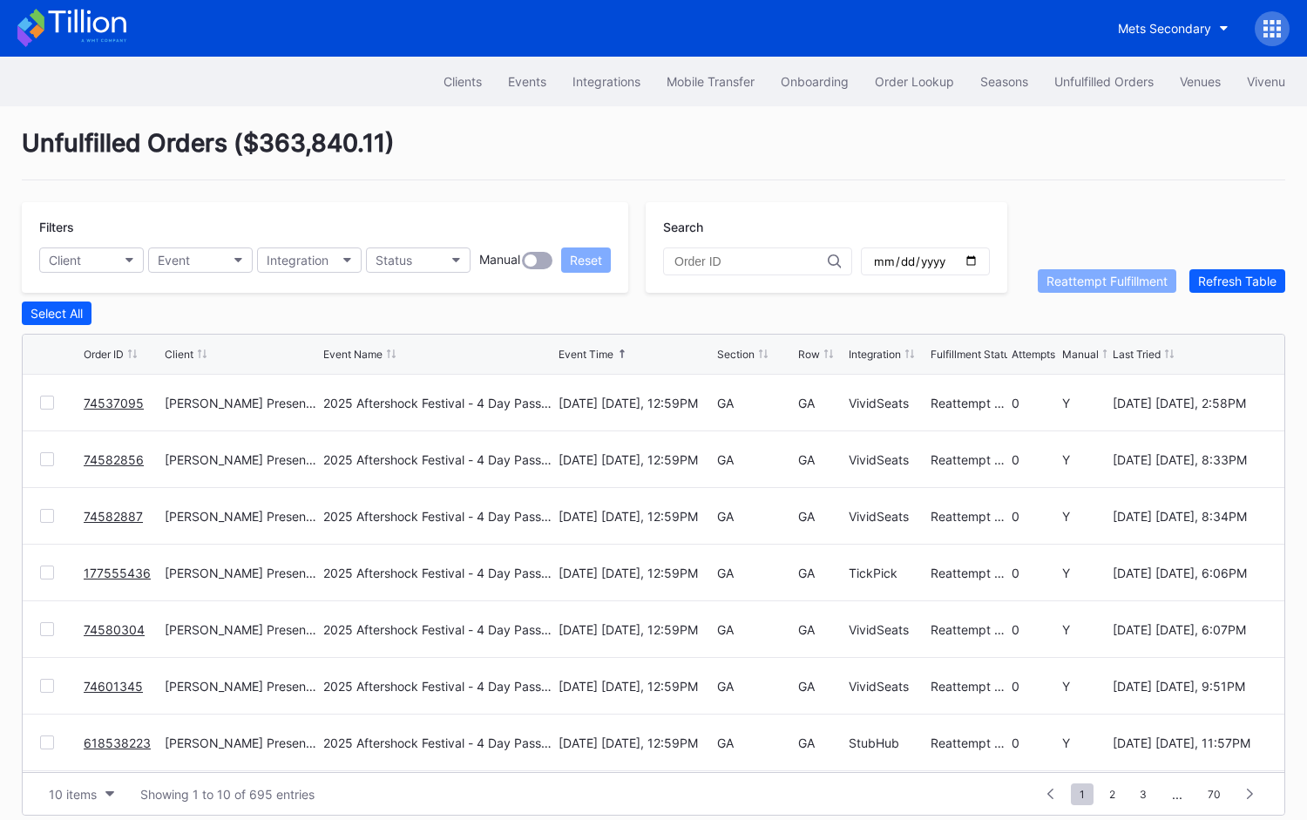
scroll to position [1, 0]
